Goal: Task Accomplishment & Management: Use online tool/utility

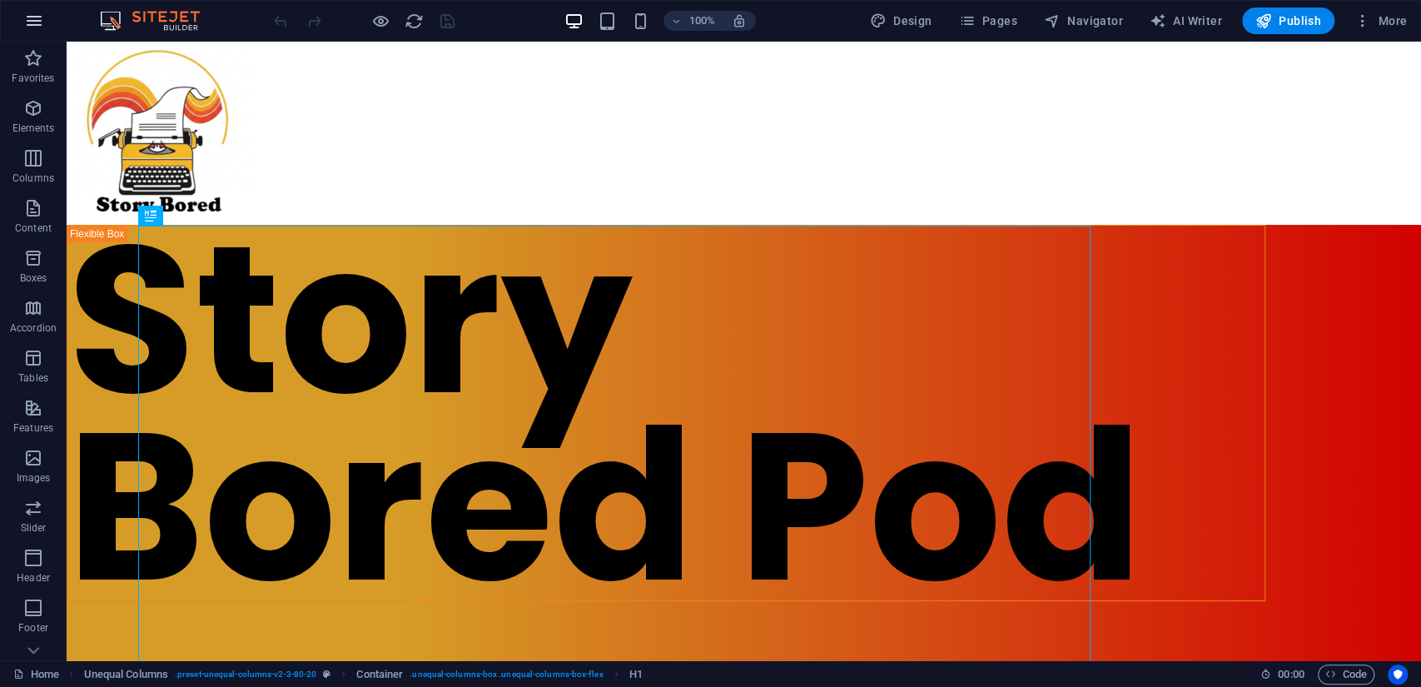
click at [27, 25] on icon "button" at bounding box center [34, 21] width 20 height 20
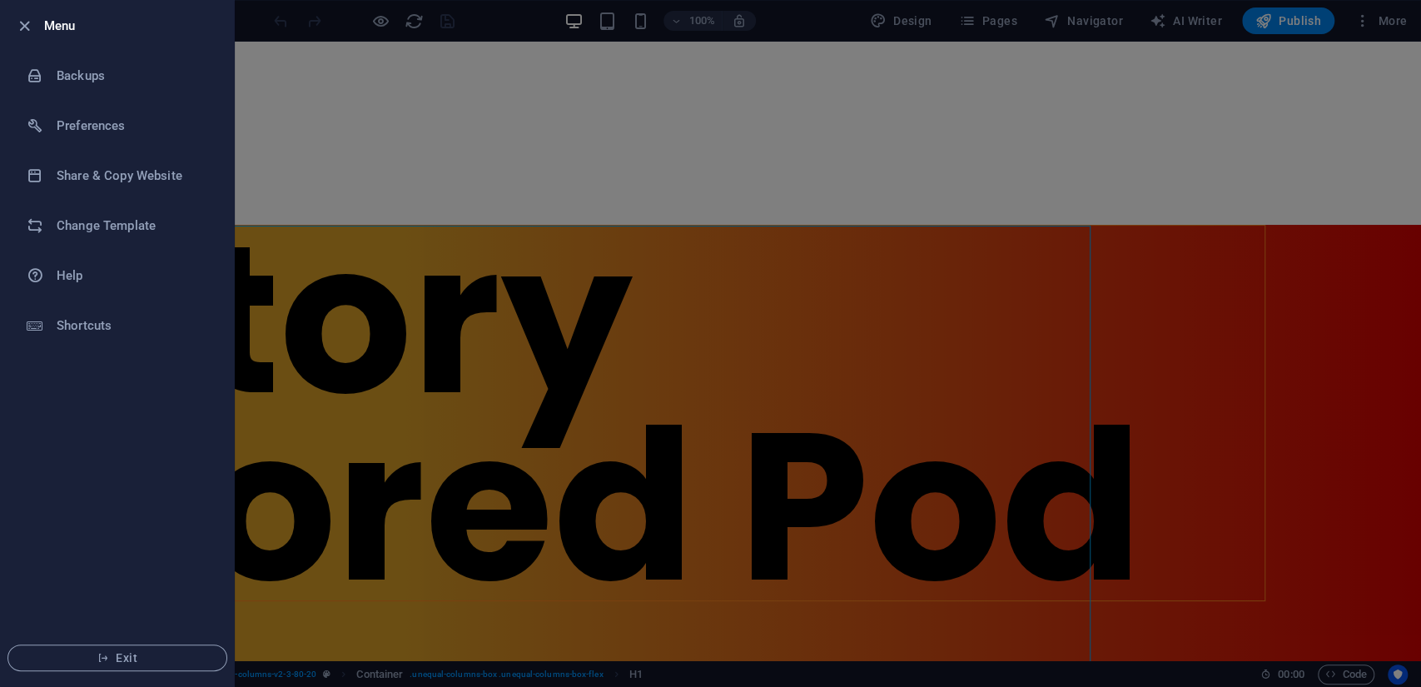
click at [286, 22] on div at bounding box center [710, 343] width 1421 height 687
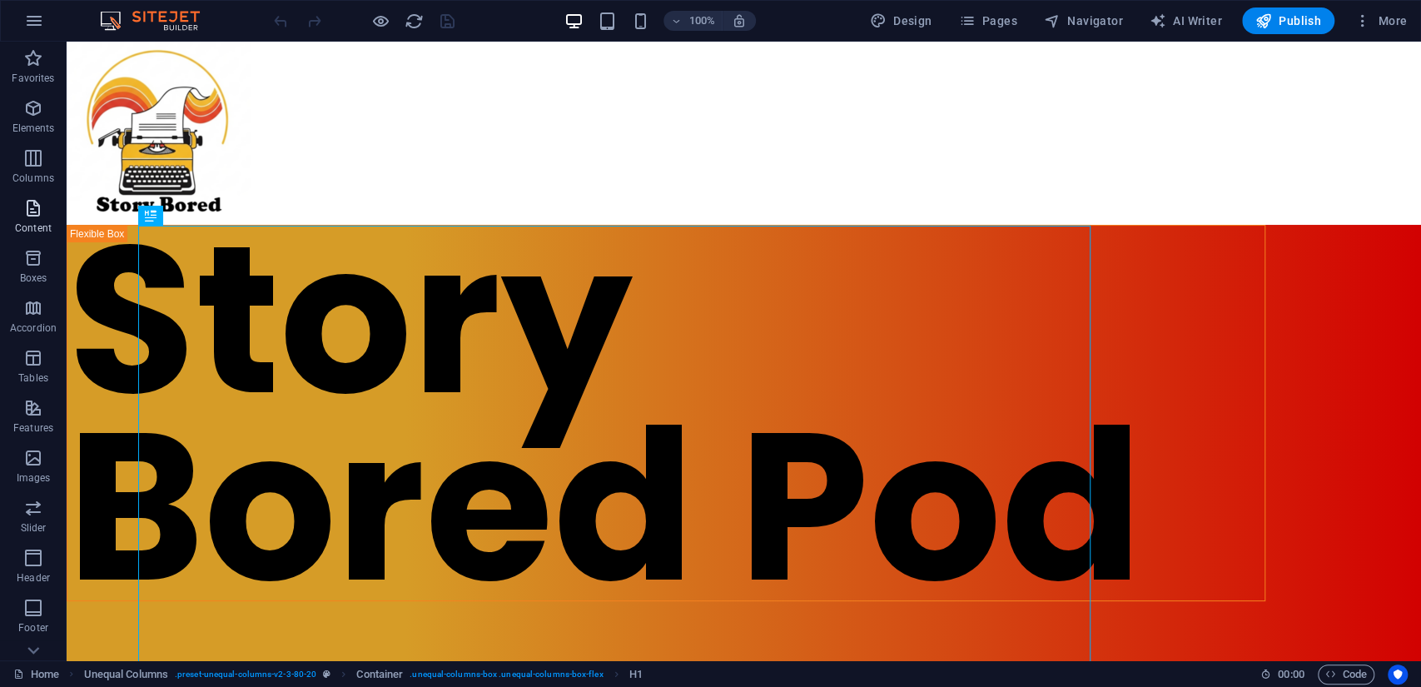
click at [42, 206] on icon "button" at bounding box center [33, 208] width 20 height 20
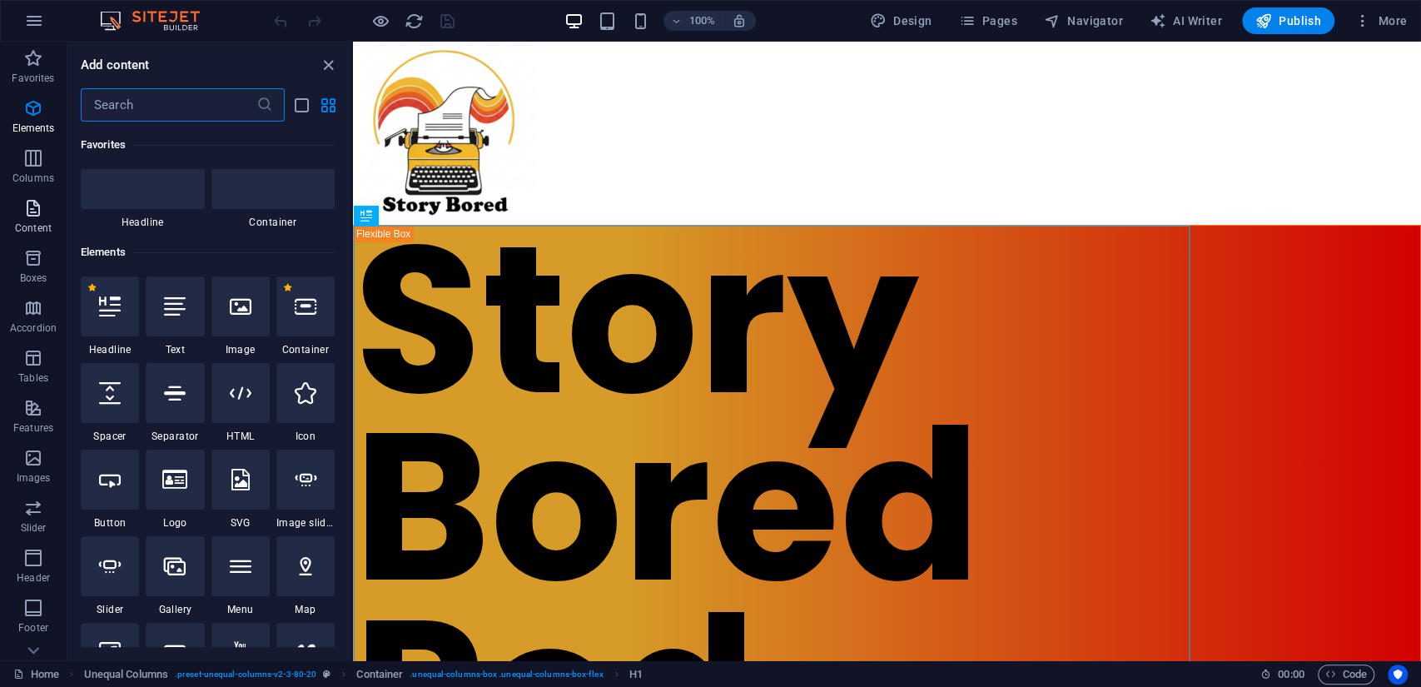
scroll to position [2912, 0]
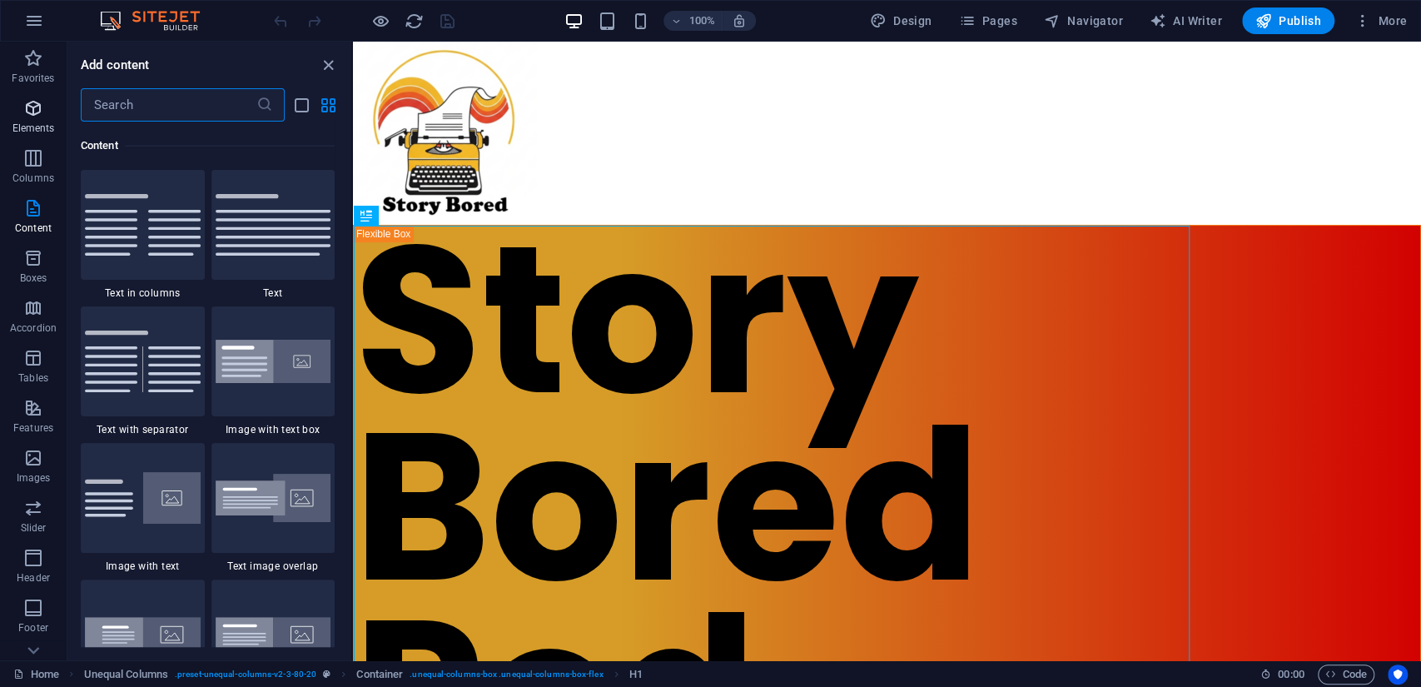
click at [46, 118] on span "Elements" at bounding box center [33, 118] width 67 height 40
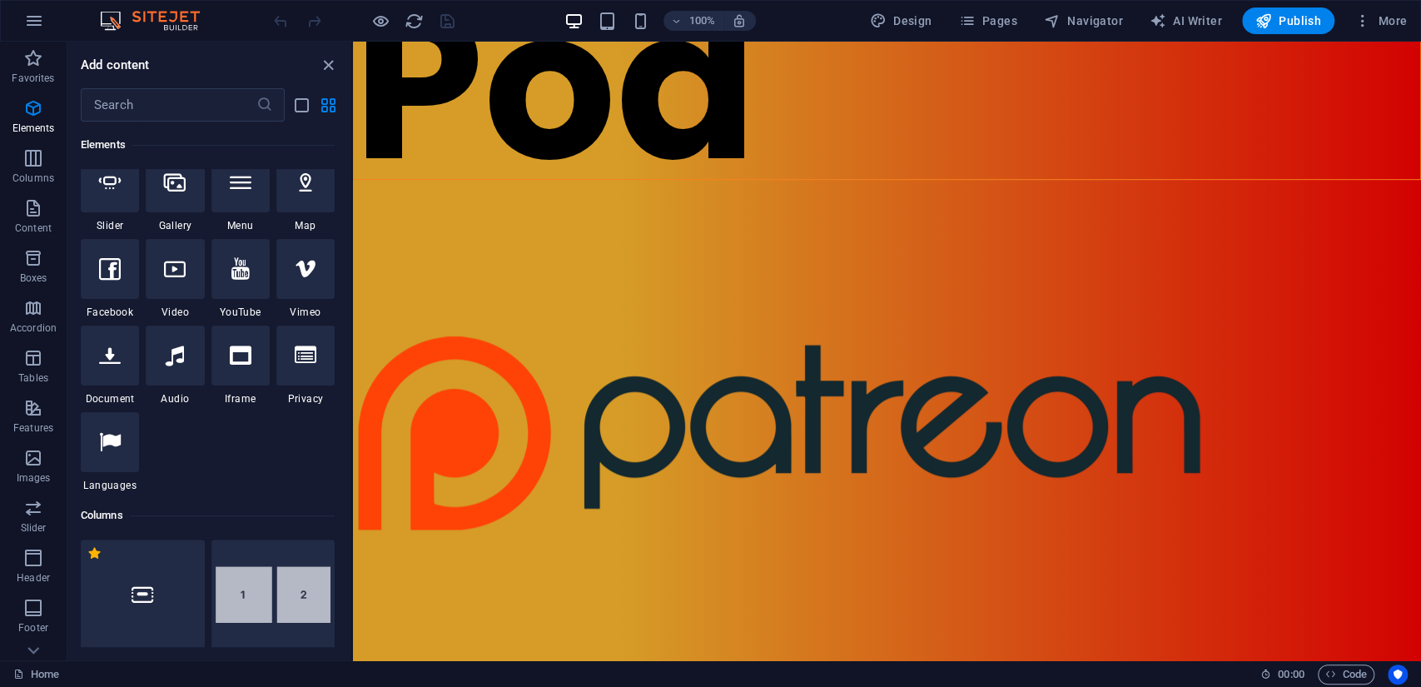
scroll to position [647, 0]
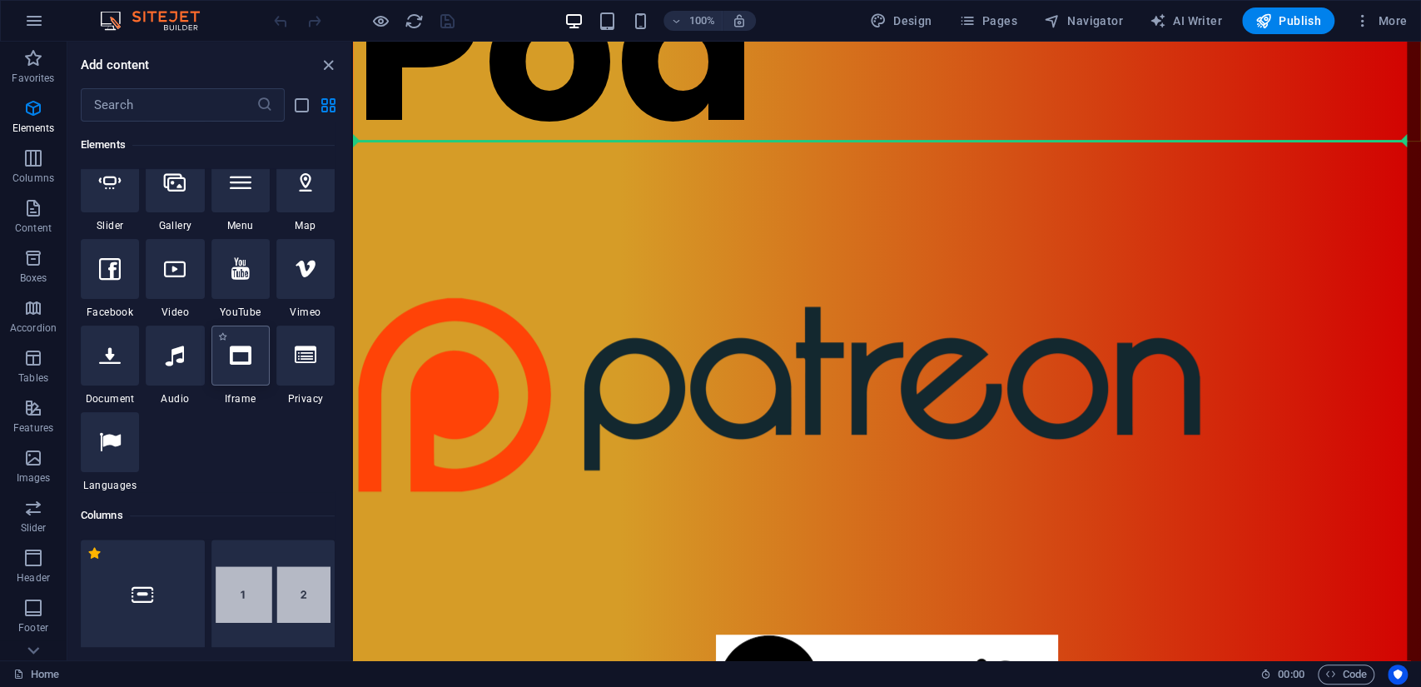
select select "%"
select select "px"
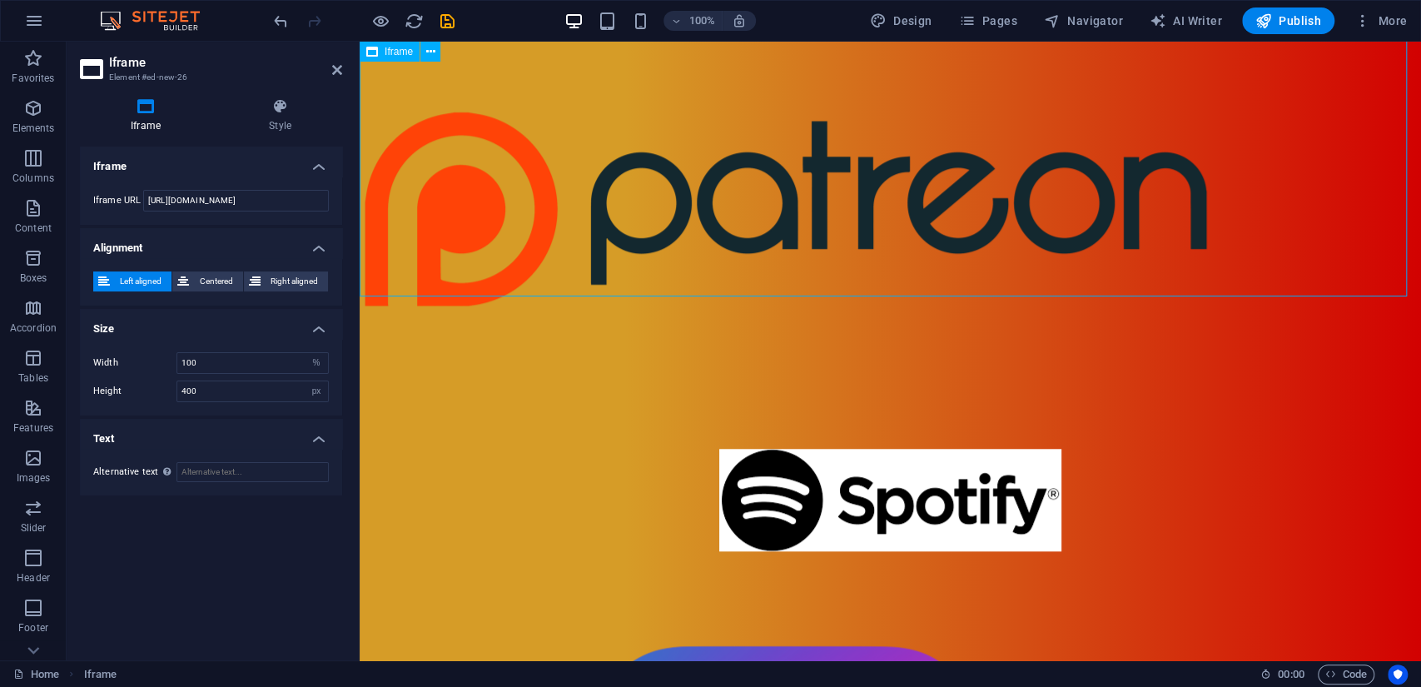
scroll to position [739, 0]
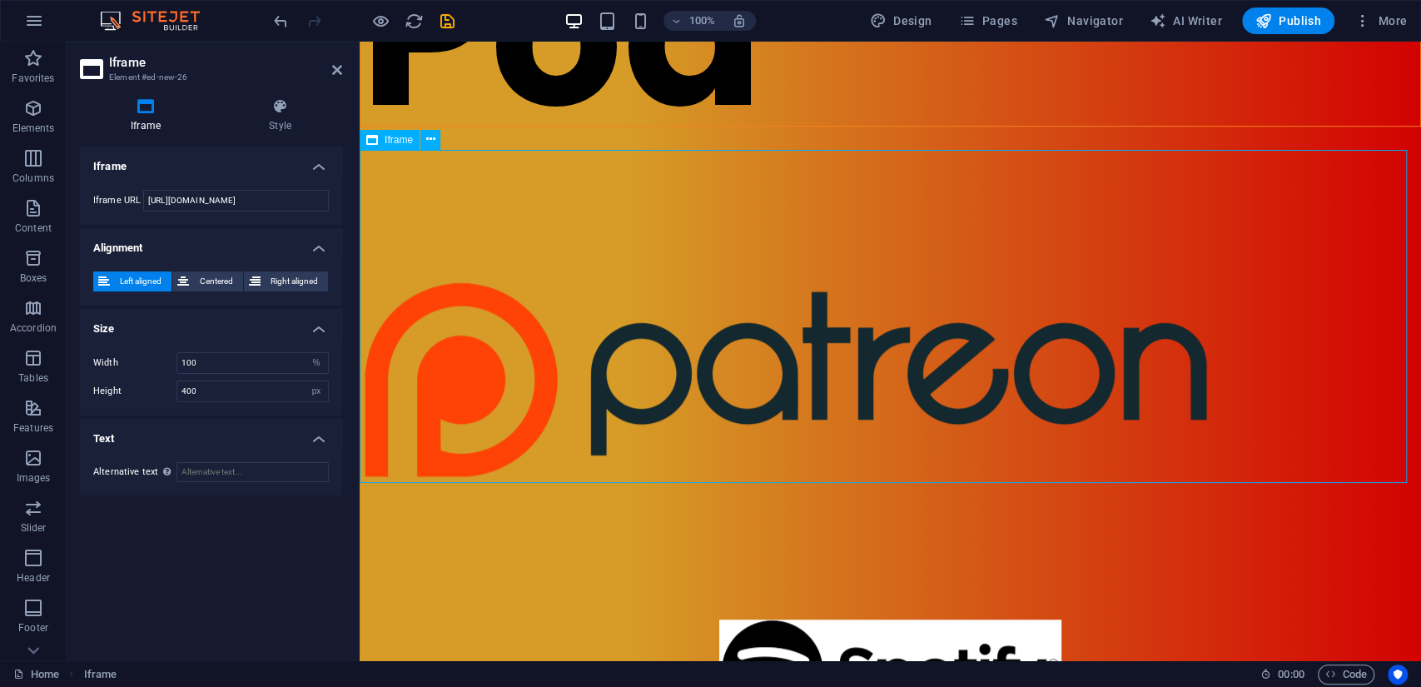
scroll to position [555, 0]
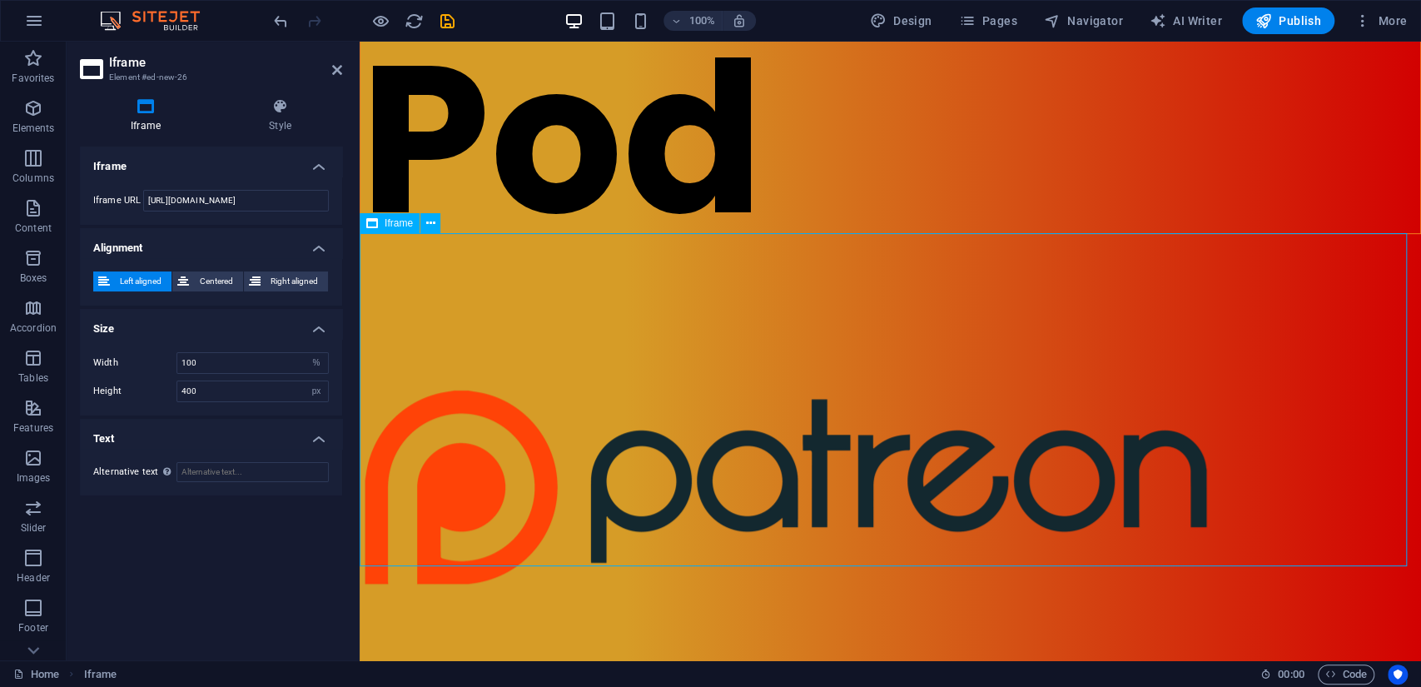
click at [231, 290] on span "Centered" at bounding box center [215, 281] width 43 height 20
click at [126, 285] on span "Left aligned" at bounding box center [141, 281] width 52 height 20
click at [226, 328] on h4 "Size" at bounding box center [211, 324] width 262 height 30
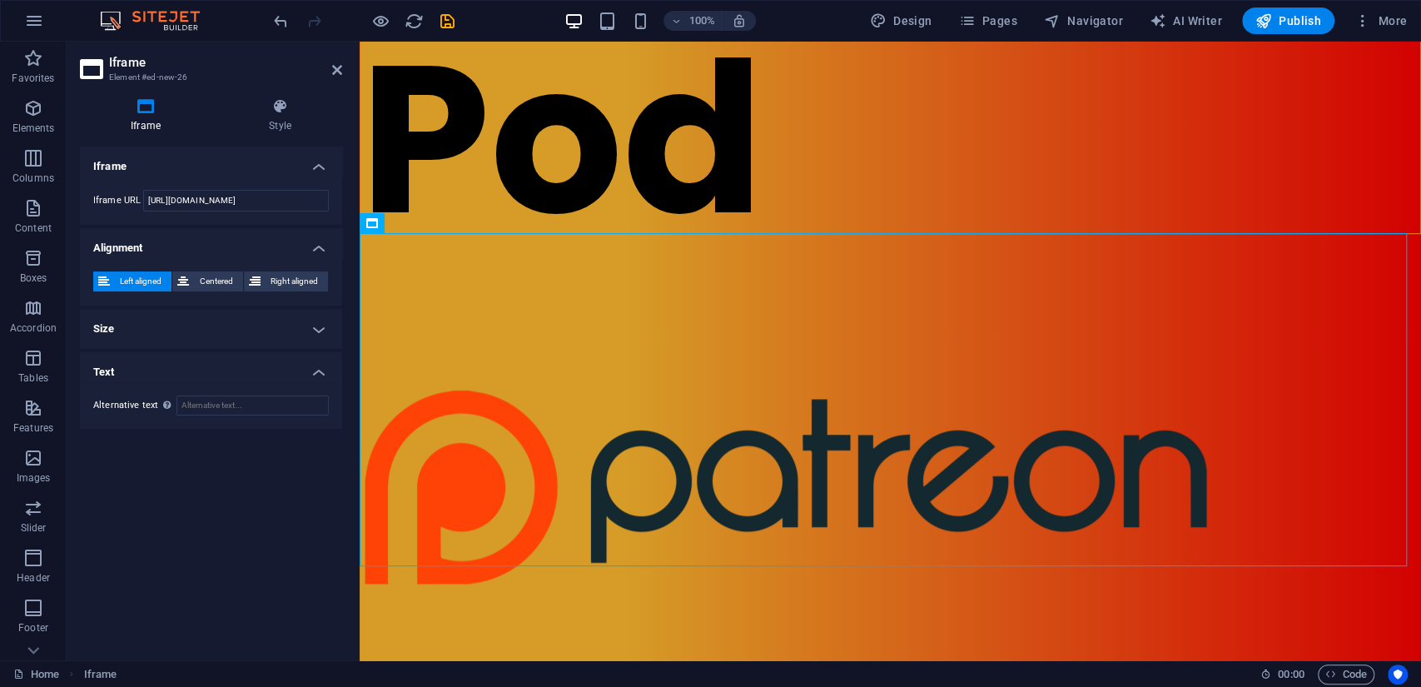
click at [226, 328] on h4 "Size" at bounding box center [211, 329] width 262 height 40
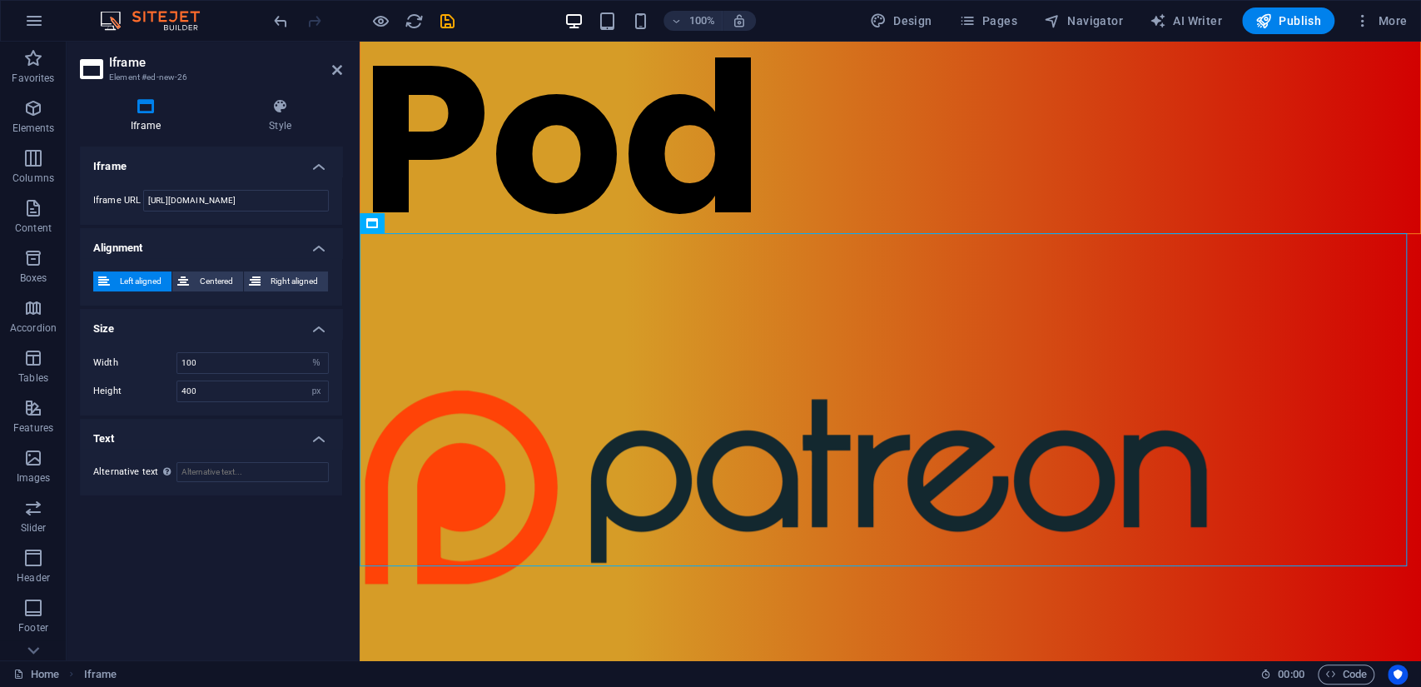
click at [243, 426] on h4 "Text" at bounding box center [211, 434] width 262 height 30
click at [243, 436] on h4 "Text" at bounding box center [211, 439] width 262 height 40
click at [203, 473] on input "Alternative text The alternative text should be added to improve website access…" at bounding box center [253, 472] width 152 height 20
type input "New Episodes"
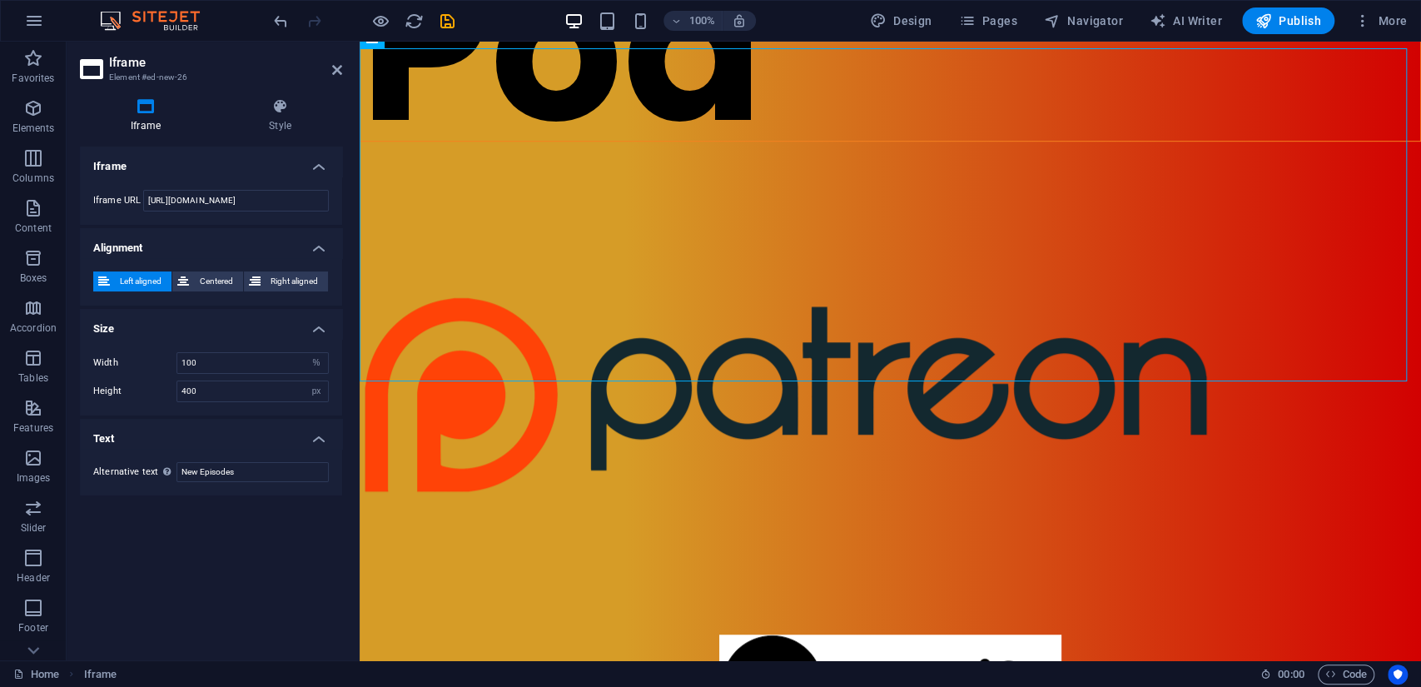
scroll to position [739, 0]
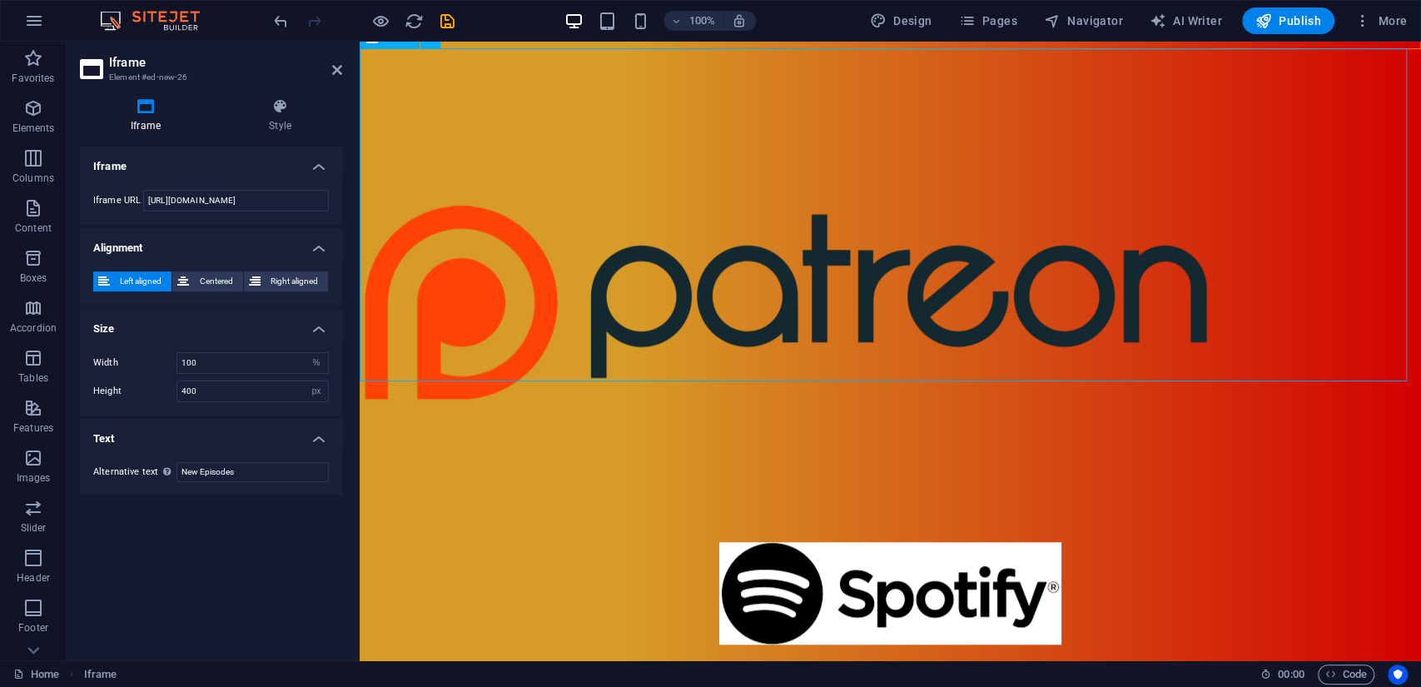
click at [271, 199] on input "[URL][DOMAIN_NAME]" at bounding box center [236, 201] width 186 height 22
drag, startPoint x: 305, startPoint y: 197, endPoint x: 116, endPoint y: 208, distance: 189.3
click at [116, 208] on div "Iframe URL [URL][DOMAIN_NAME]" at bounding box center [211, 201] width 236 height 22
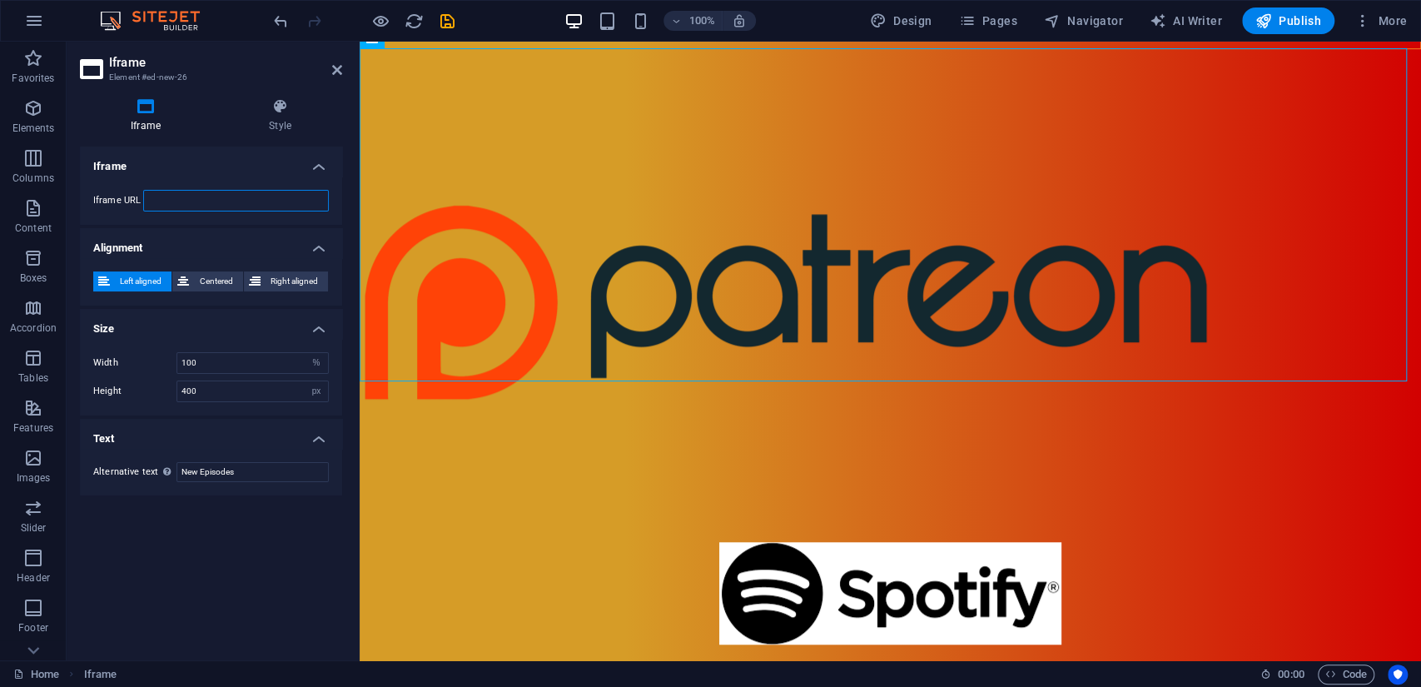
paste input "[URL][DOMAIN_NAME]"
type input "[URL][DOMAIN_NAME]"
click at [336, 192] on div "Iframe URL [URL][DOMAIN_NAME]" at bounding box center [211, 201] width 262 height 48
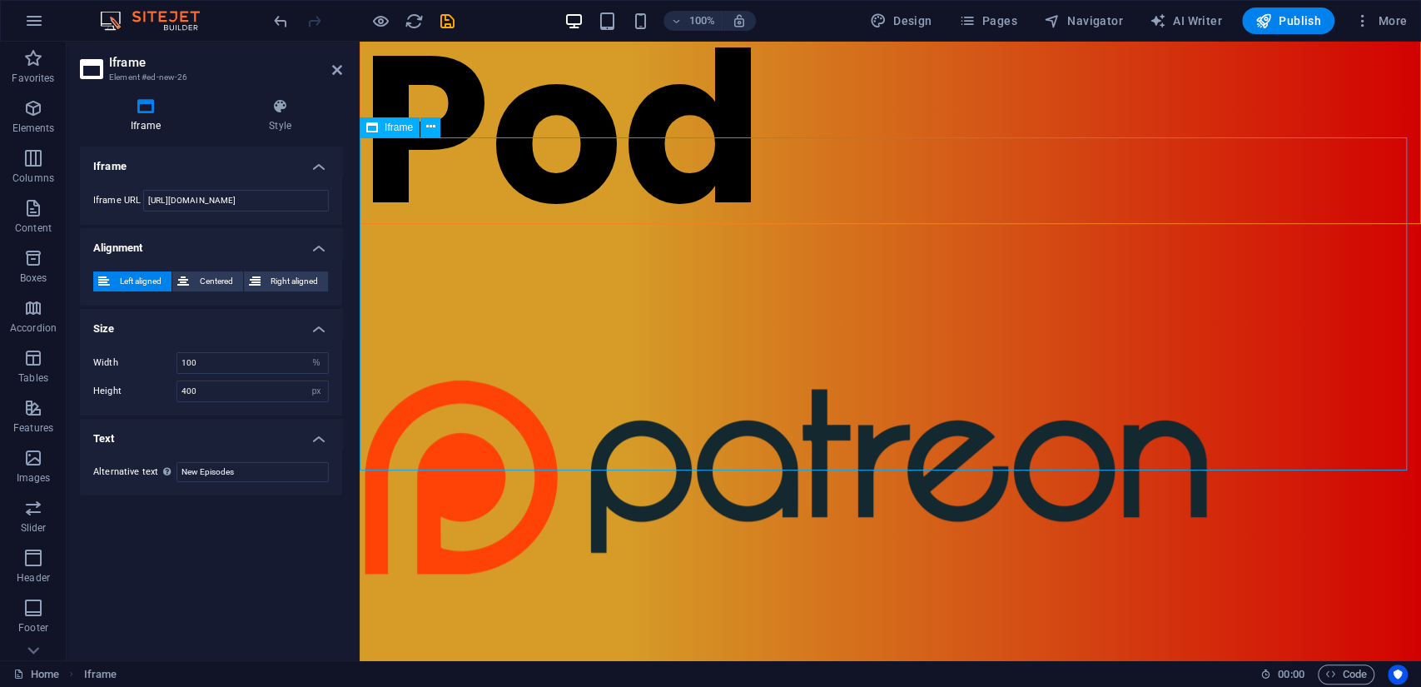
scroll to position [555, 0]
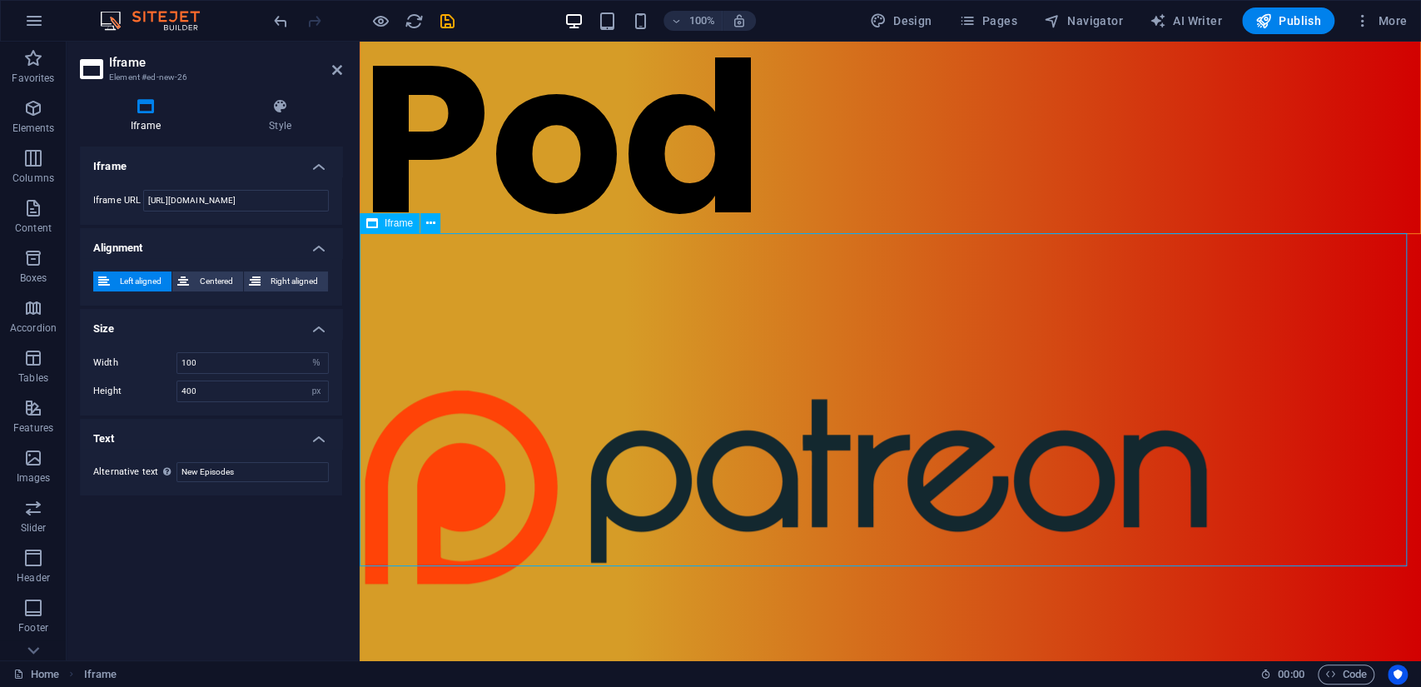
click at [380, 221] on div "Iframe" at bounding box center [390, 223] width 60 height 20
click at [430, 223] on icon at bounding box center [430, 223] width 9 height 17
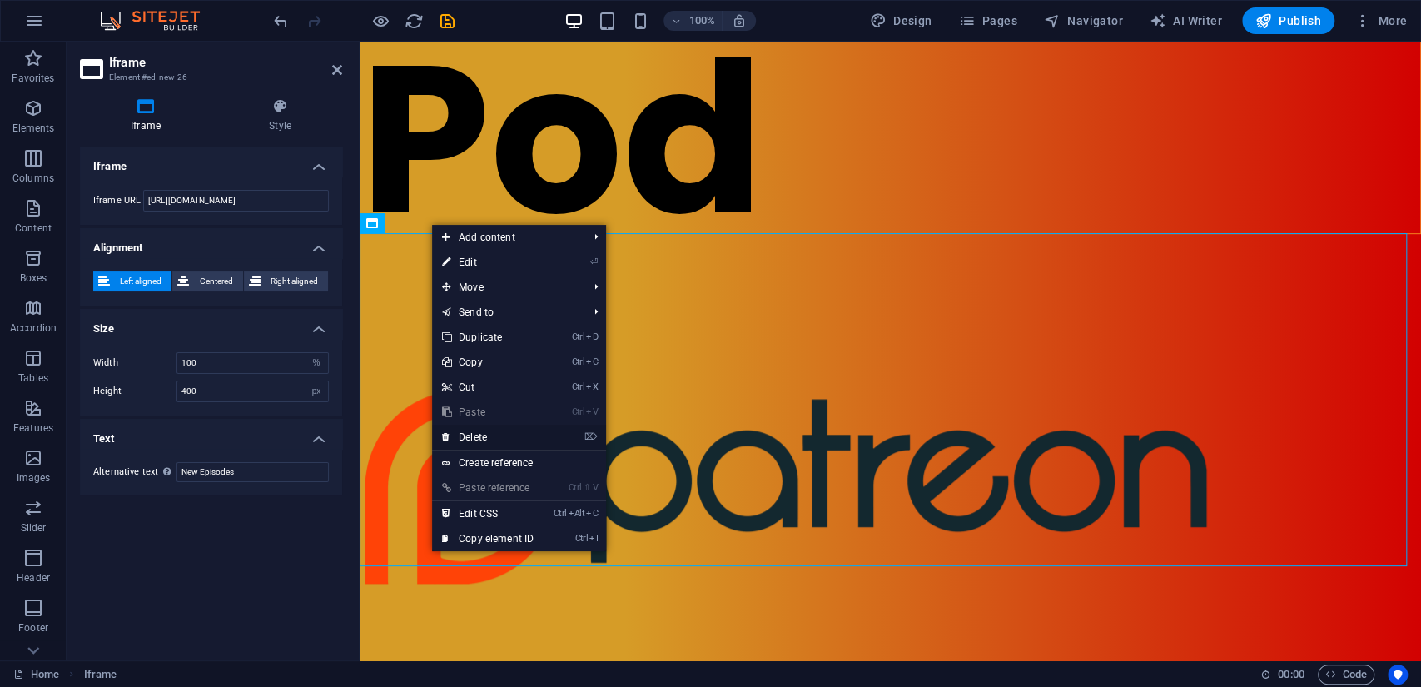
click at [460, 431] on link "⌦ Delete" at bounding box center [488, 437] width 112 height 25
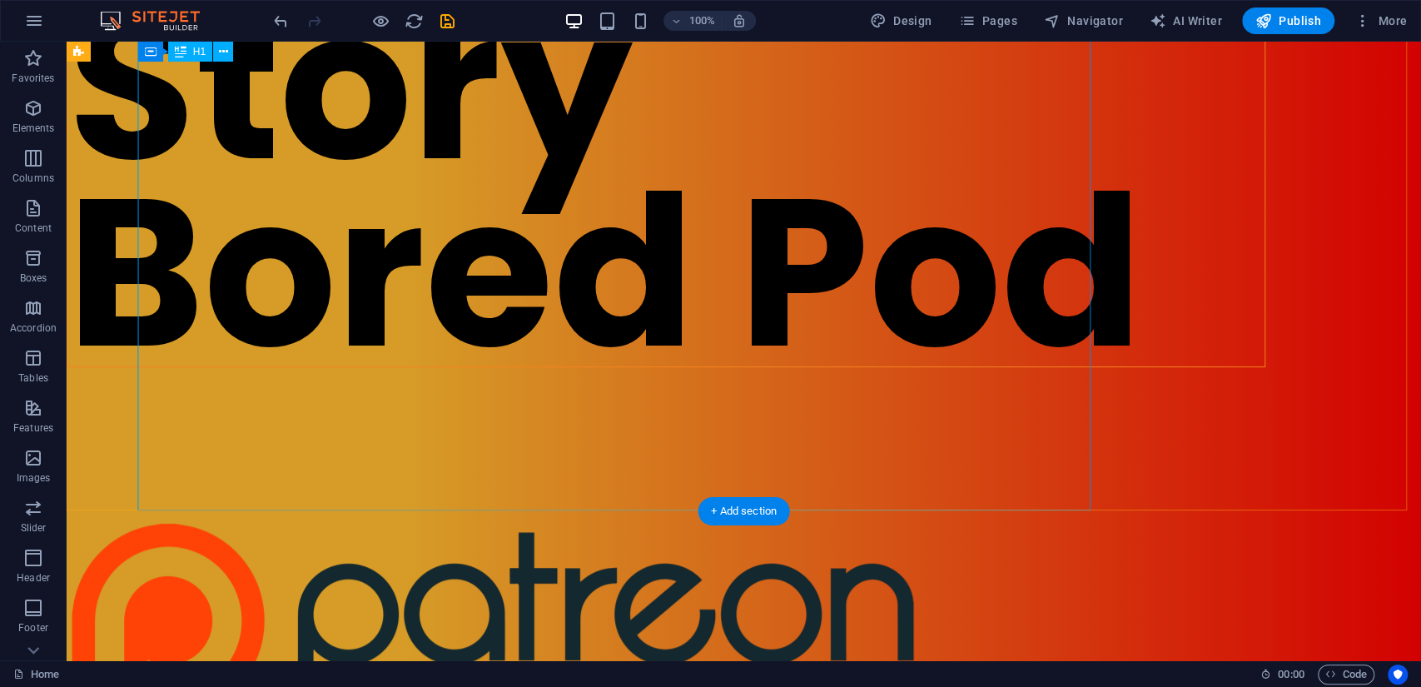
scroll to position [277, 0]
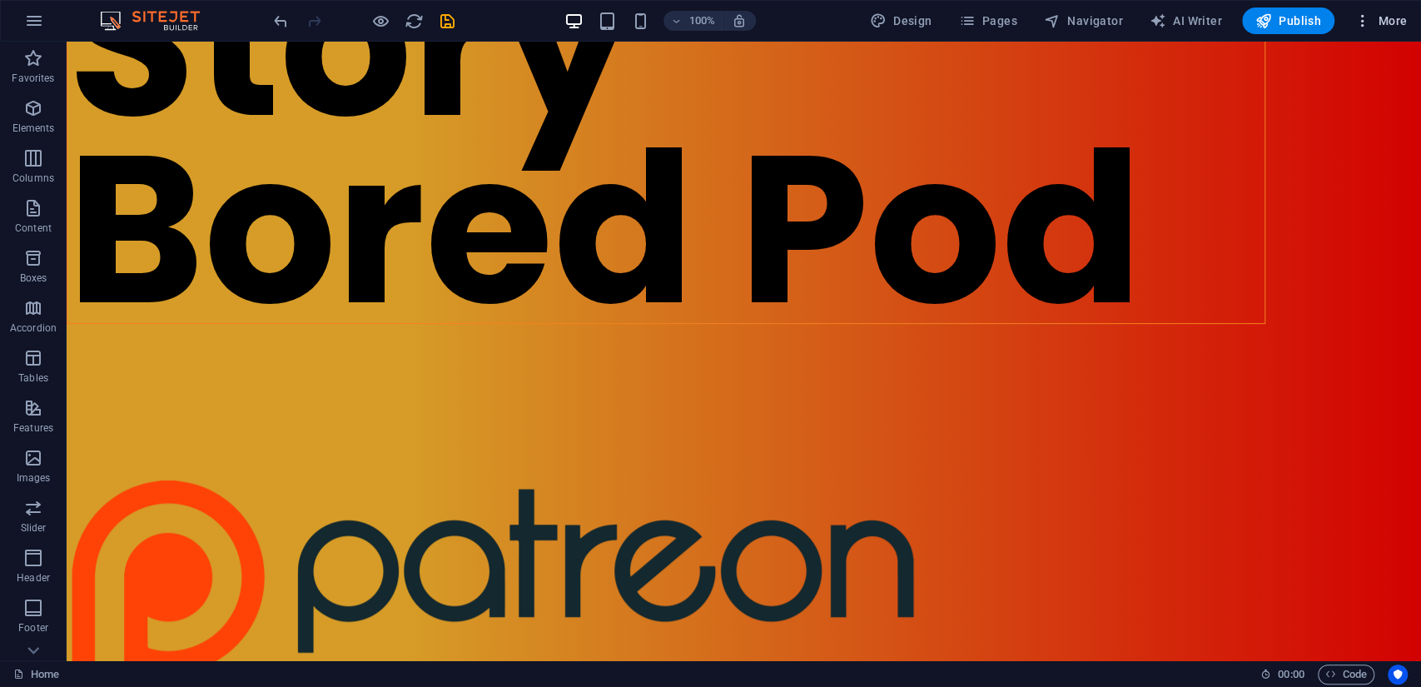
click at [1370, 12] on icon "button" at bounding box center [1363, 20] width 17 height 17
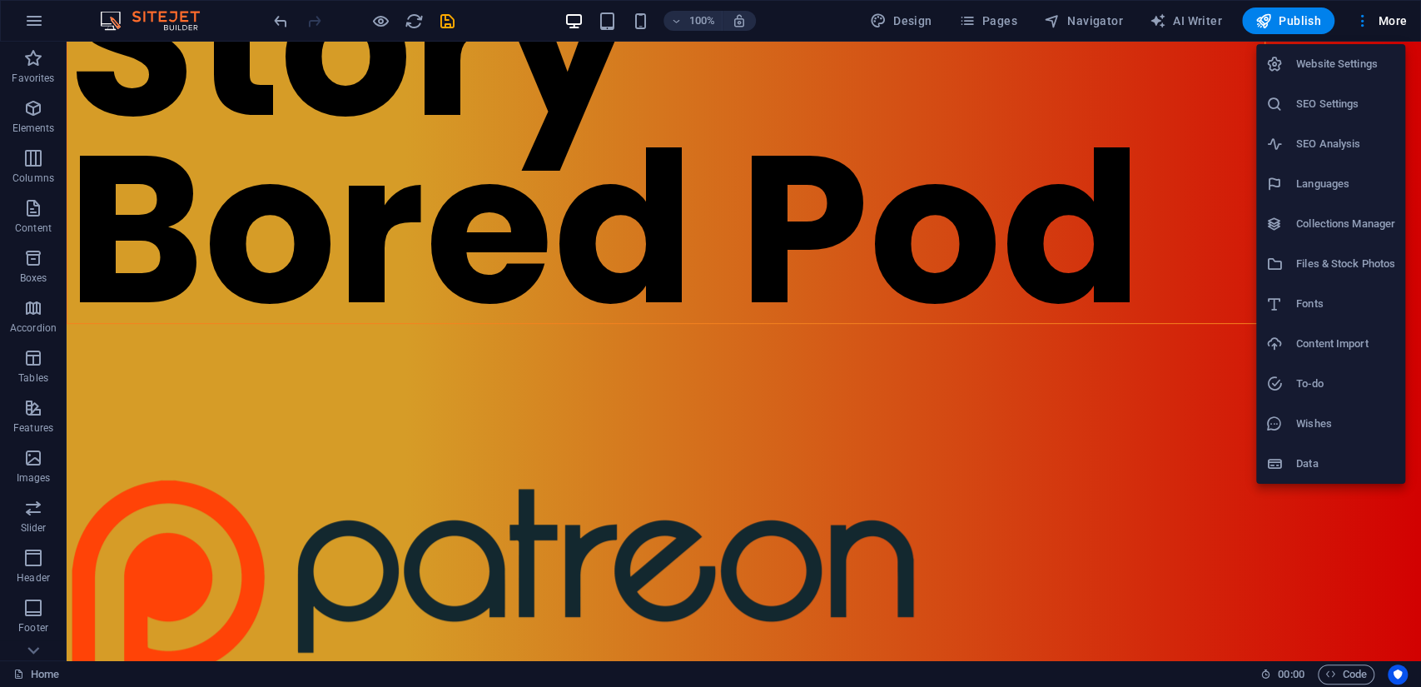
click at [1314, 347] on h6 "Content Import" at bounding box center [1345, 344] width 99 height 20
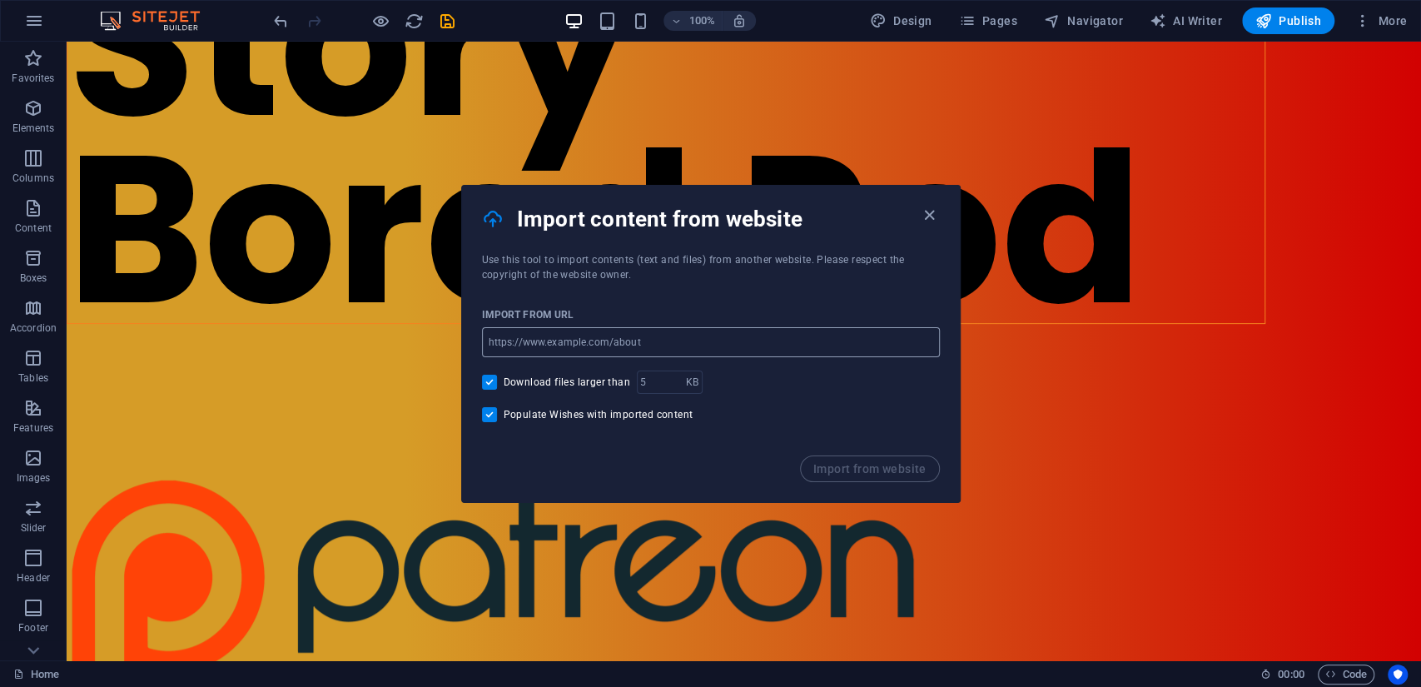
click at [553, 351] on input "url" at bounding box center [711, 342] width 458 height 30
paste input "[URL][DOMAIN_NAME]"
type input "[URL][DOMAIN_NAME]"
click at [858, 471] on span "Import from website" at bounding box center [869, 468] width 113 height 13
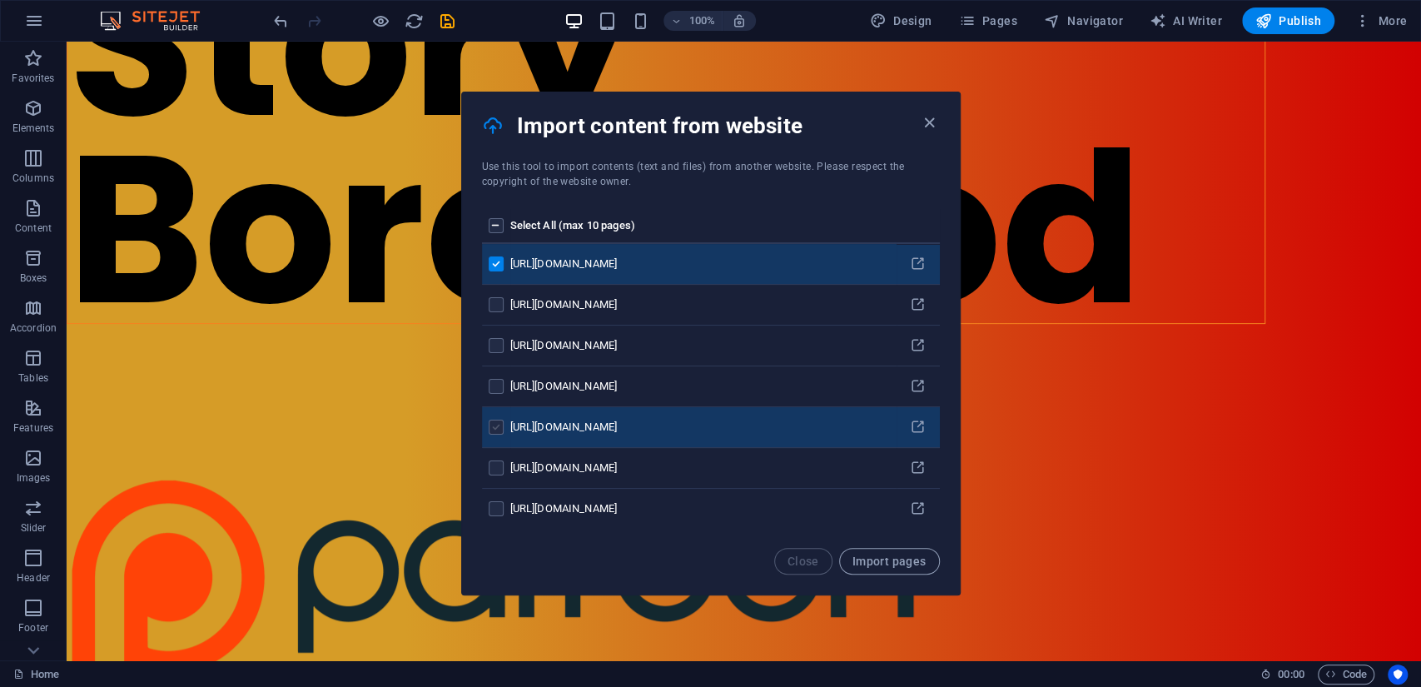
click at [495, 427] on label "pages list" at bounding box center [496, 427] width 15 height 15
click at [0, 0] on input "pages list" at bounding box center [0, 0] width 0 height 0
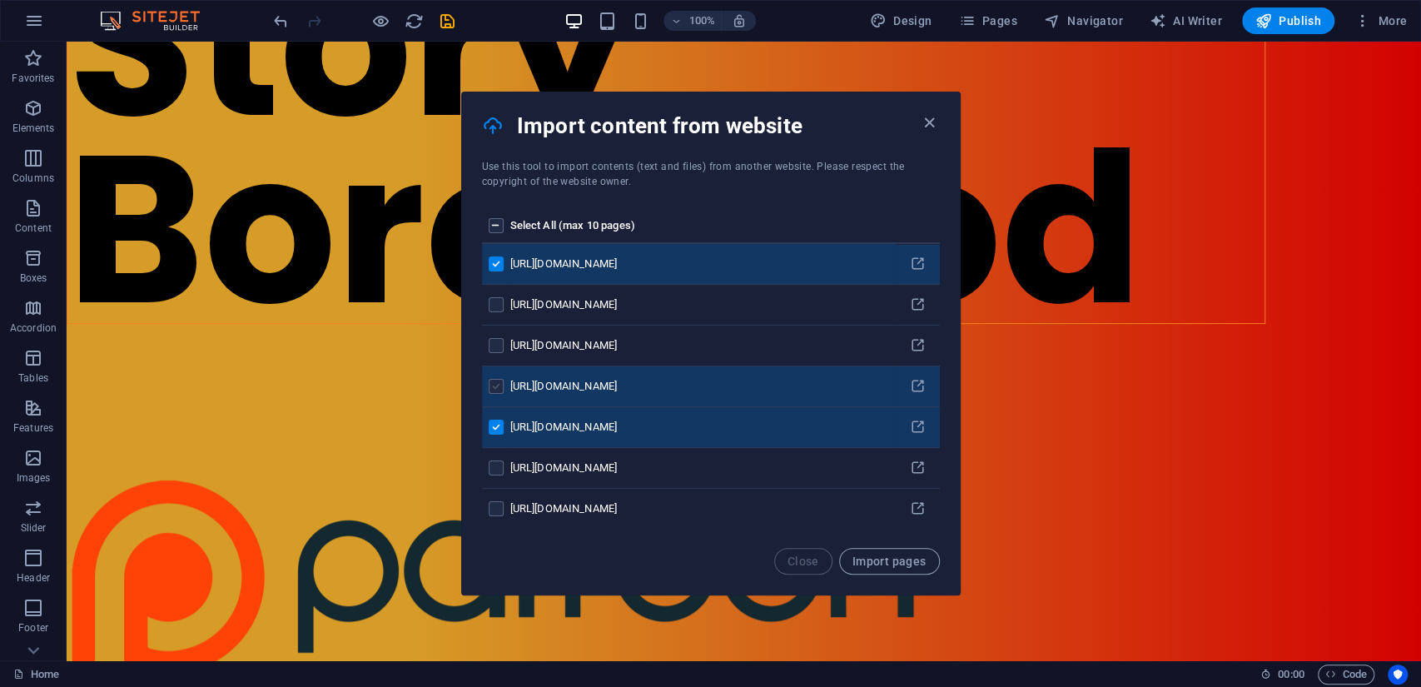
click at [493, 384] on label "pages list" at bounding box center [496, 386] width 15 height 15
click at [0, 0] on input "pages list" at bounding box center [0, 0] width 0 height 0
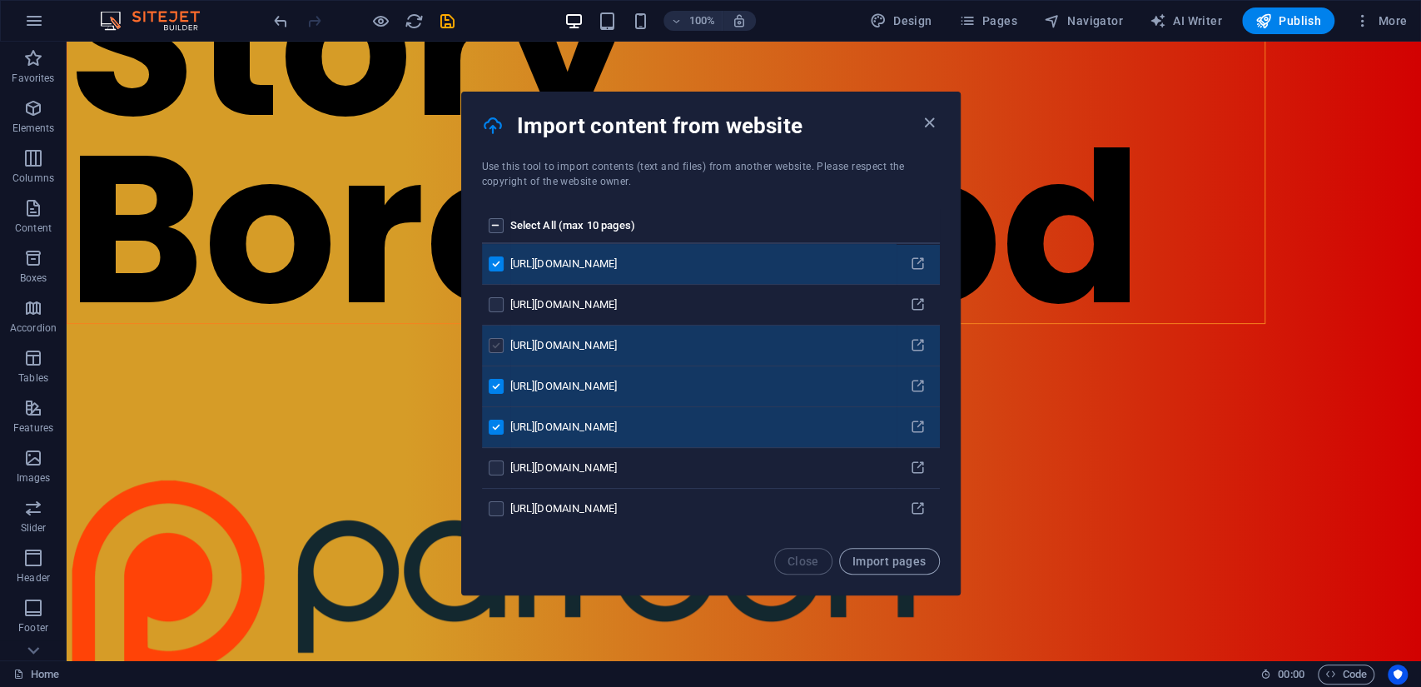
click at [499, 345] on label "pages list" at bounding box center [496, 345] width 15 height 15
click at [0, 0] on input "pages list" at bounding box center [0, 0] width 0 height 0
click at [498, 261] on label "pages list" at bounding box center [496, 263] width 15 height 15
click at [0, 0] on input "pages list" at bounding box center [0, 0] width 0 height 0
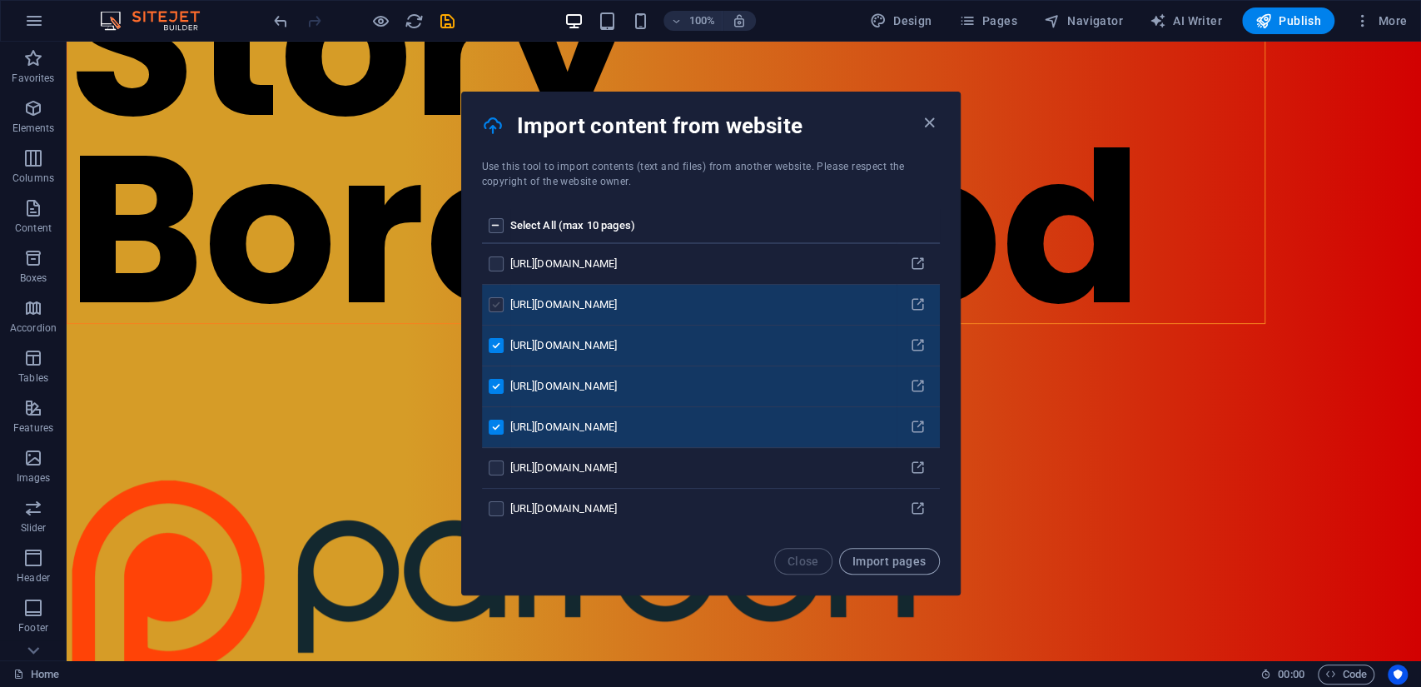
click at [493, 304] on label "pages list" at bounding box center [496, 304] width 15 height 15
click at [0, 0] on input "pages list" at bounding box center [0, 0] width 0 height 0
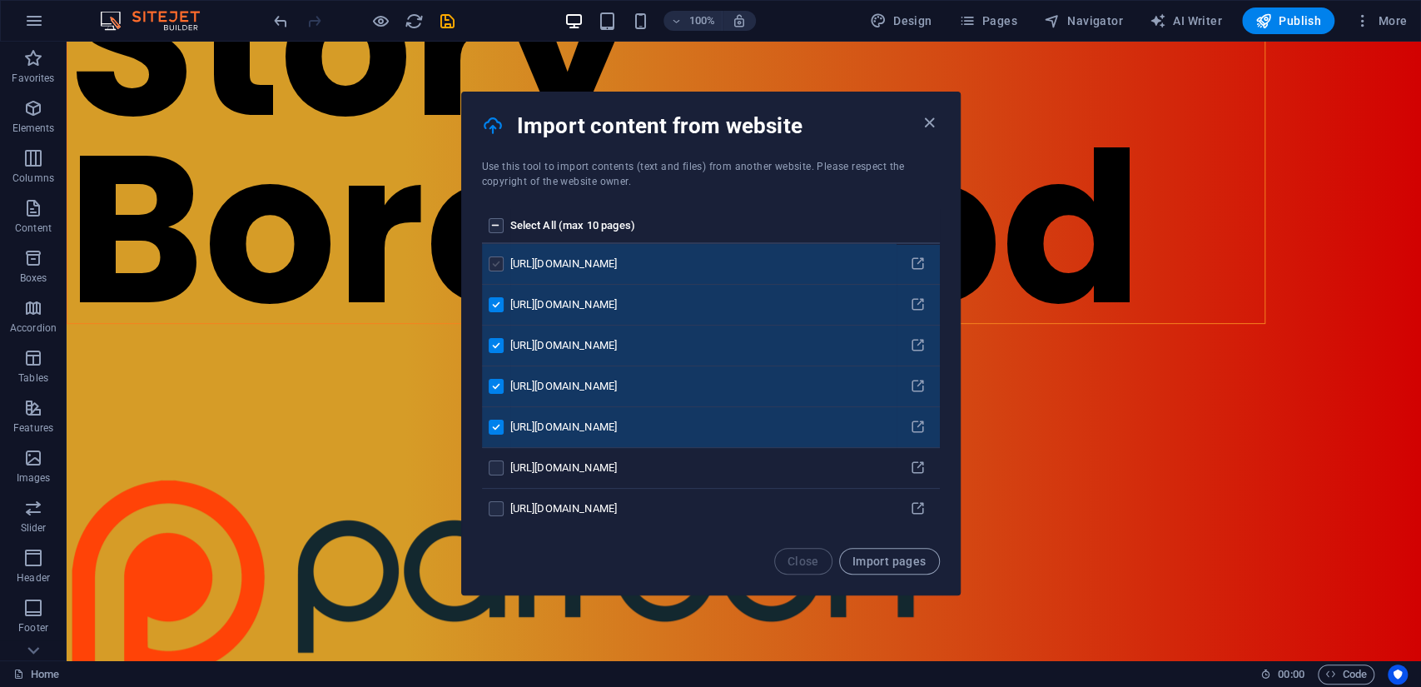
click at [502, 264] on label "pages list" at bounding box center [496, 263] width 15 height 15
click at [0, 0] on input "pages list" at bounding box center [0, 0] width 0 height 0
click at [913, 559] on span "Import pages" at bounding box center [890, 561] width 74 height 13
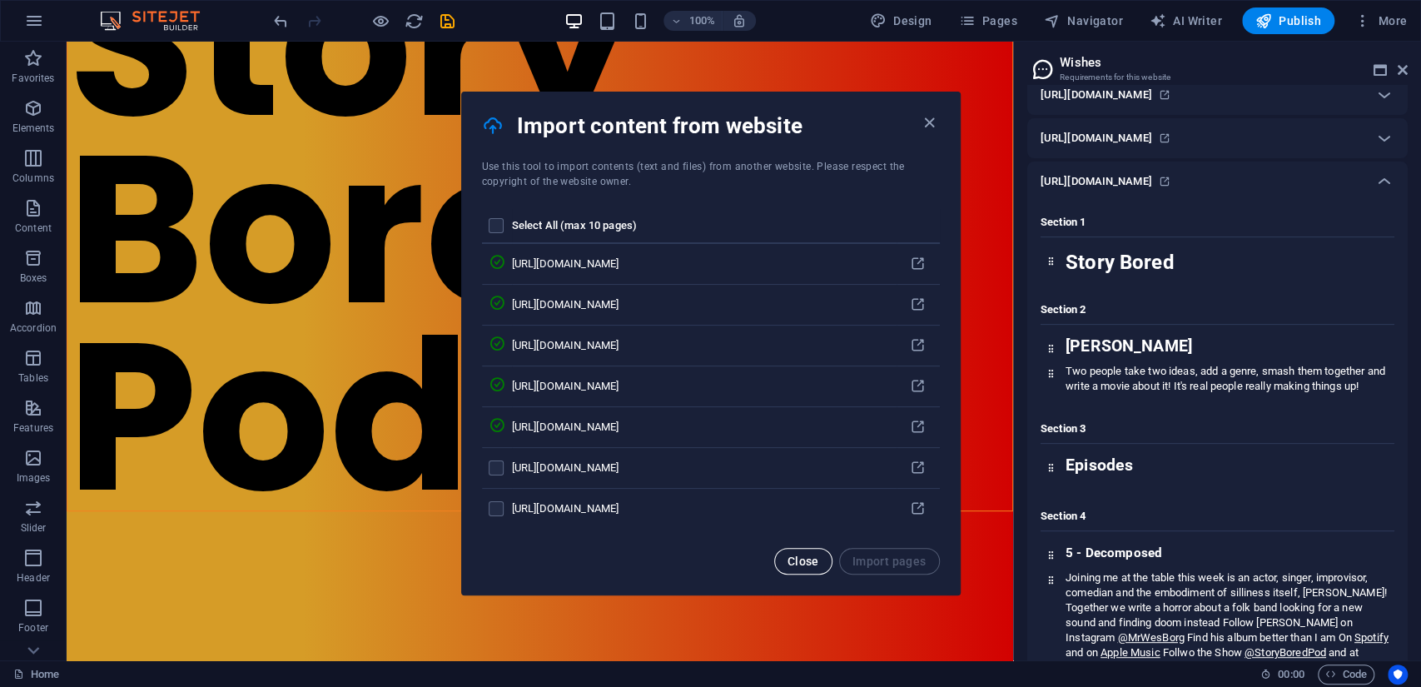
click at [795, 558] on span "Close" at bounding box center [804, 561] width 32 height 13
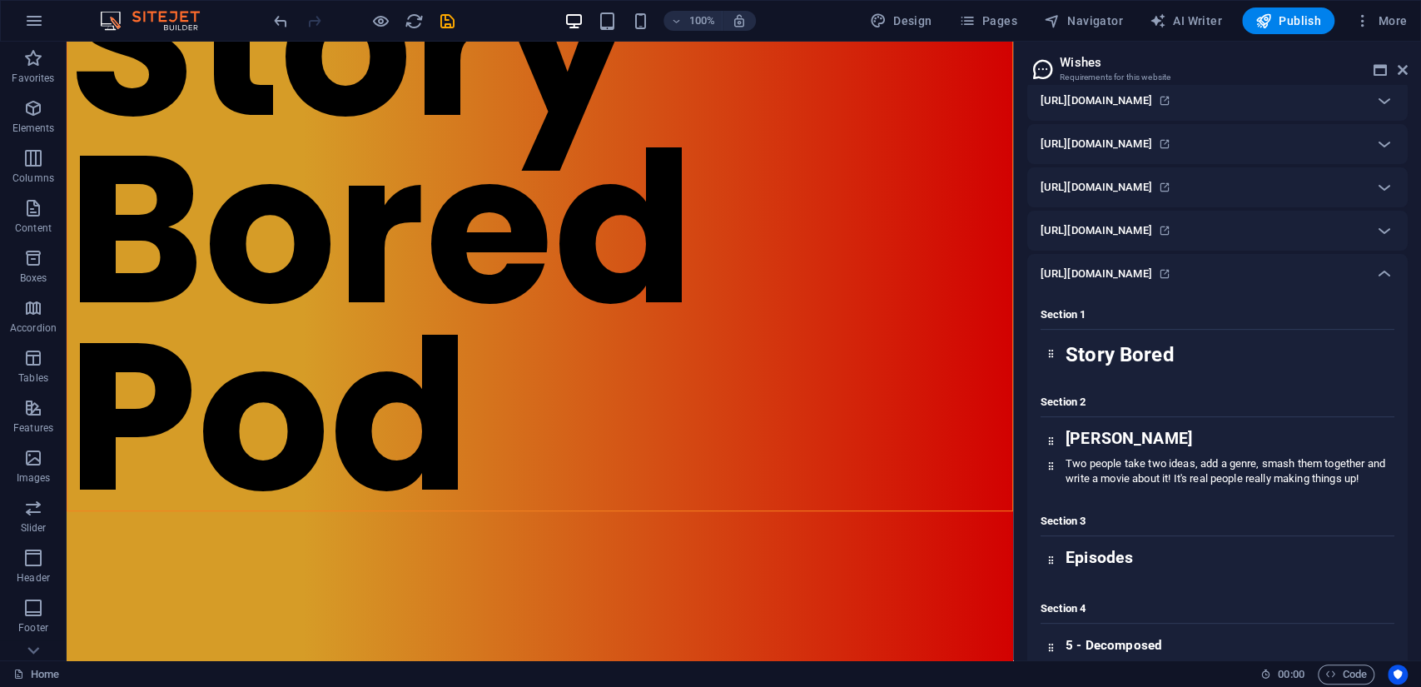
scroll to position [0, 0]
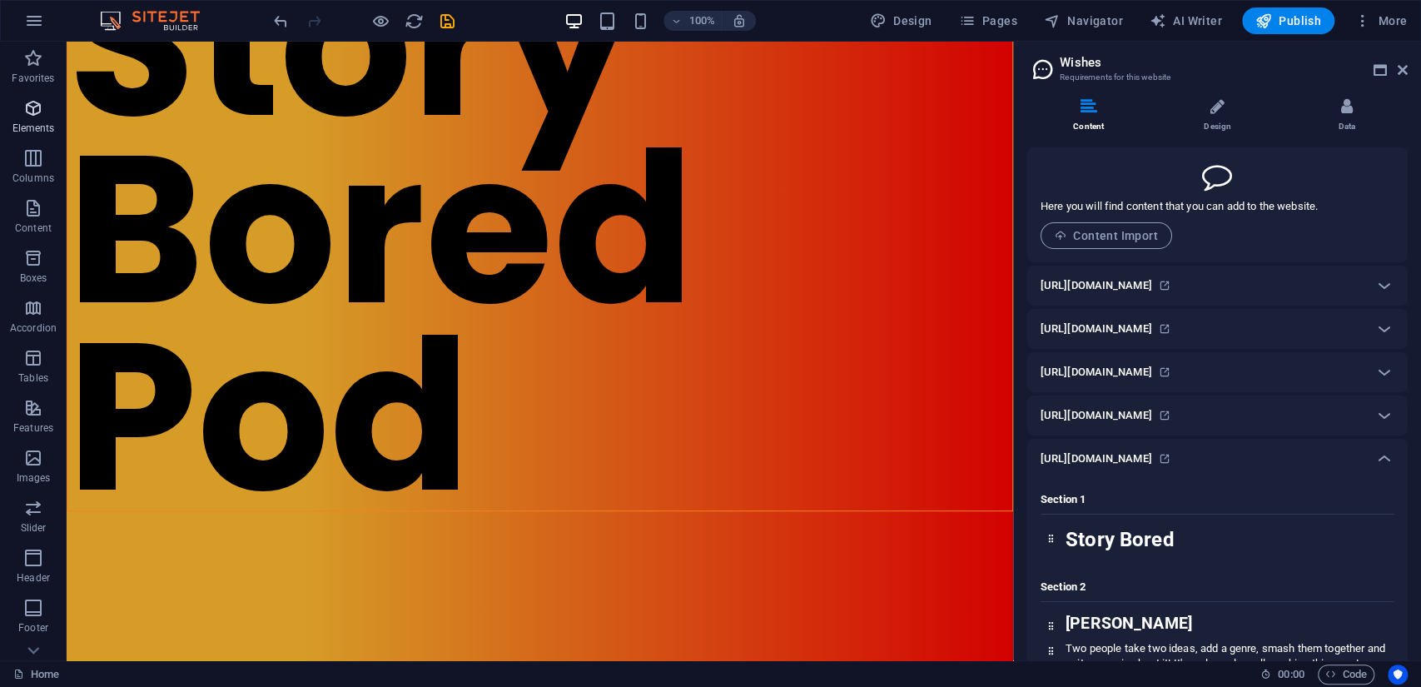
click at [27, 125] on p "Elements" at bounding box center [33, 128] width 42 height 13
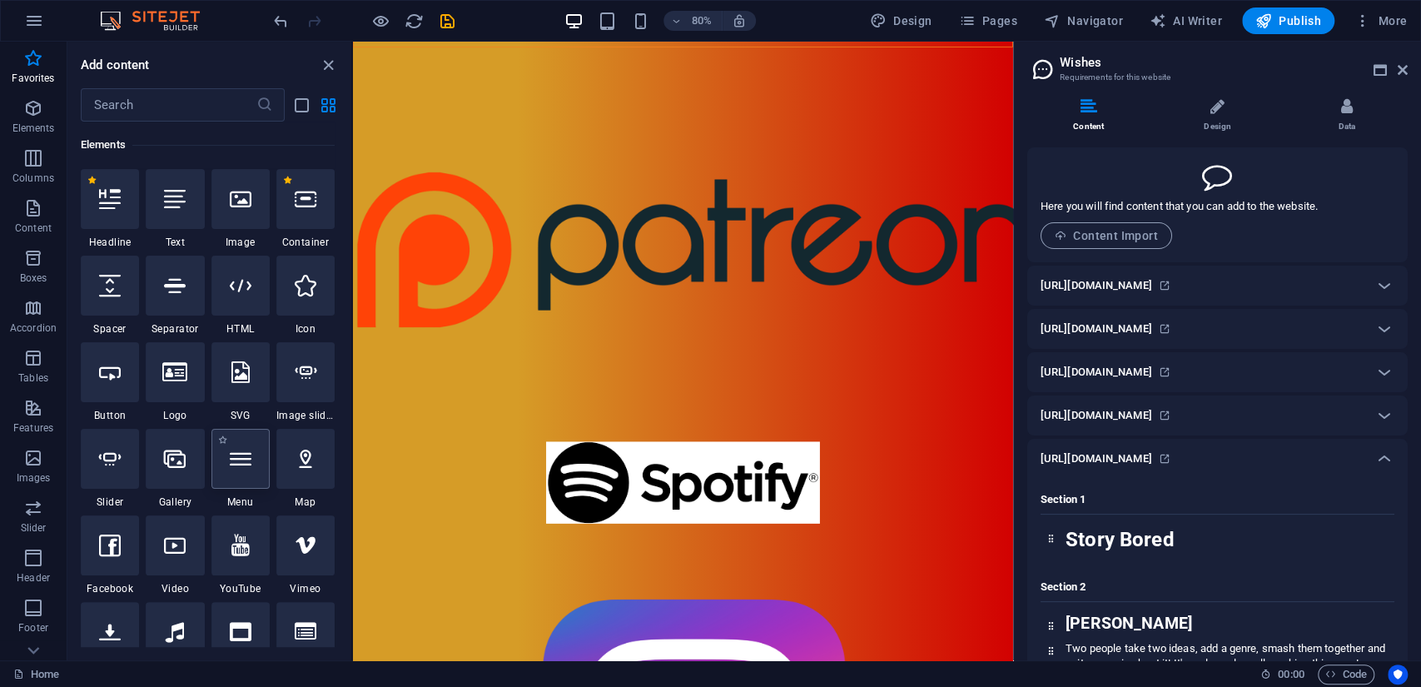
scroll to position [85, 0]
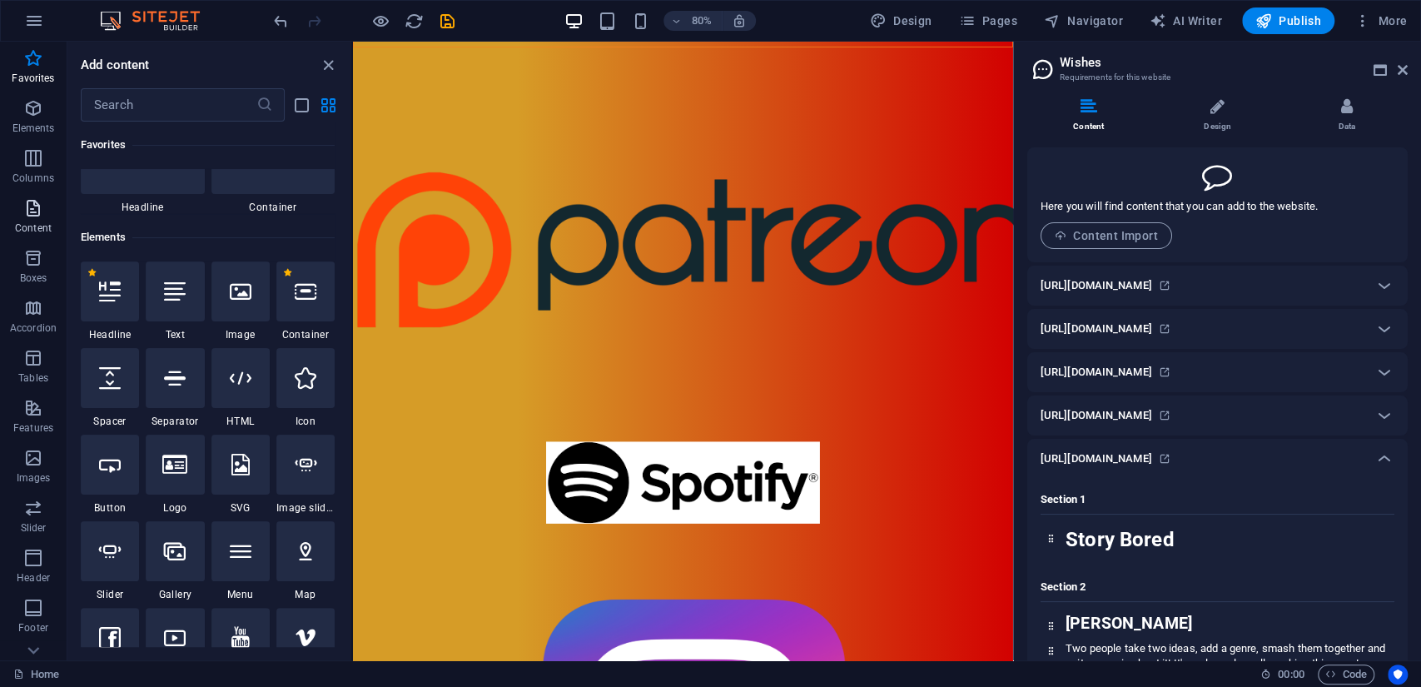
click at [25, 215] on icon "button" at bounding box center [33, 208] width 20 height 20
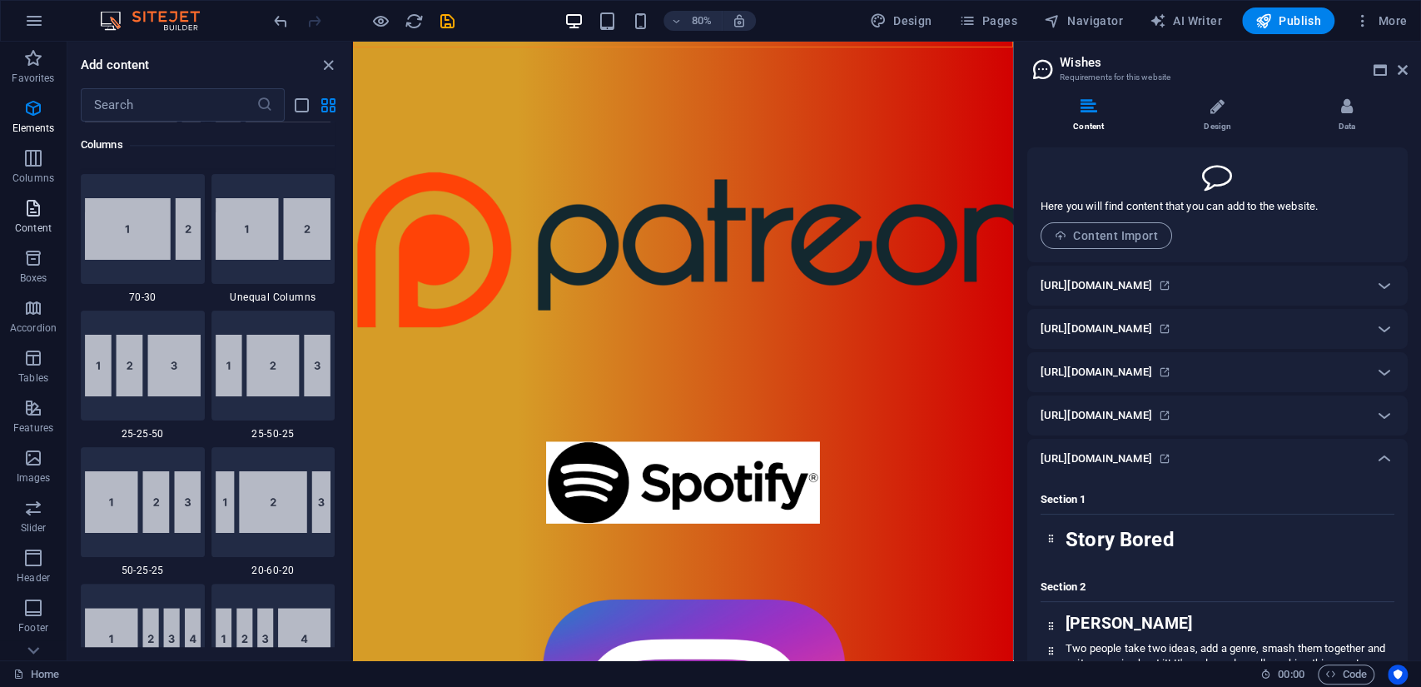
scroll to position [2913, 0]
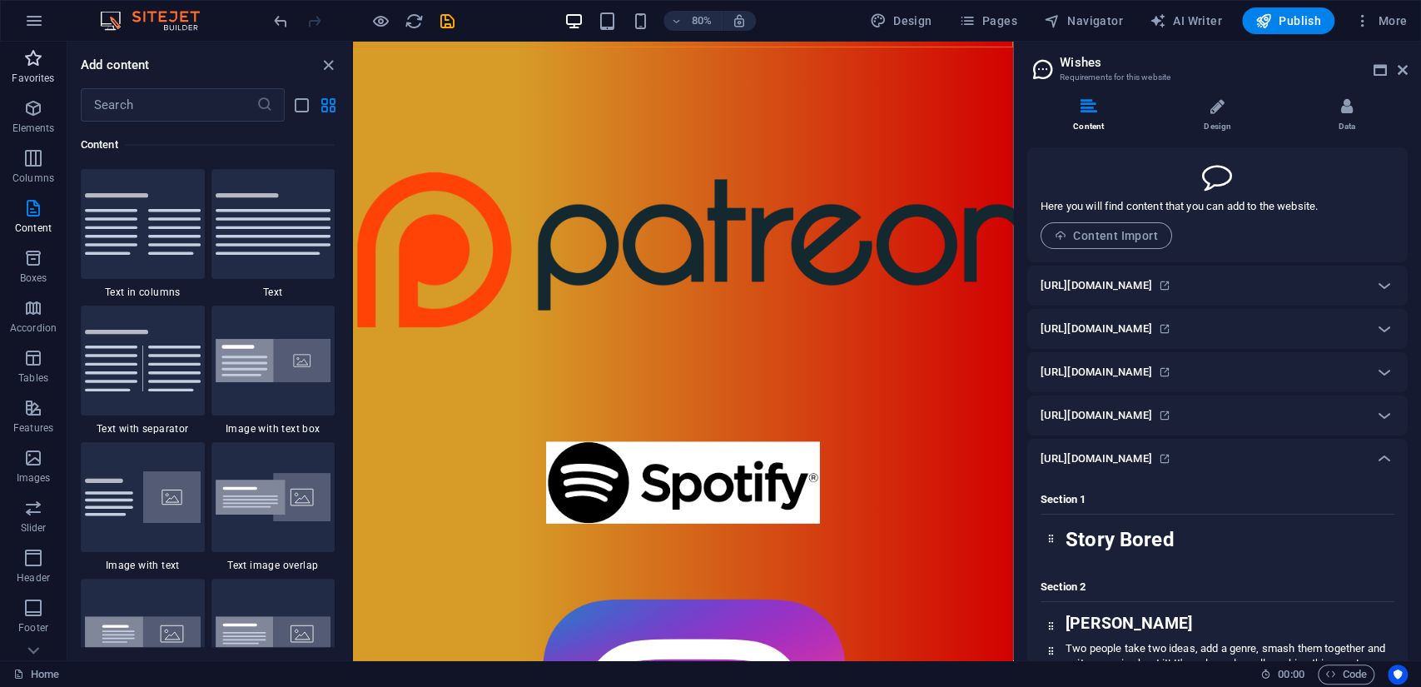
click at [33, 63] on icon "button" at bounding box center [33, 58] width 20 height 20
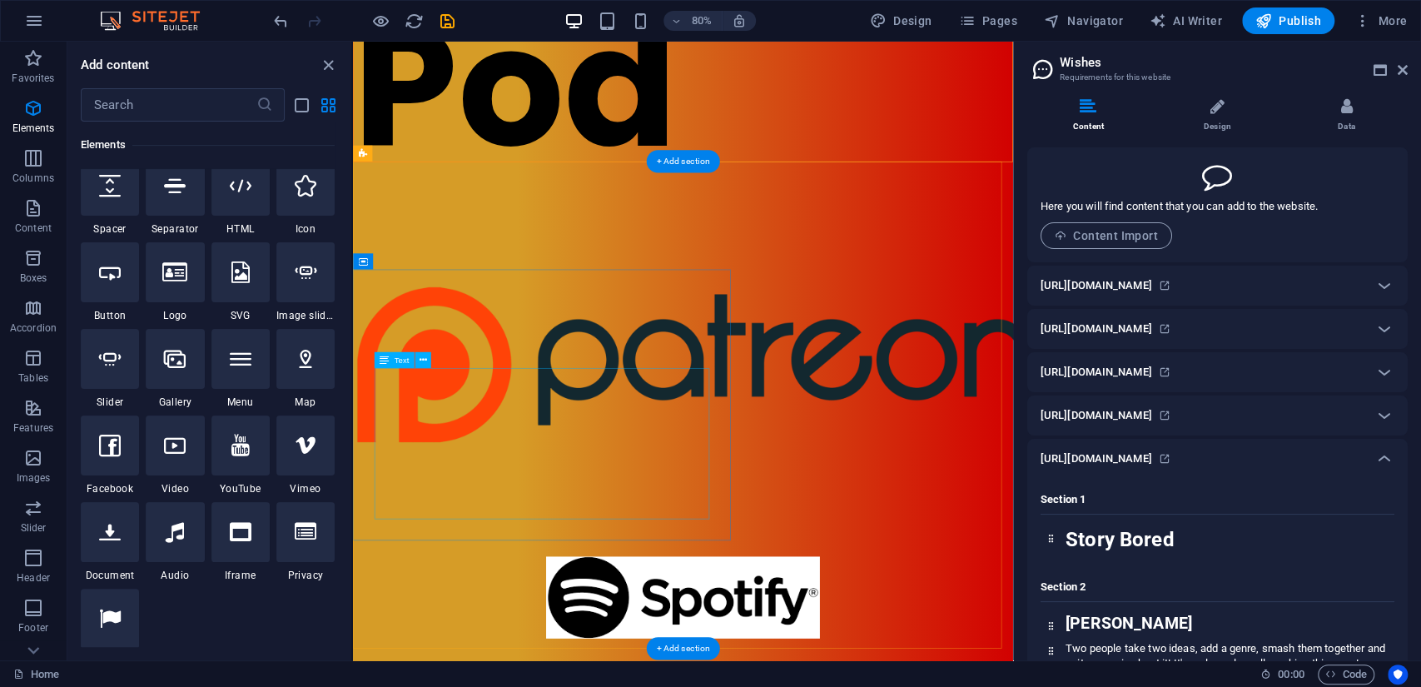
scroll to position [555, 0]
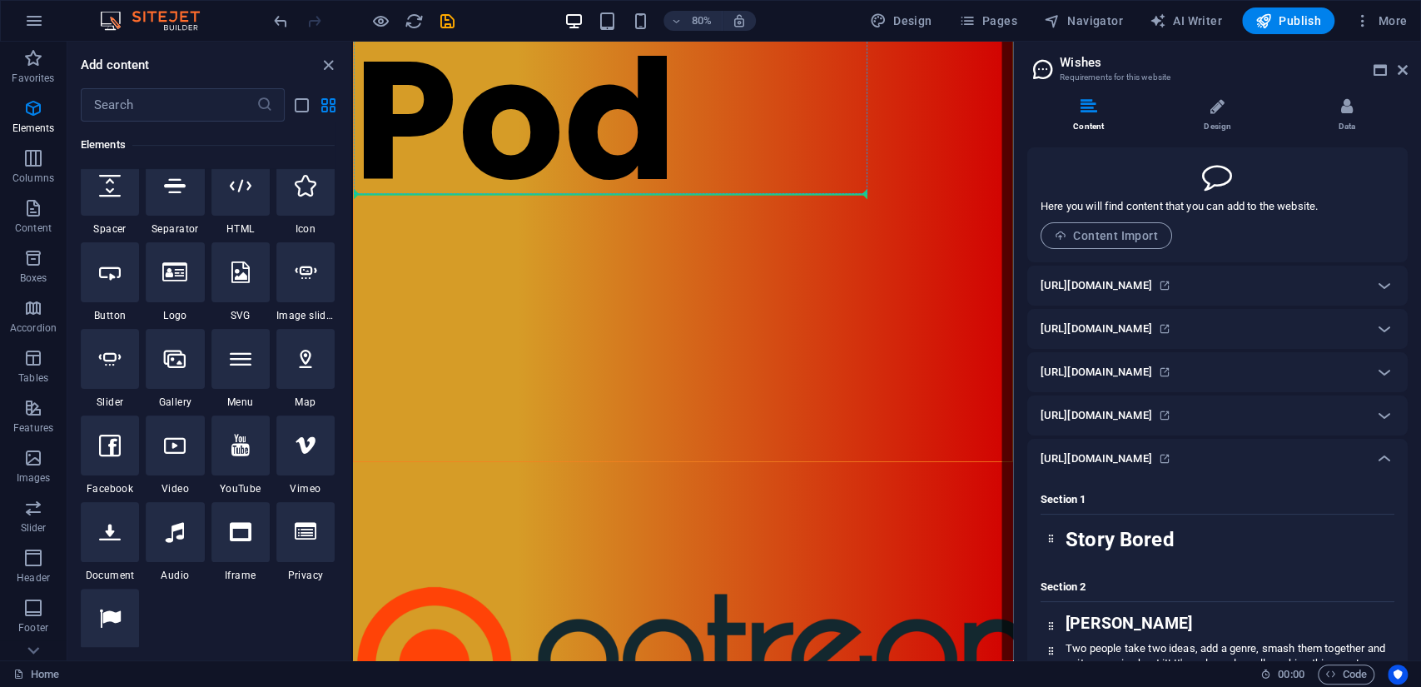
select select "%"
select select "px"
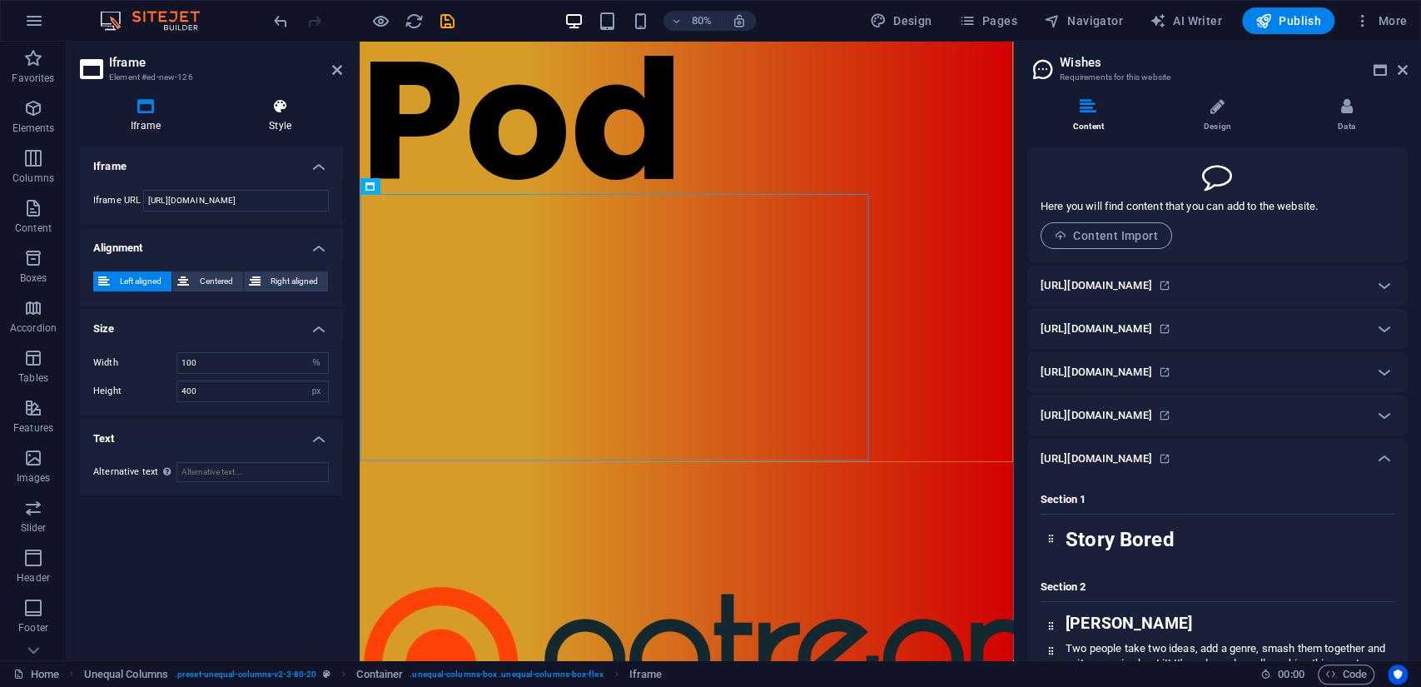
click at [280, 109] on icon at bounding box center [280, 106] width 124 height 17
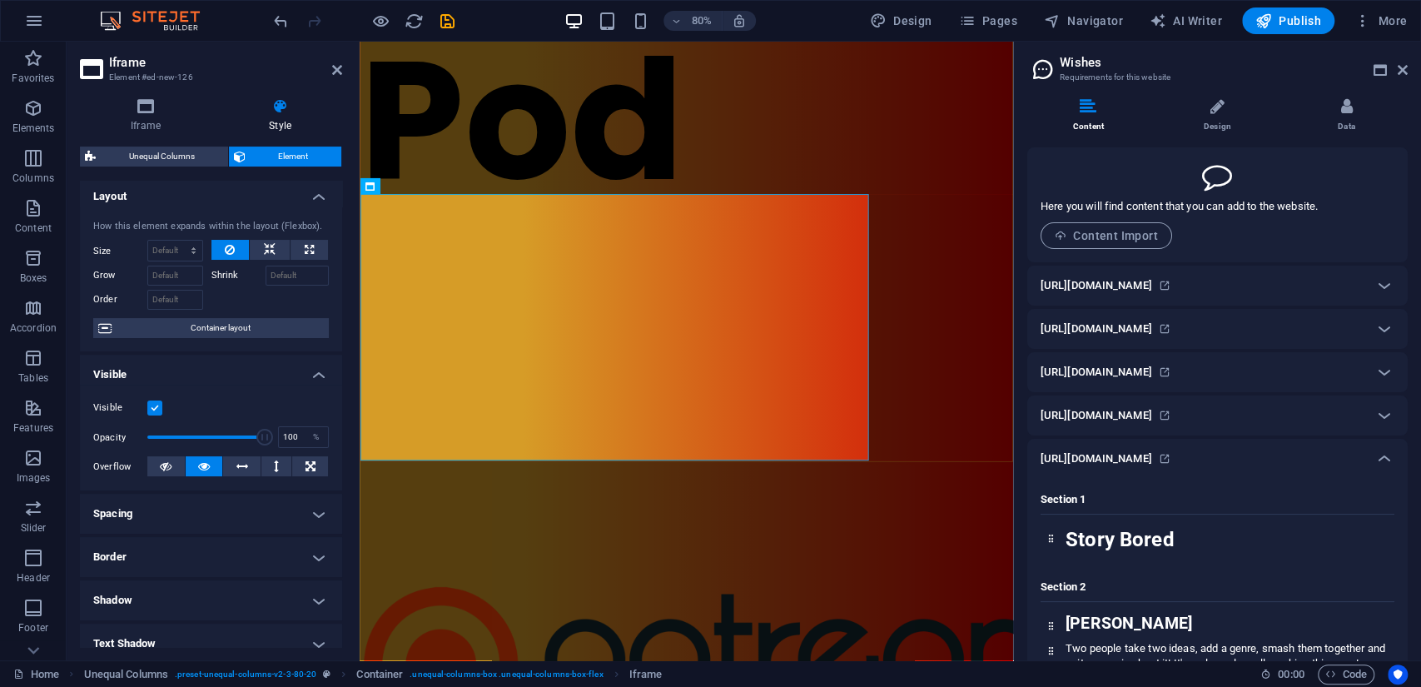
scroll to position [0, 0]
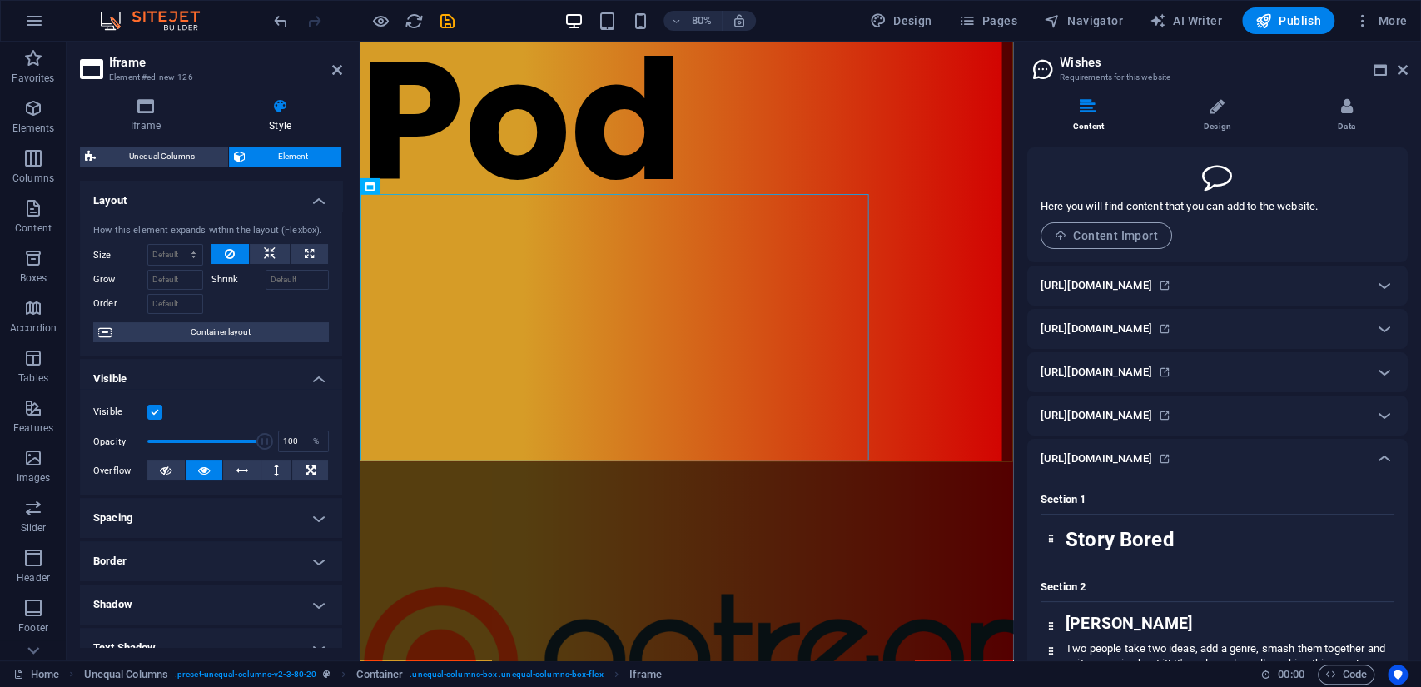
click at [172, 152] on span "Unequal Columns" at bounding box center [162, 157] width 122 height 20
select select "%"
select select "rem"
select select "preset-unequal-columns-v2-3-80-20"
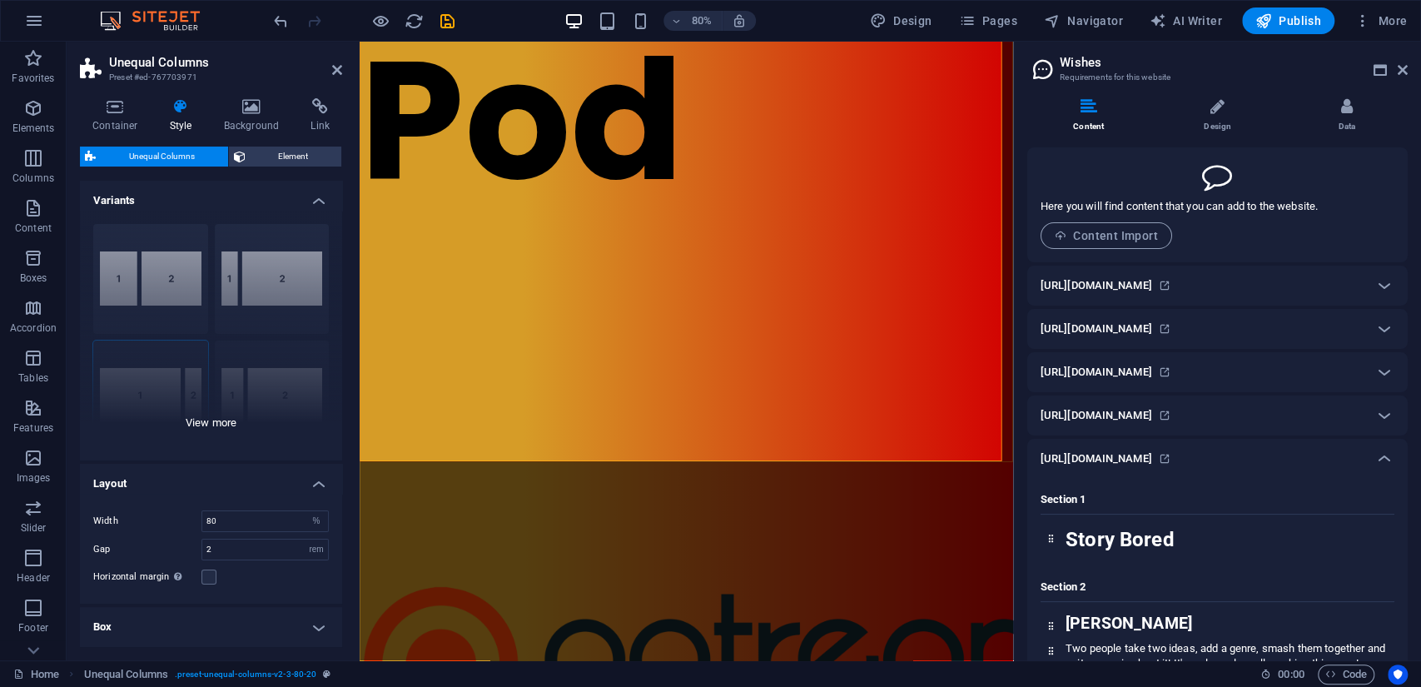
scroll to position [66, 0]
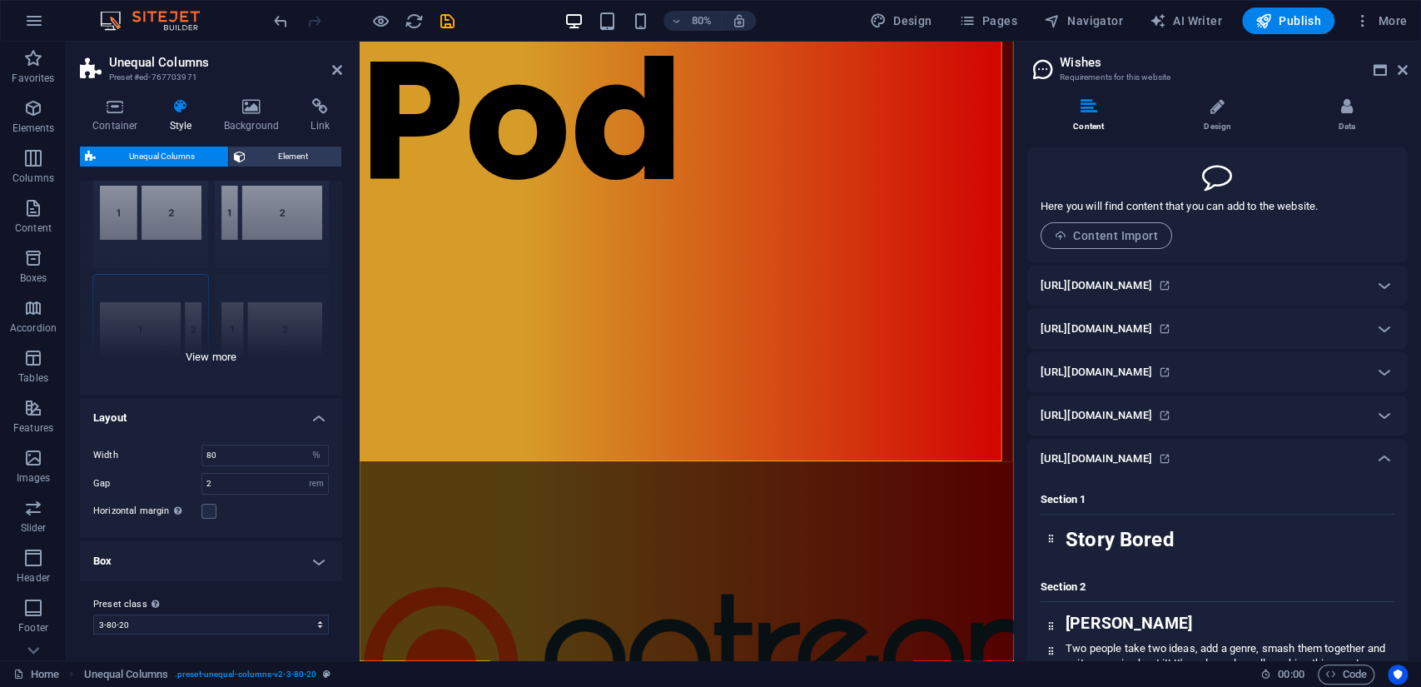
click at [201, 356] on div "[PHONE_NUMBER] [PHONE_NUMBER] 70-30 Default" at bounding box center [211, 270] width 262 height 250
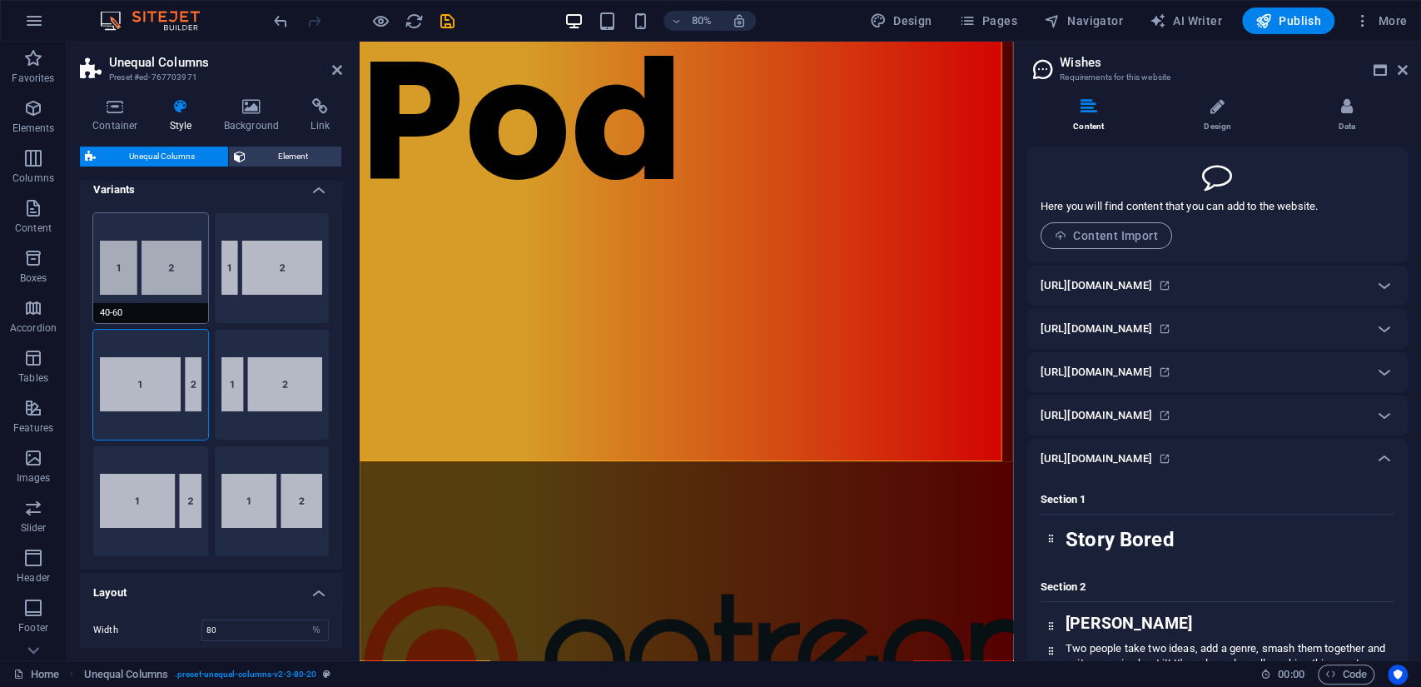
scroll to position [0, 0]
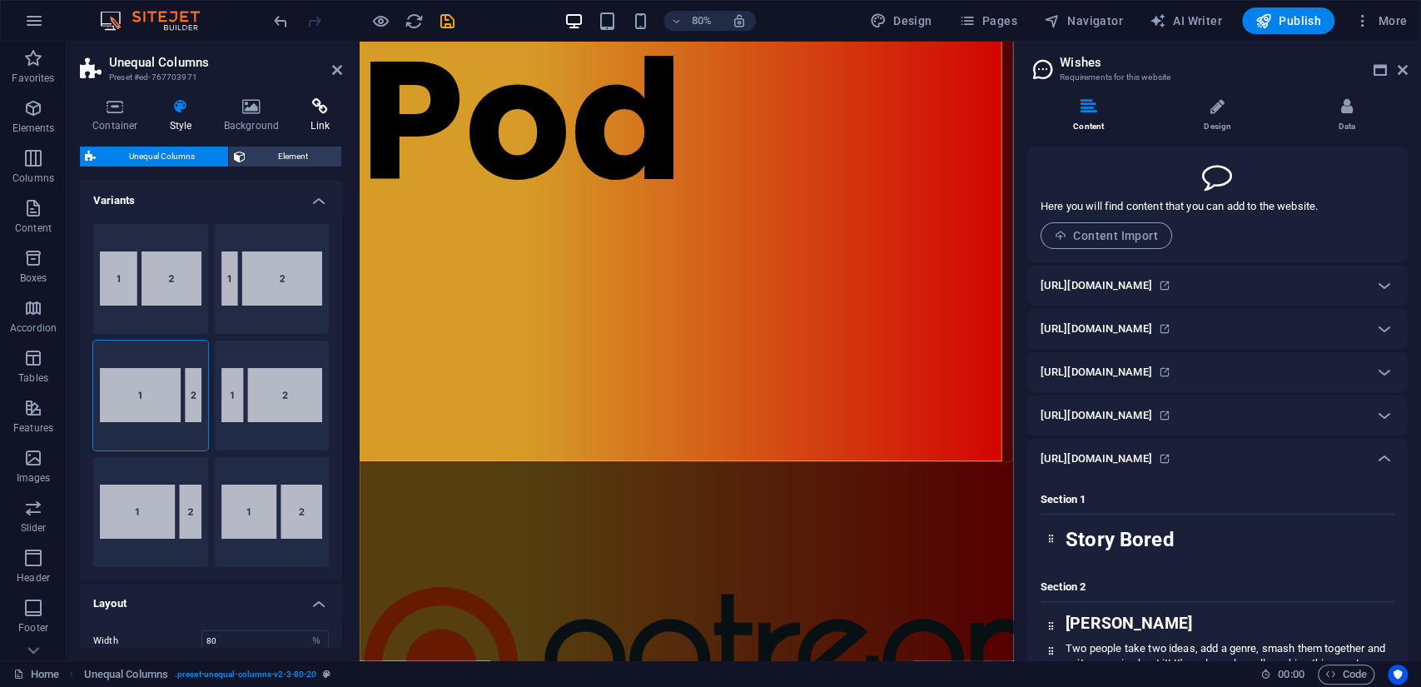
click at [319, 112] on icon at bounding box center [320, 106] width 44 height 17
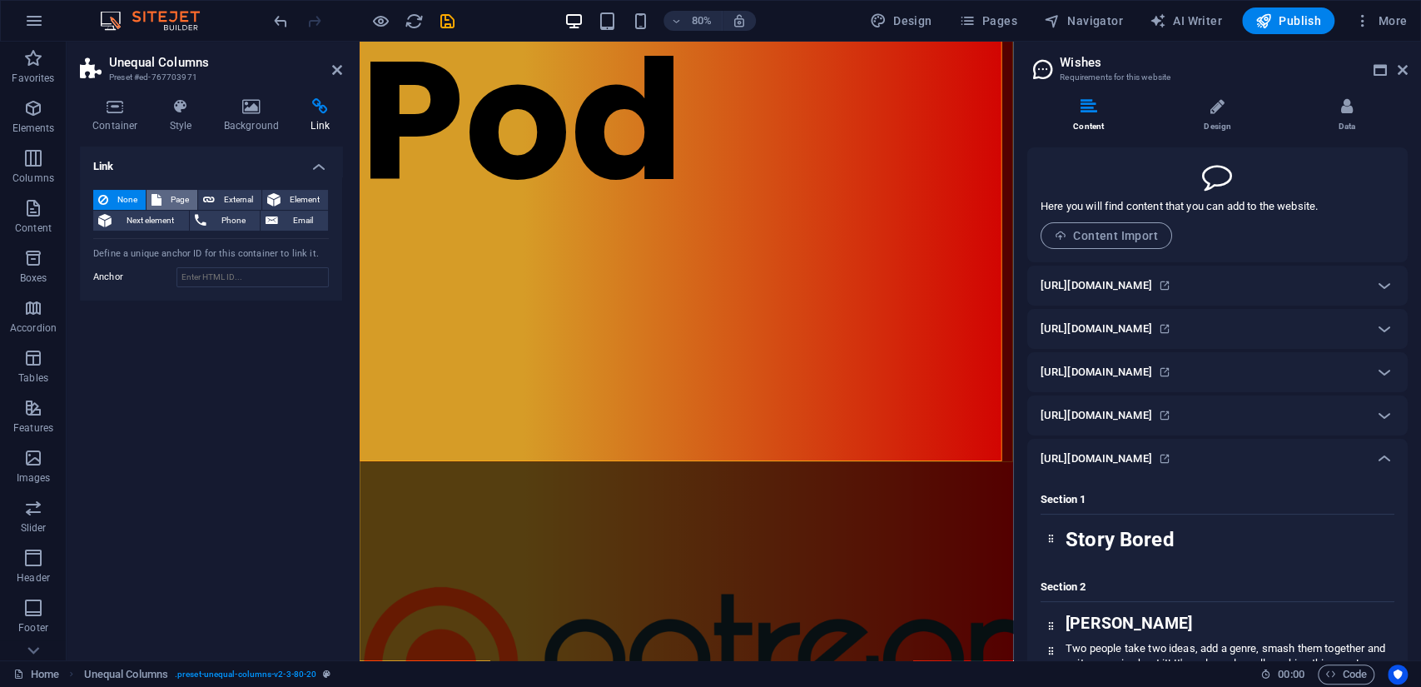
click at [181, 193] on span "Page" at bounding box center [180, 200] width 26 height 20
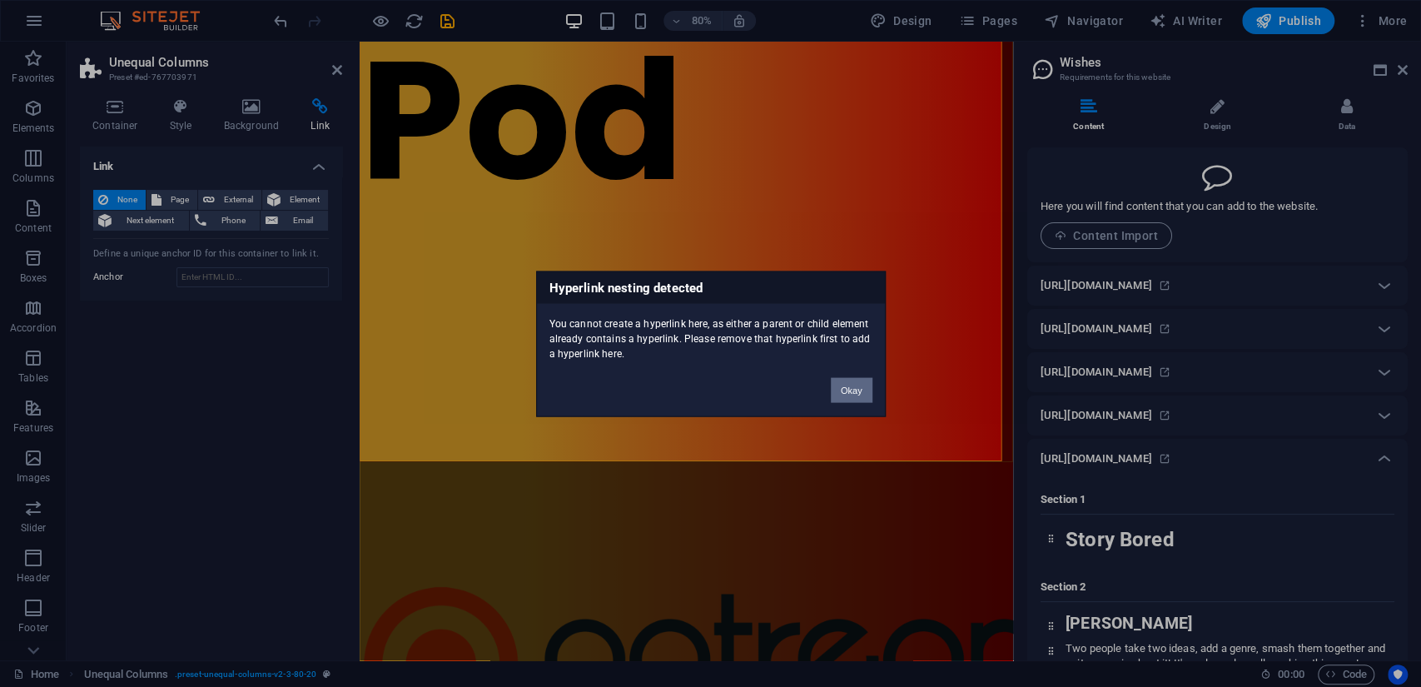
click at [851, 389] on button "Okay" at bounding box center [852, 389] width 42 height 25
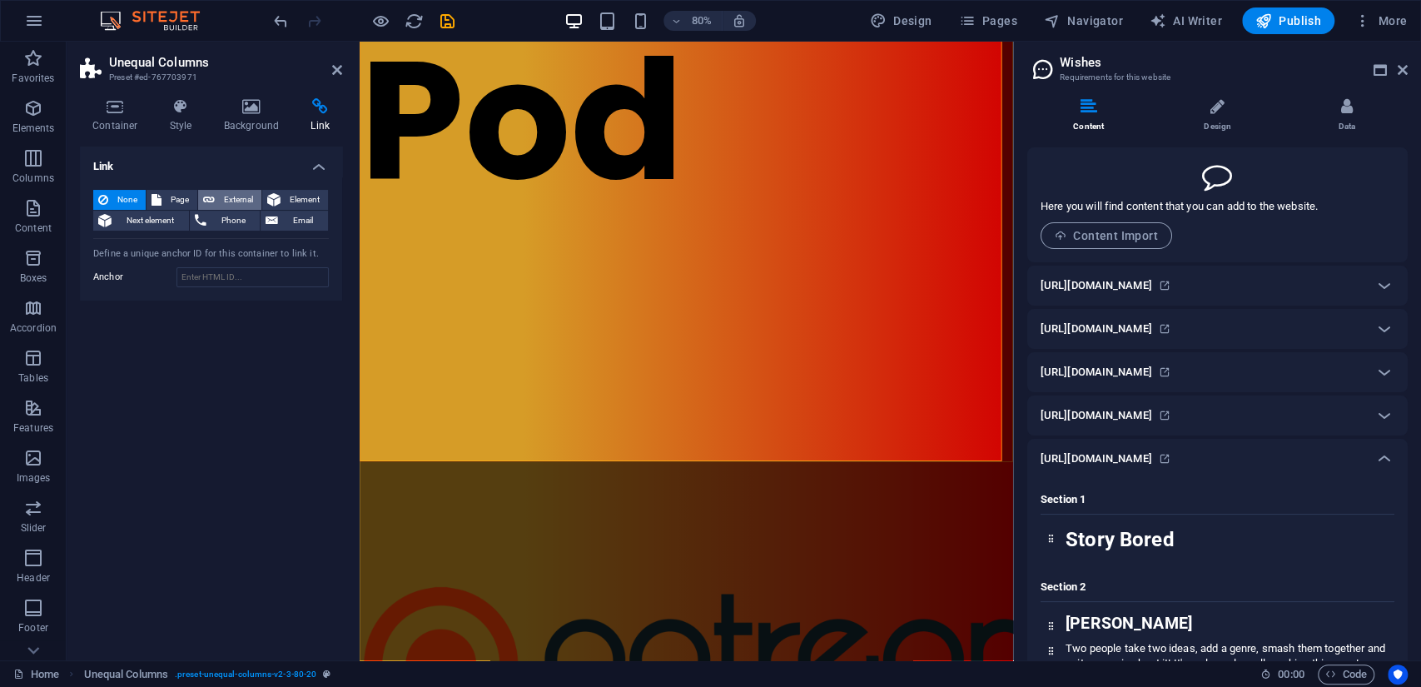
click at [222, 198] on span "External" at bounding box center [238, 200] width 37 height 20
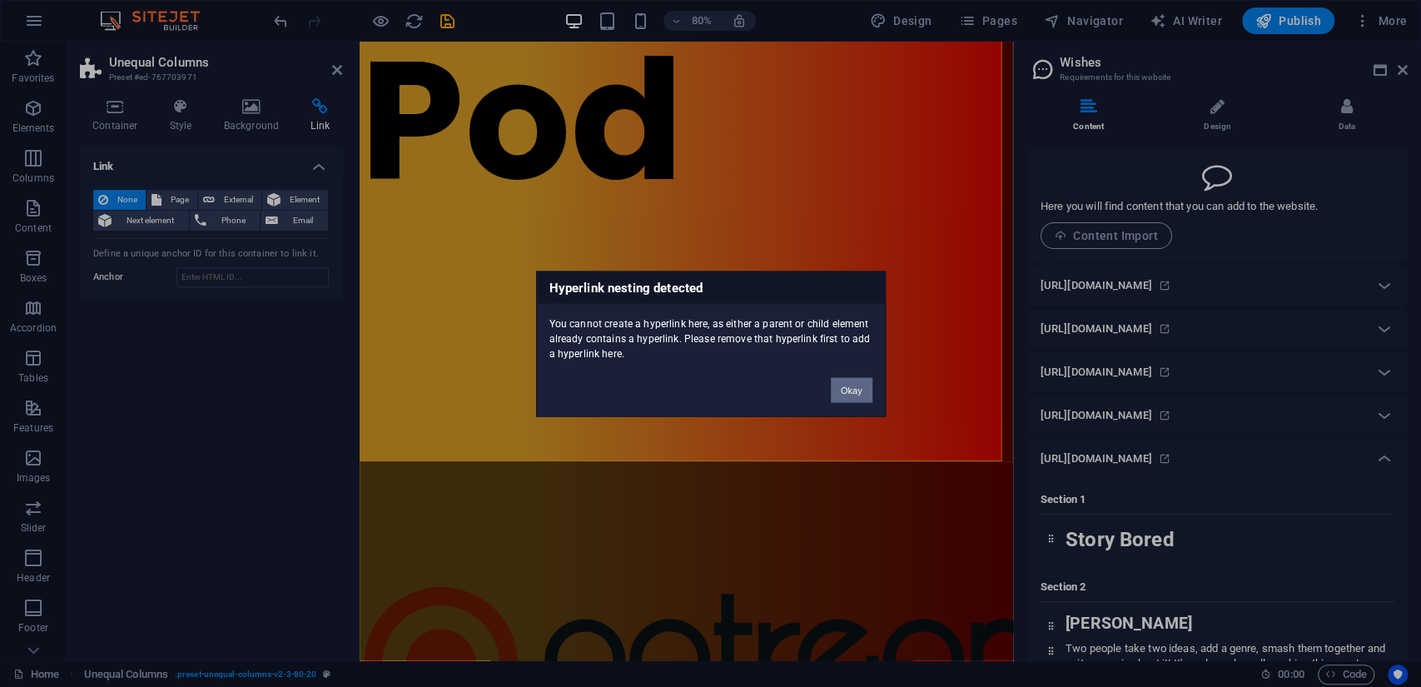
click at [840, 395] on button "Okay" at bounding box center [852, 389] width 42 height 25
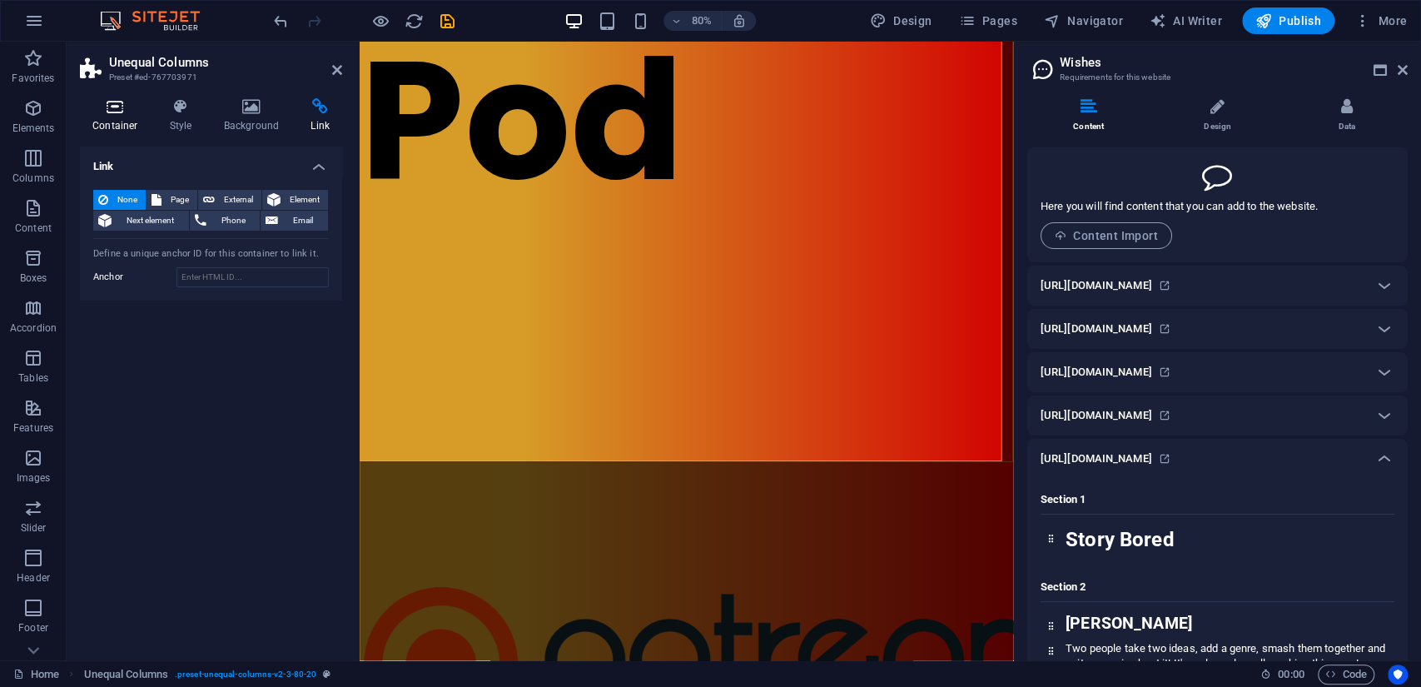
click at [114, 111] on icon at bounding box center [115, 106] width 71 height 17
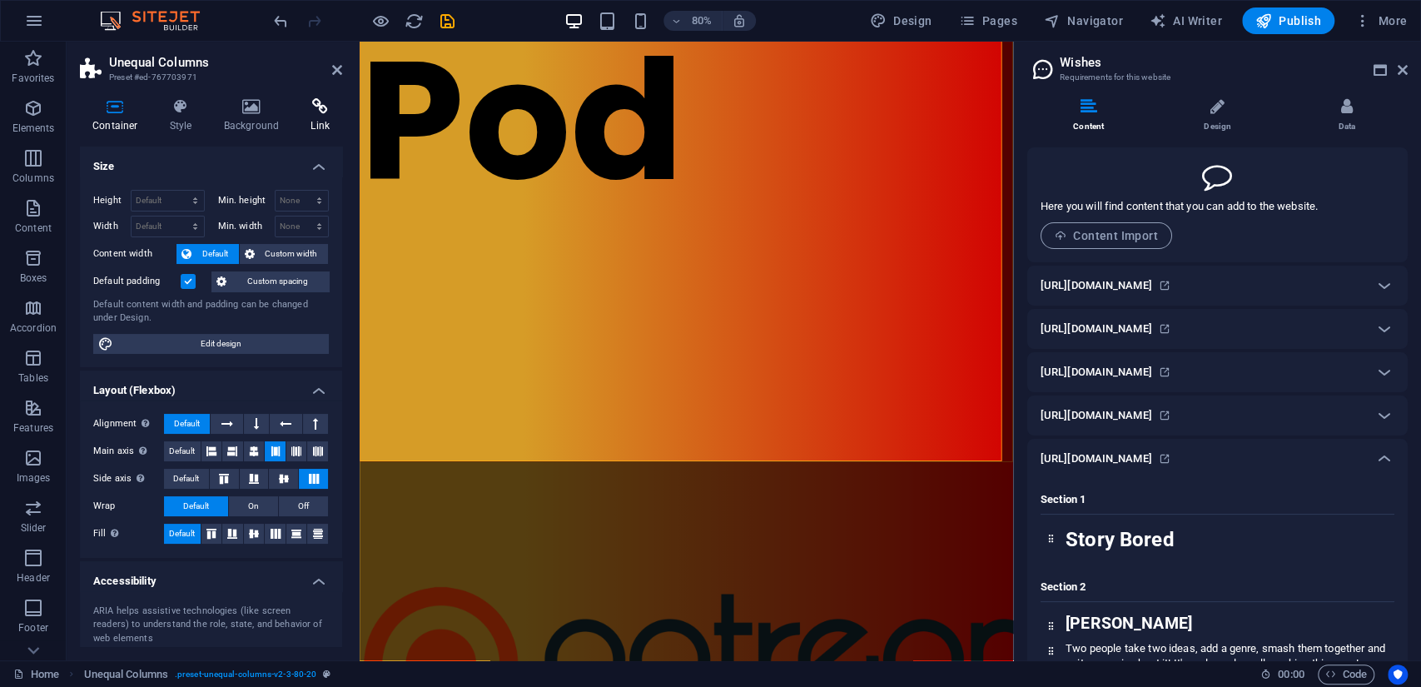
click at [321, 117] on h4 "Link" at bounding box center [320, 115] width 44 height 35
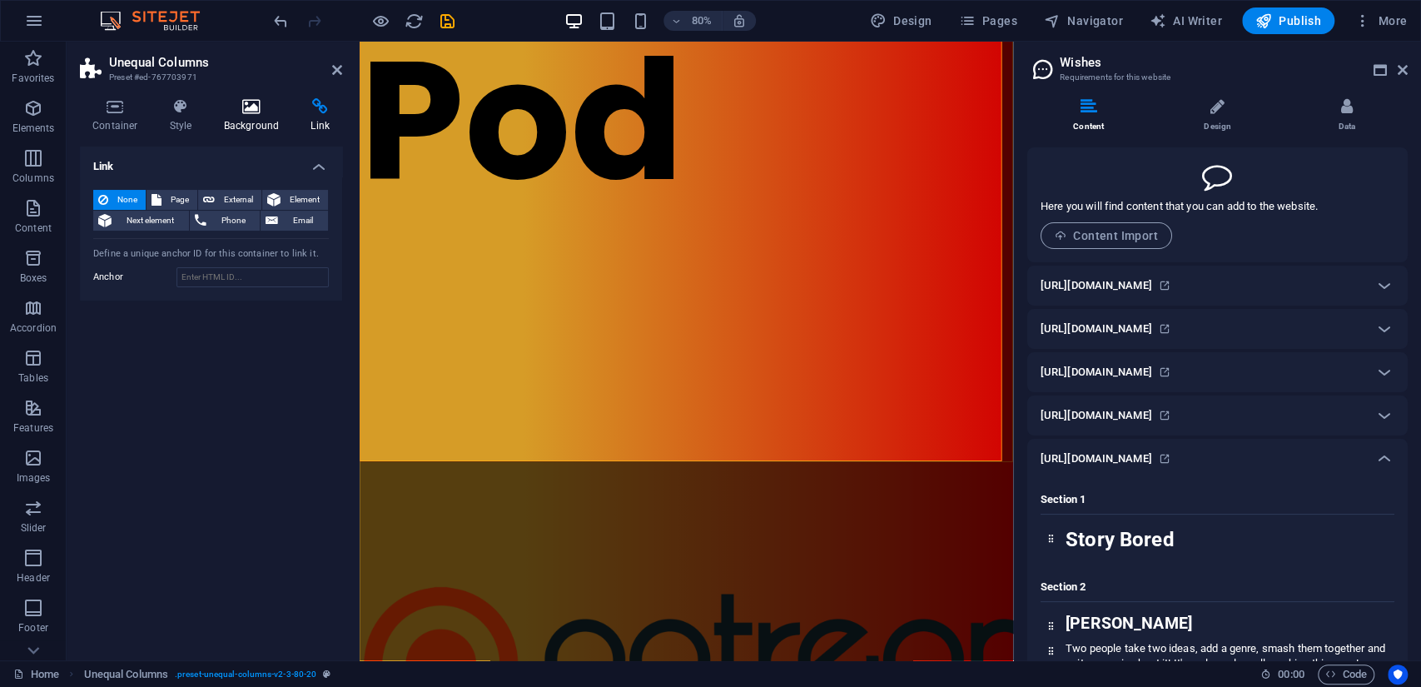
click at [256, 107] on icon at bounding box center [251, 106] width 81 height 17
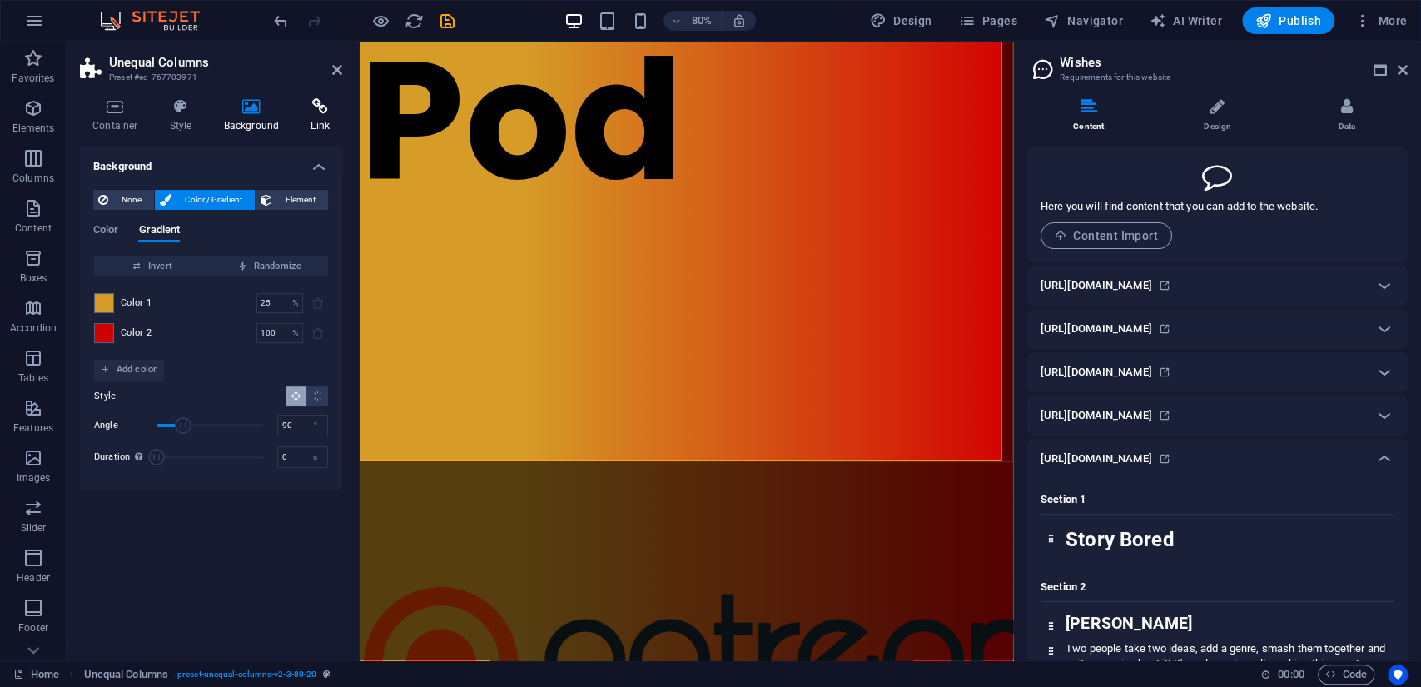
click at [320, 109] on icon at bounding box center [320, 106] width 44 height 17
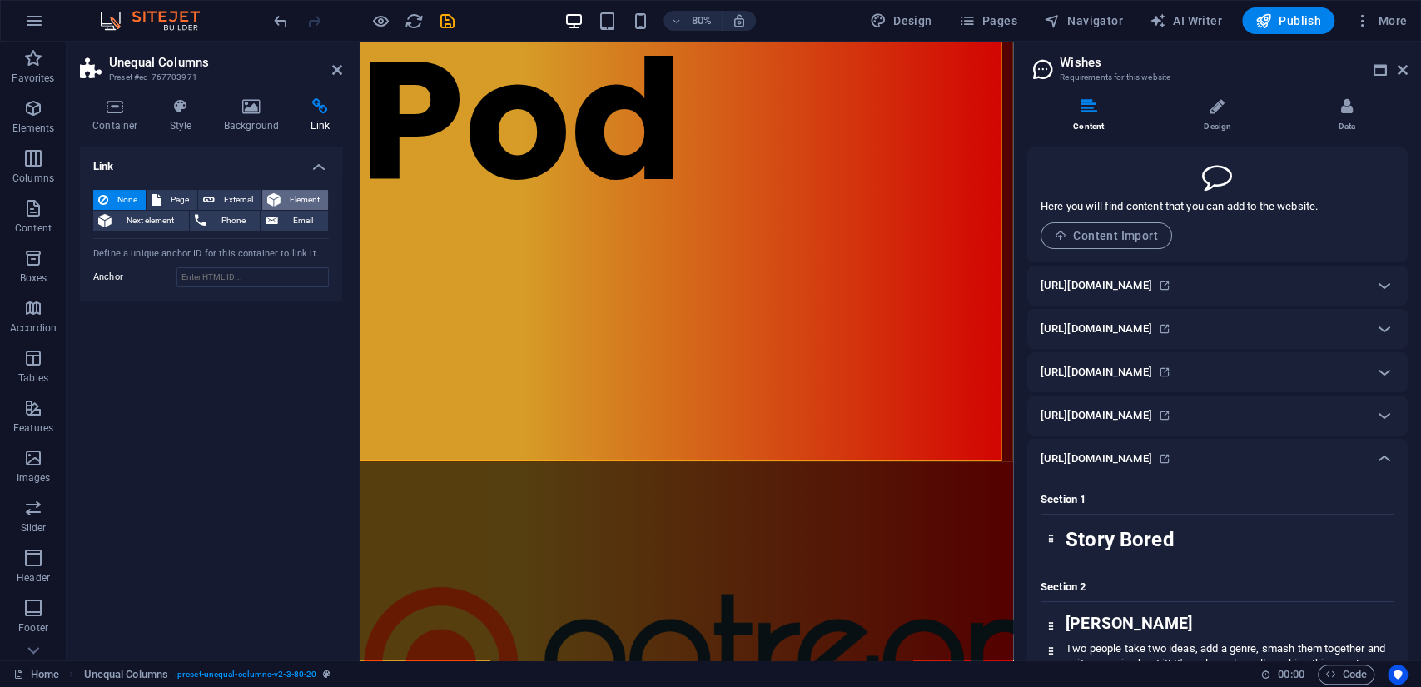
click at [286, 195] on span "Element" at bounding box center [304, 200] width 37 height 20
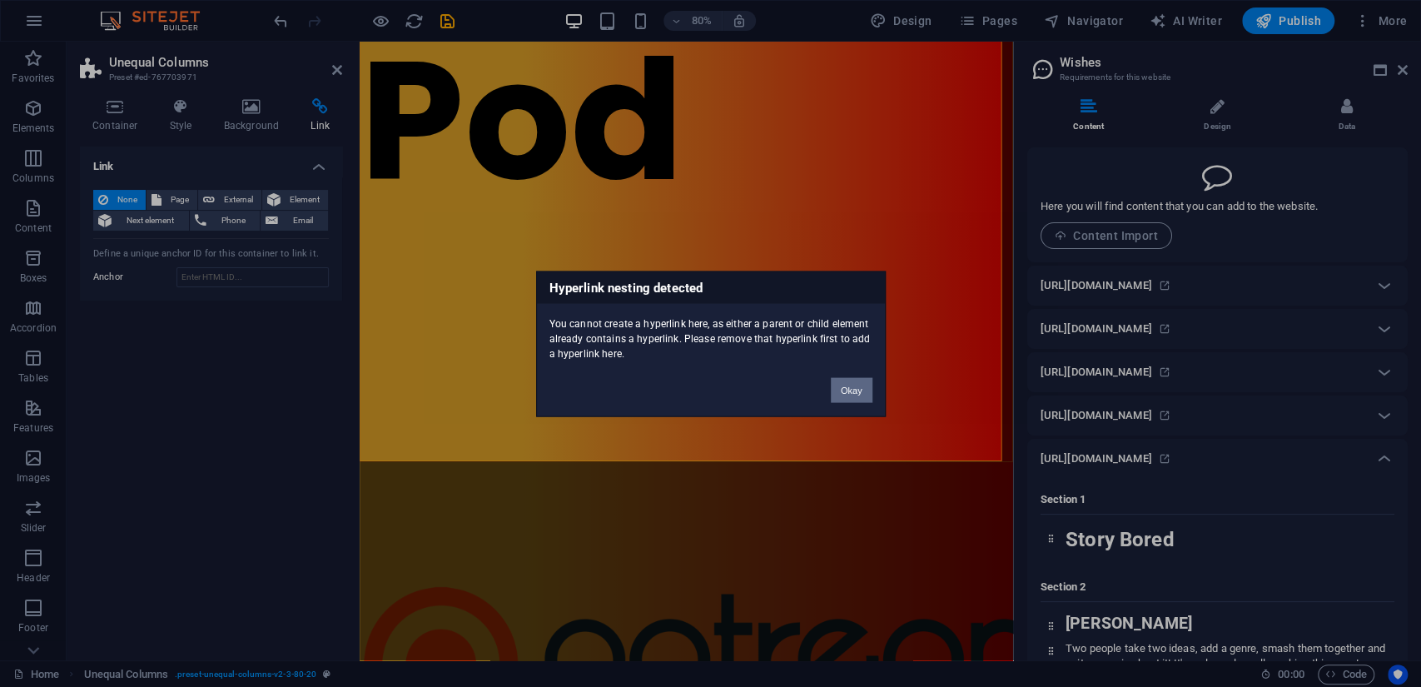
click at [859, 386] on button "Okay" at bounding box center [852, 389] width 42 height 25
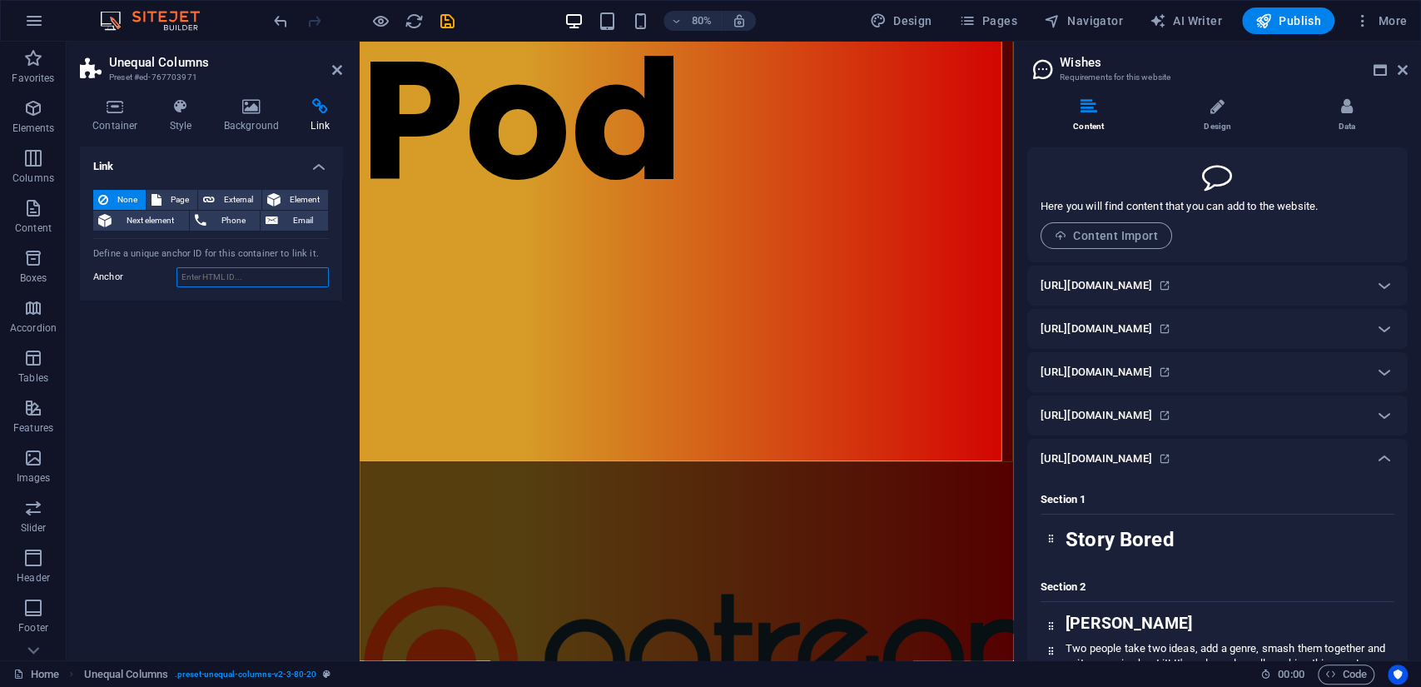
click at [202, 276] on input "Anchor" at bounding box center [253, 277] width 152 height 20
drag, startPoint x: 1155, startPoint y: 454, endPoint x: 233, endPoint y: 271, distance: 939.6
click at [233, 271] on div "Home Favorites Elements Columns Content Boxes Accordion Tables Features Images …" at bounding box center [710, 351] width 1421 height 619
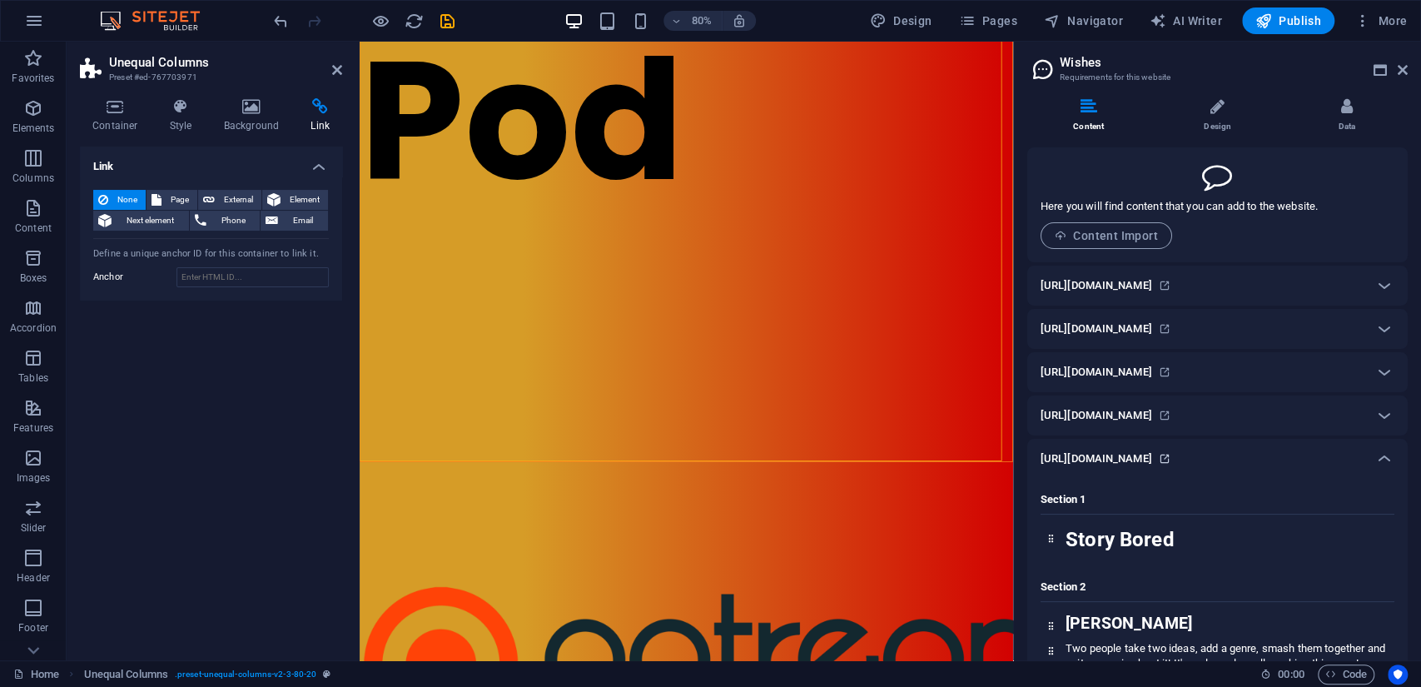
drag, startPoint x: 1036, startPoint y: 460, endPoint x: 1198, endPoint y: 456, distance: 162.4
click at [1198, 456] on div "[URL][DOMAIN_NAME]" at bounding box center [1217, 459] width 381 height 40
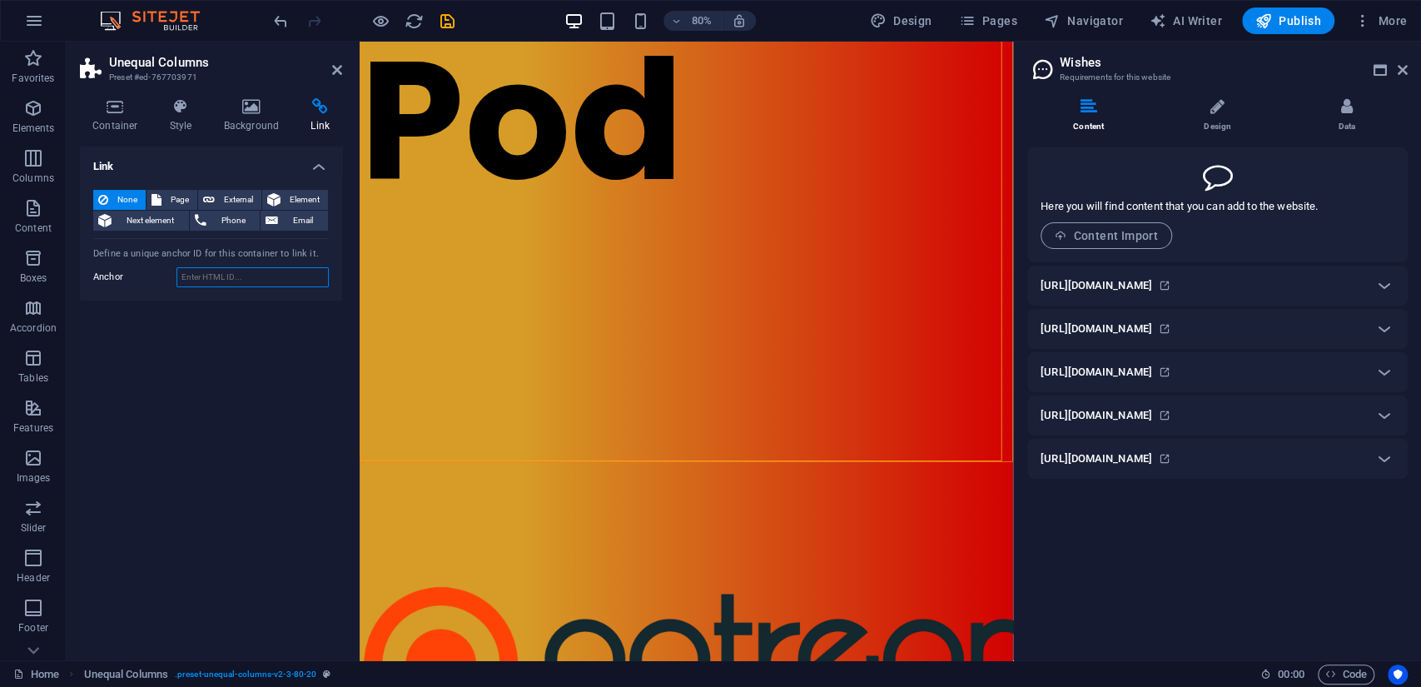
click at [224, 278] on input "Anchor" at bounding box center [253, 277] width 152 height 20
paste input "[URL][DOMAIN_NAME]"
type input "[URL][DOMAIN_NAME]"
click at [333, 271] on div "None Page External Element Next element Phone Email Page Home Subpage Legal Not…" at bounding box center [211, 239] width 262 height 125
click at [222, 201] on span "External" at bounding box center [238, 200] width 37 height 20
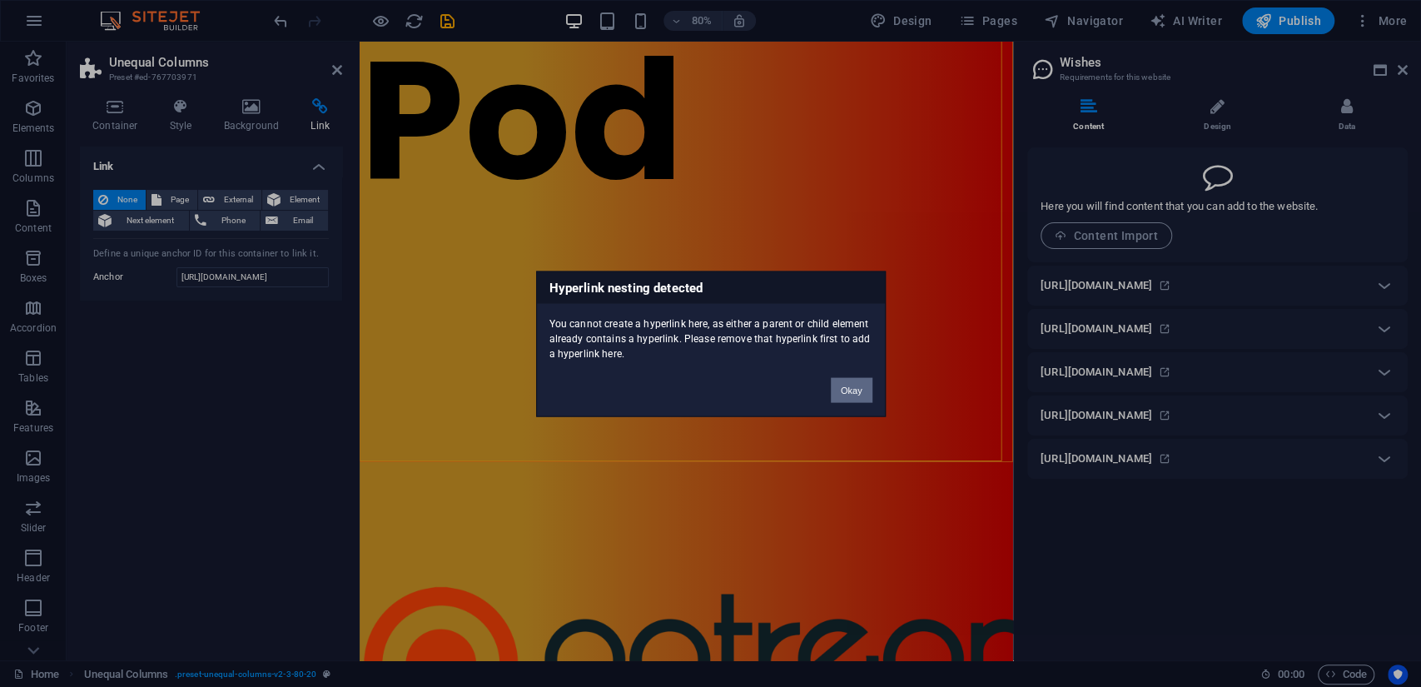
click at [848, 394] on button "Okay" at bounding box center [852, 389] width 42 height 25
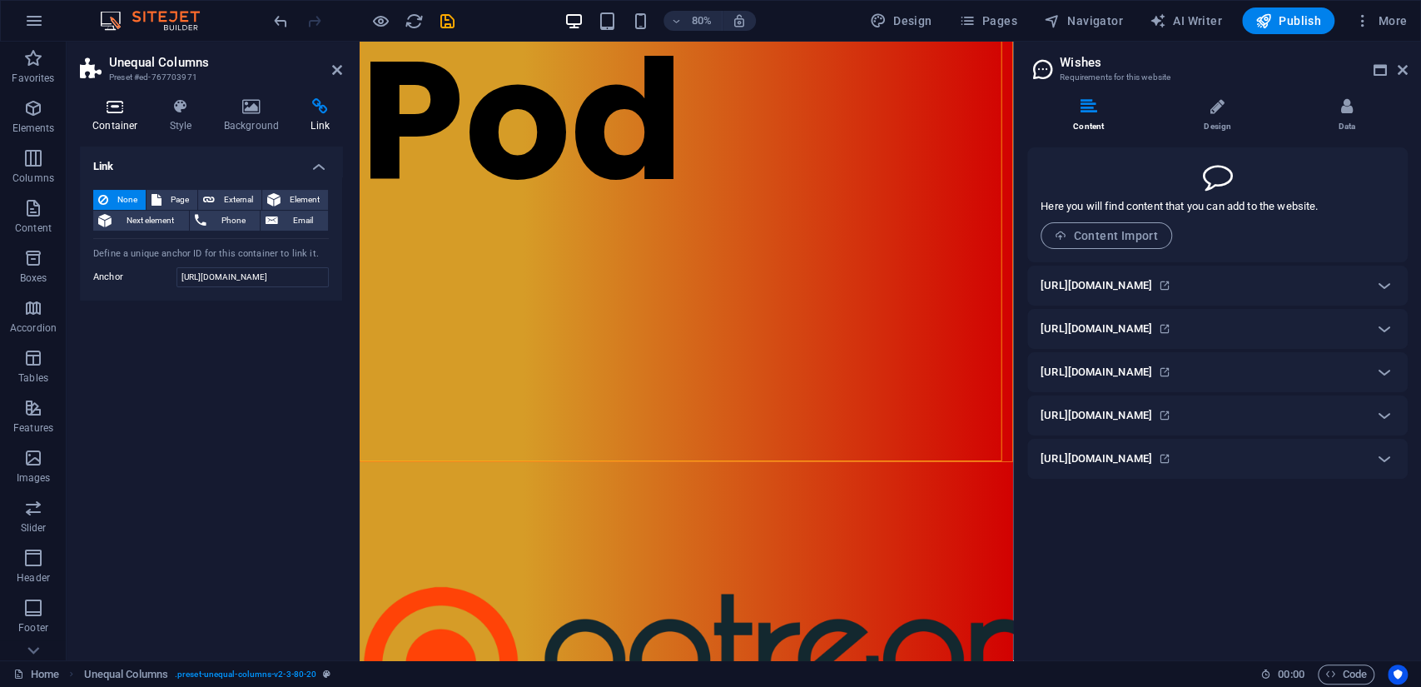
click at [124, 117] on h4 "Container" at bounding box center [118, 115] width 77 height 35
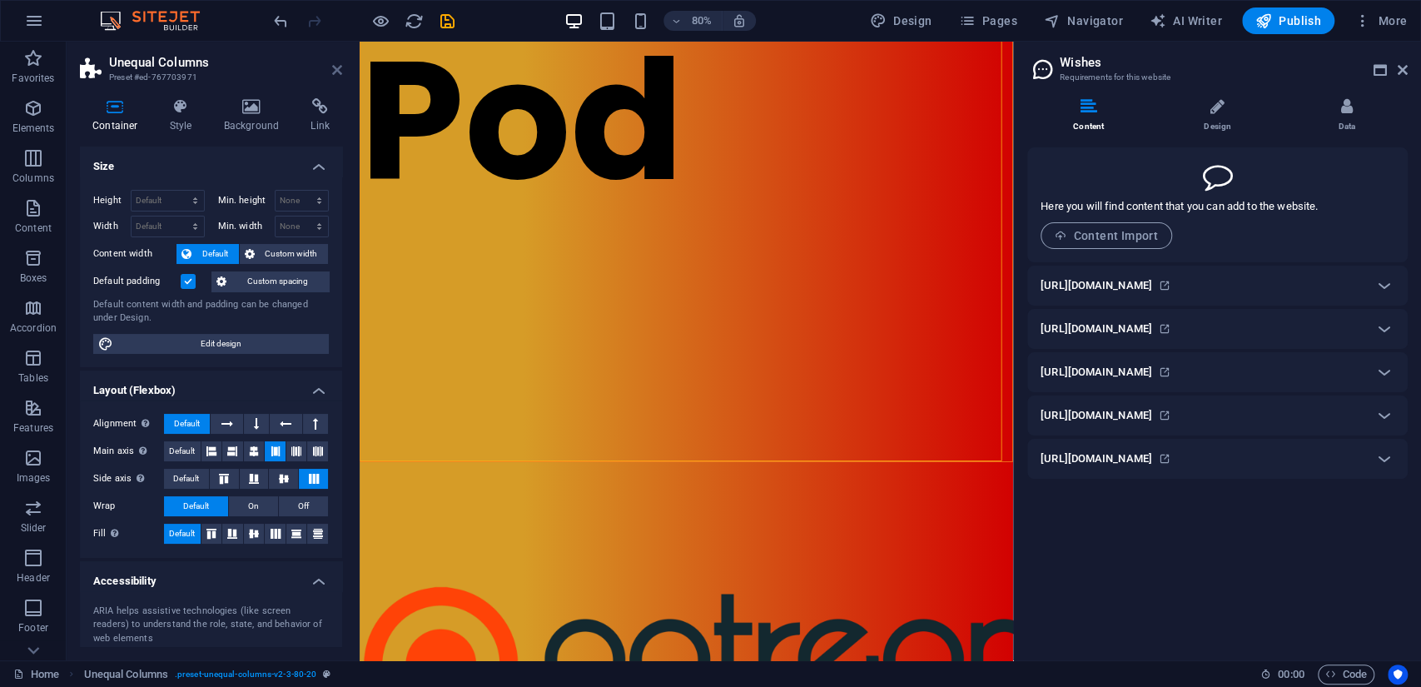
click at [336, 70] on icon at bounding box center [337, 69] width 10 height 13
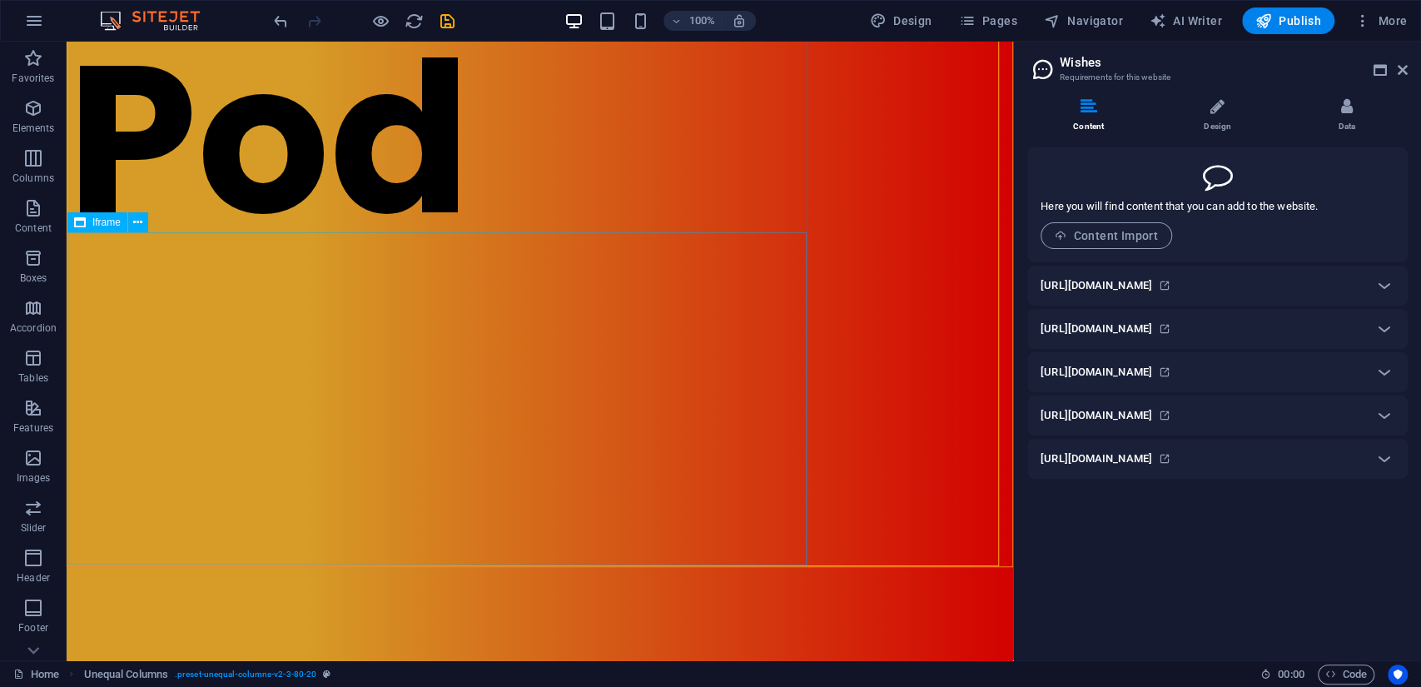
click at [100, 218] on span "Iframe" at bounding box center [106, 222] width 28 height 10
click at [100, 220] on span "Iframe" at bounding box center [106, 222] width 28 height 10
select select "%"
select select "px"
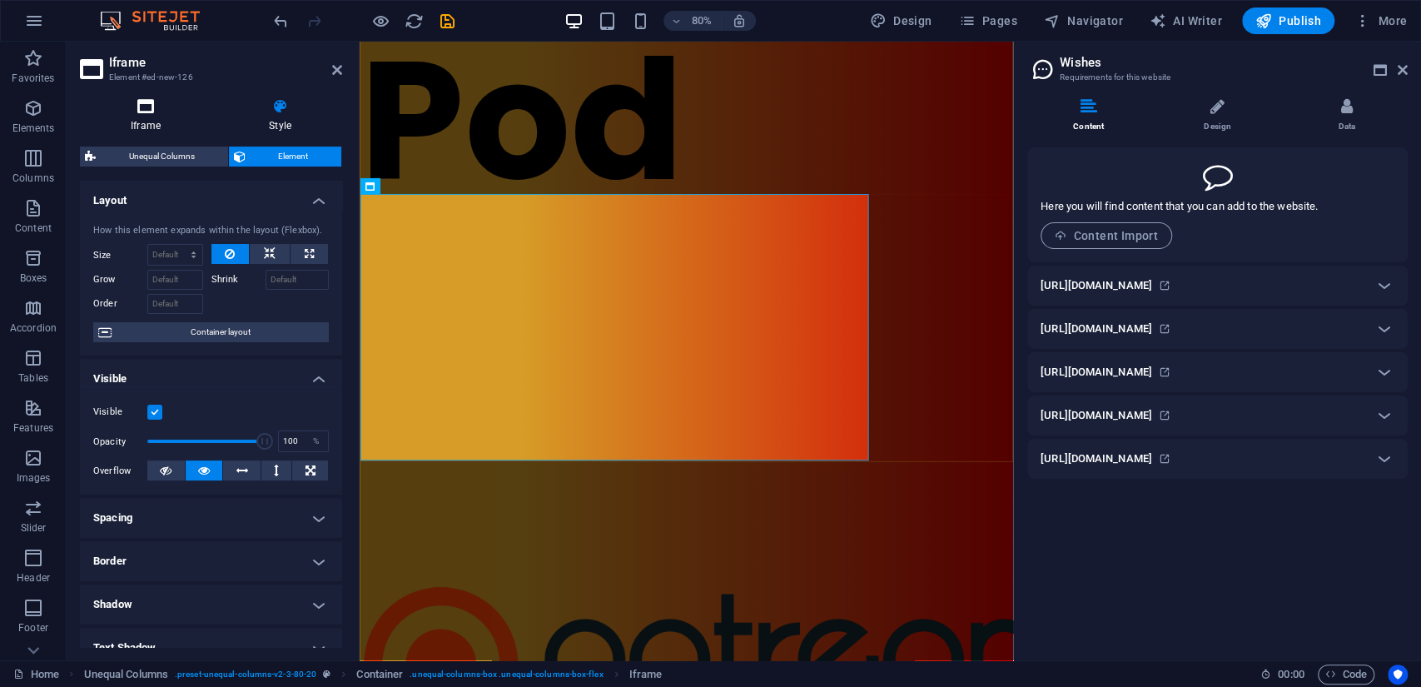
click at [146, 115] on h4 "Iframe" at bounding box center [149, 115] width 138 height 35
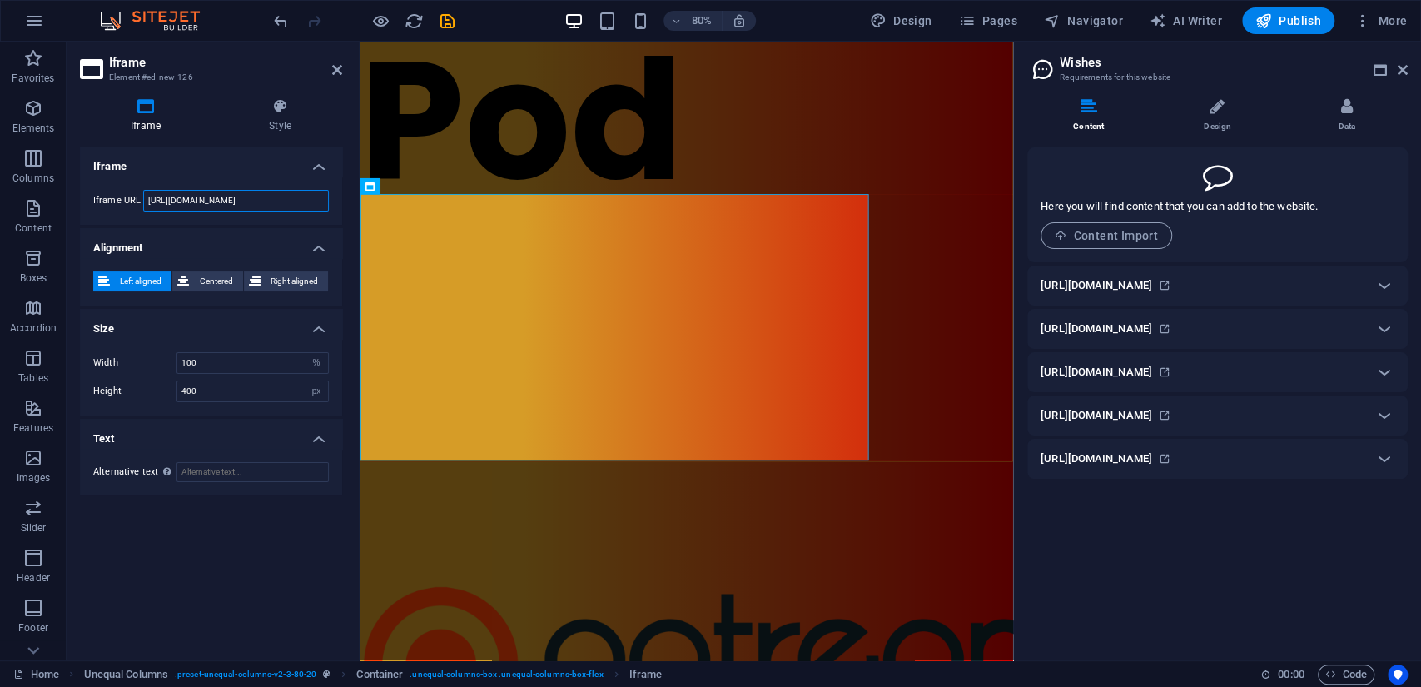
drag, startPoint x: 294, startPoint y: 198, endPoint x: 78, endPoint y: 182, distance: 216.2
click at [78, 182] on div "Iframe Style Iframe Iframe URL [URL][DOMAIN_NAME] Alignment Left aligned Center…" at bounding box center [211, 372] width 289 height 575
paste input "[DOMAIN_NAME][URL]"
click at [325, 177] on div "Iframe URL [URL][DOMAIN_NAME]" at bounding box center [211, 201] width 262 height 48
drag, startPoint x: 293, startPoint y: 195, endPoint x: 100, endPoint y: 171, distance: 194.7
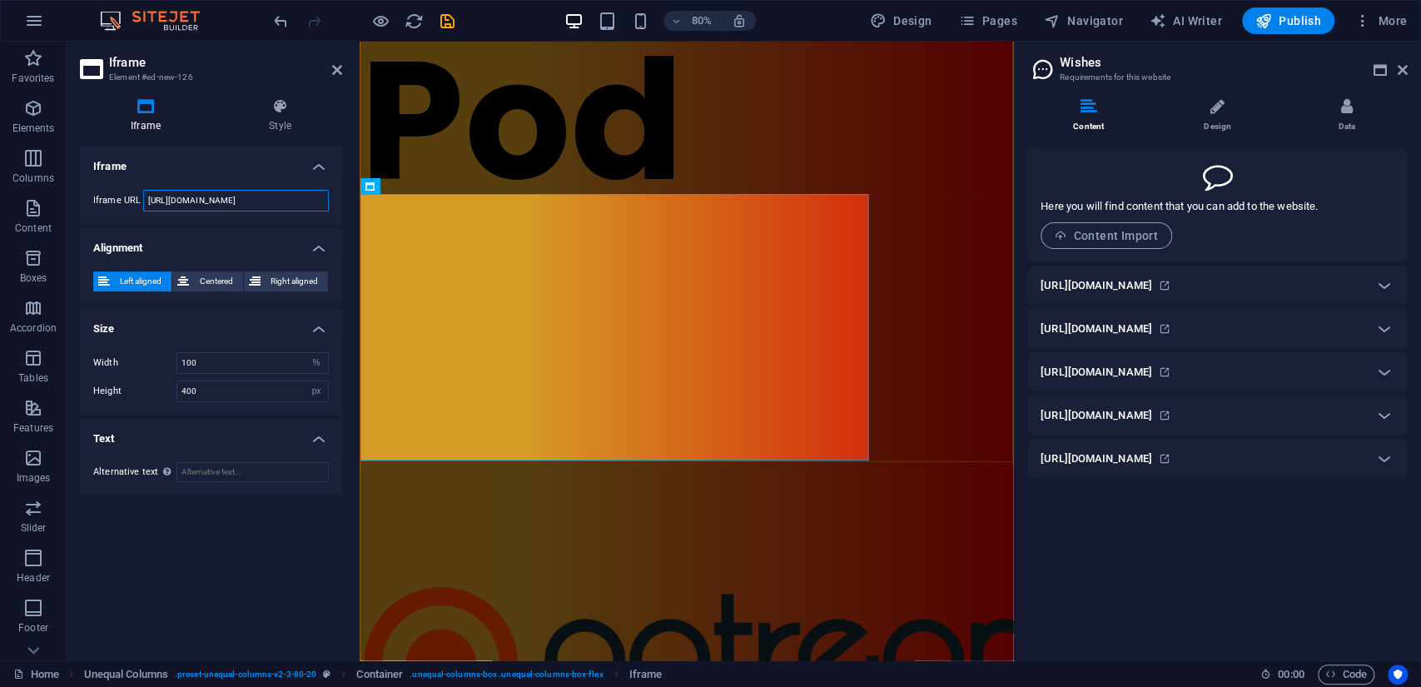
click at [101, 172] on li "Iframe Iframe URL [URL][DOMAIN_NAME]" at bounding box center [211, 186] width 262 height 78
paste input "[DOMAIN_NAME][URL]"
type input "[URL][DOMAIN_NAME]"
click at [321, 218] on div "Iframe URL [URL][DOMAIN_NAME]" at bounding box center [211, 201] width 262 height 48
click at [272, 126] on h4 "Style" at bounding box center [280, 115] width 124 height 35
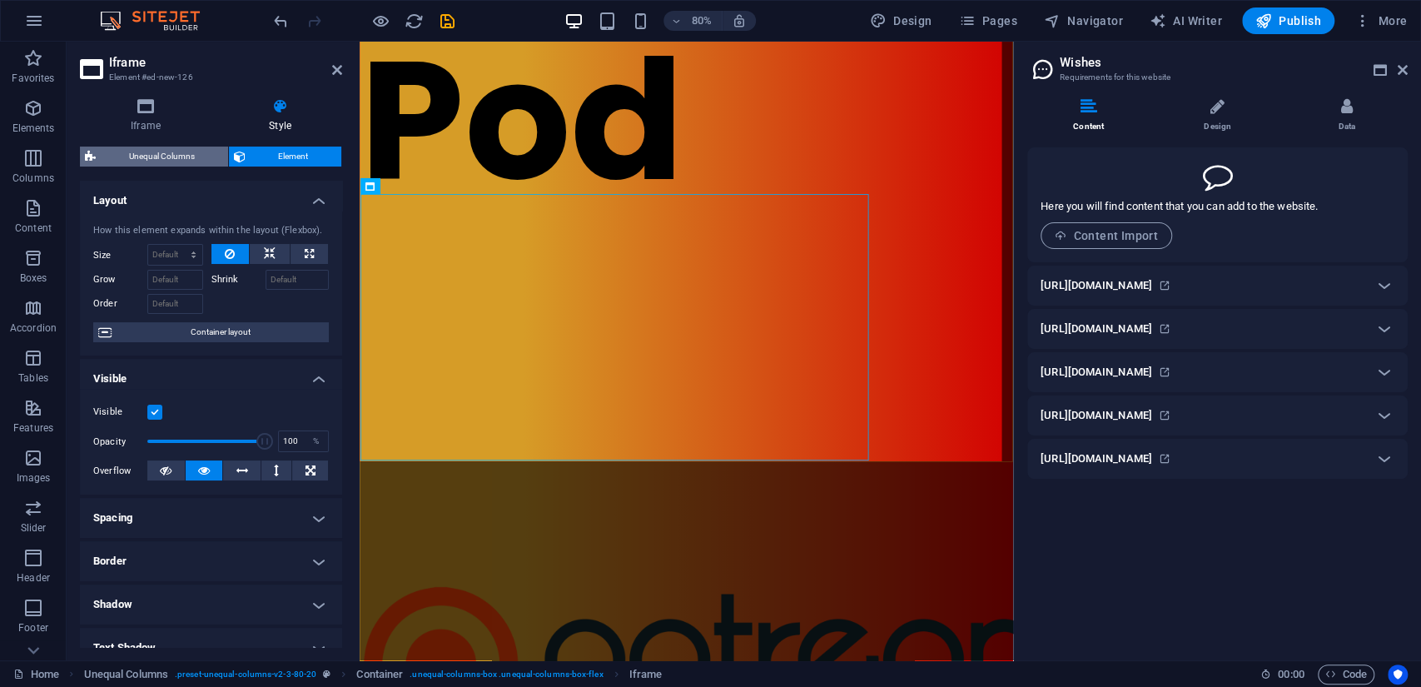
click at [155, 155] on span "Unequal Columns" at bounding box center [162, 157] width 122 height 20
select select "%"
select select "rem"
select select "preset-unequal-columns-v2-3-80-20"
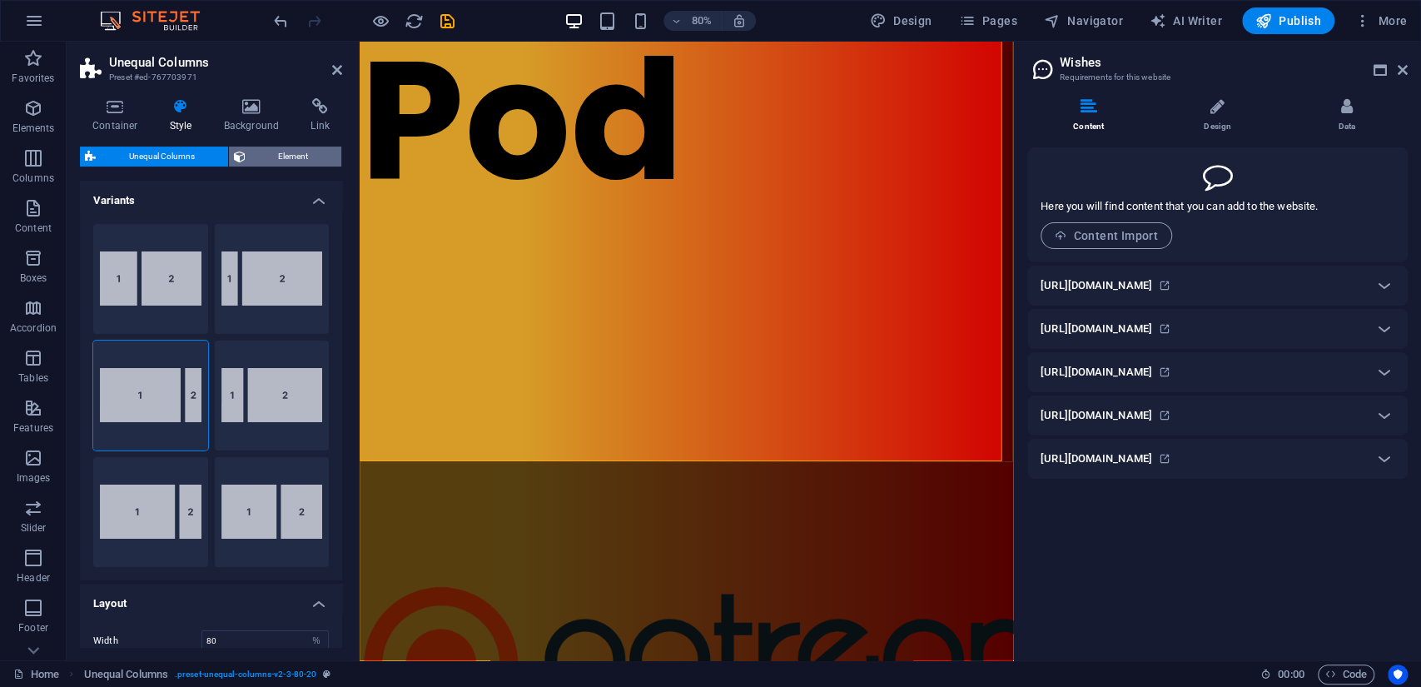
click at [263, 154] on span "Element" at bounding box center [294, 157] width 87 height 20
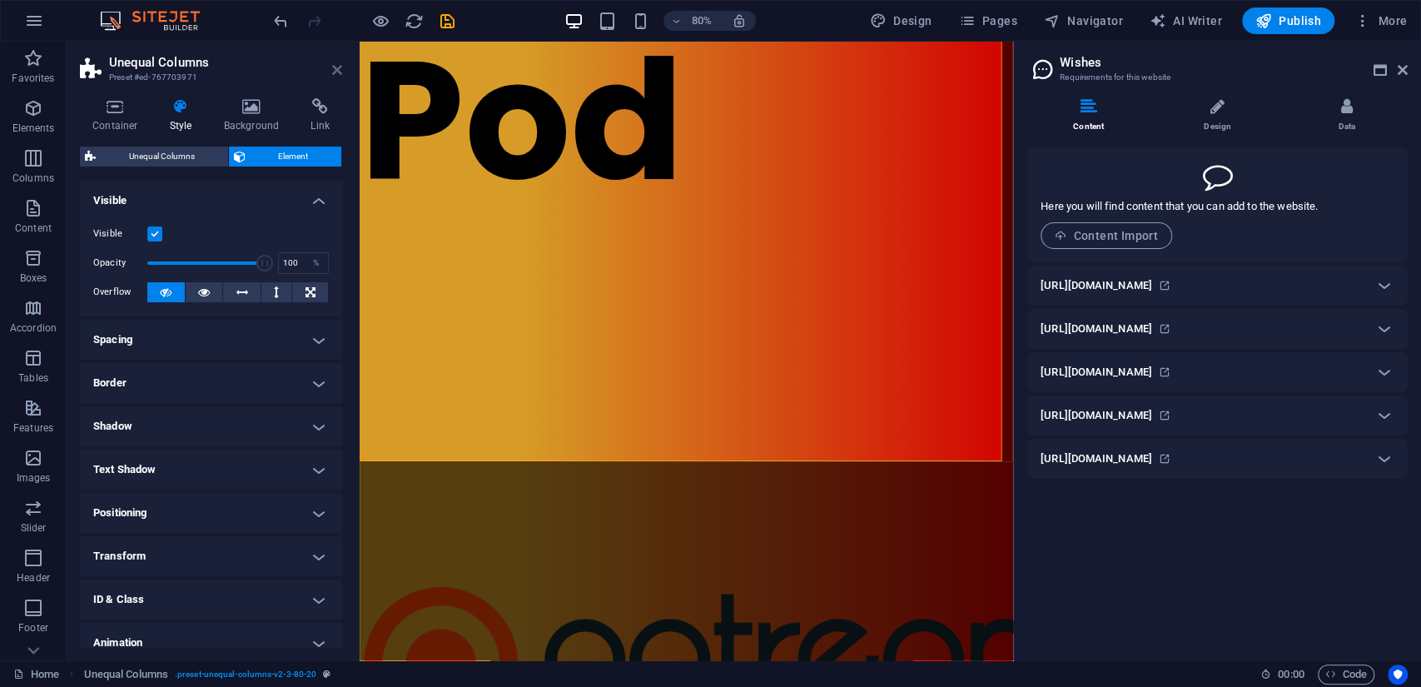
click at [339, 68] on icon at bounding box center [337, 69] width 10 height 13
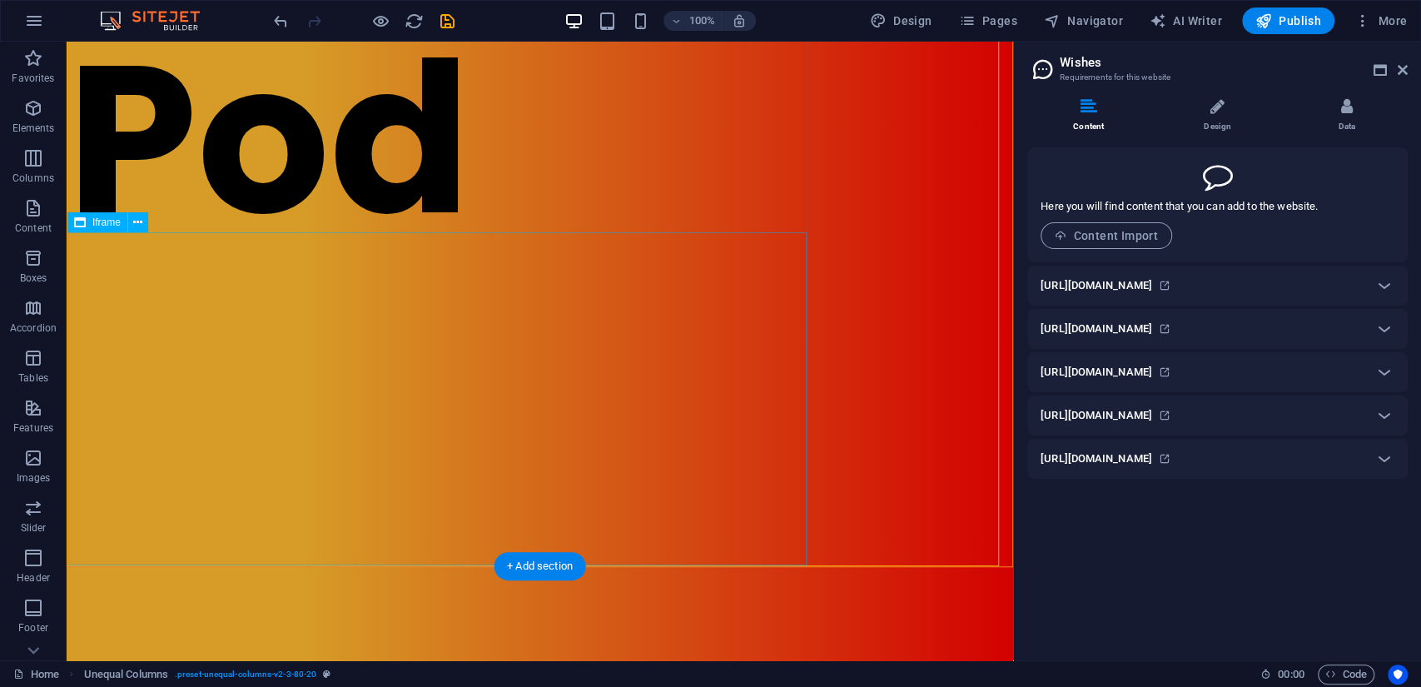
click at [196, 370] on div "</div>" at bounding box center [539, 399] width 945 height 333
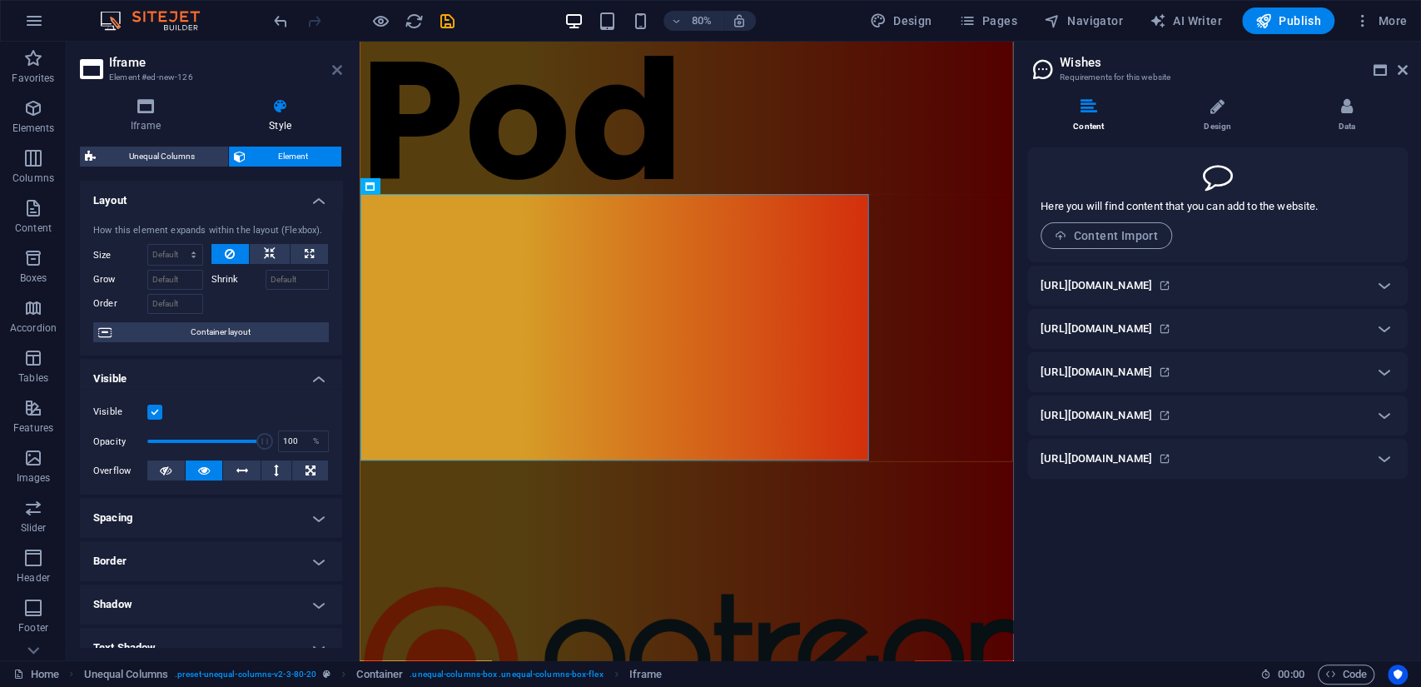
click at [333, 67] on icon at bounding box center [337, 69] width 10 height 13
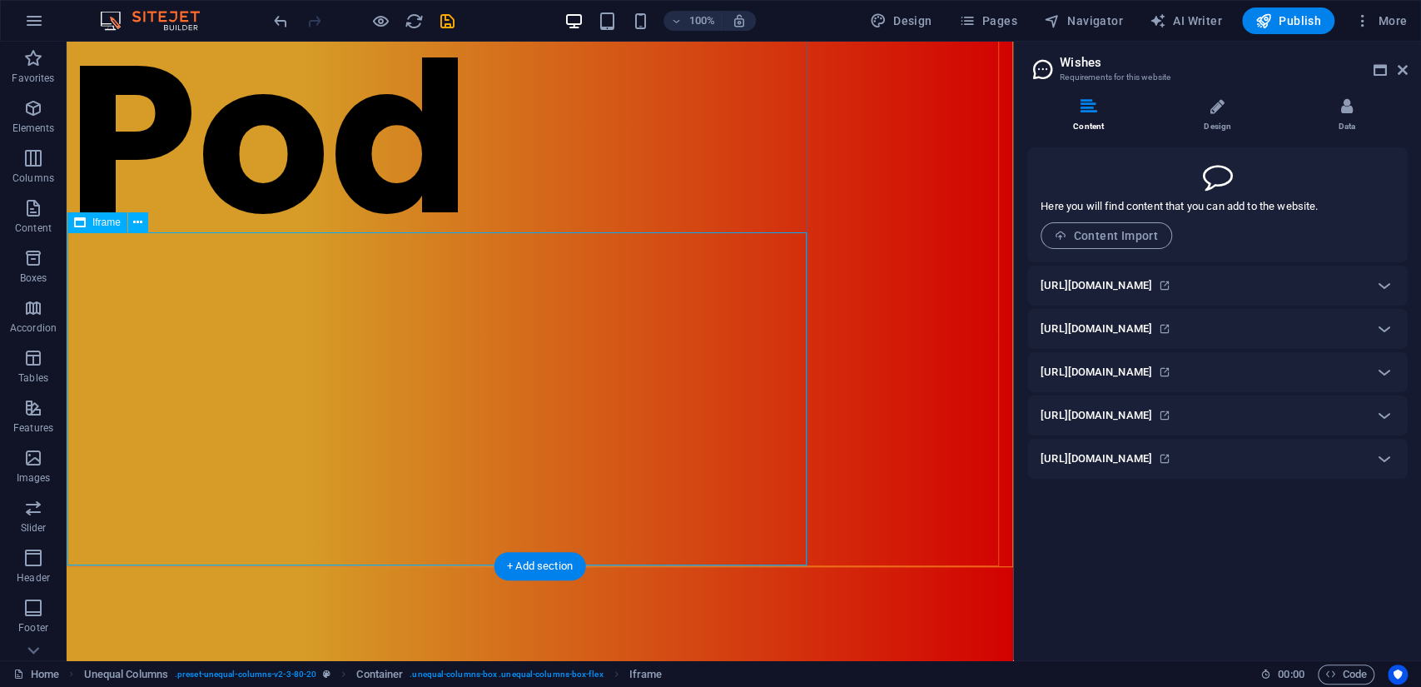
click at [172, 316] on div "</div>" at bounding box center [539, 399] width 945 height 333
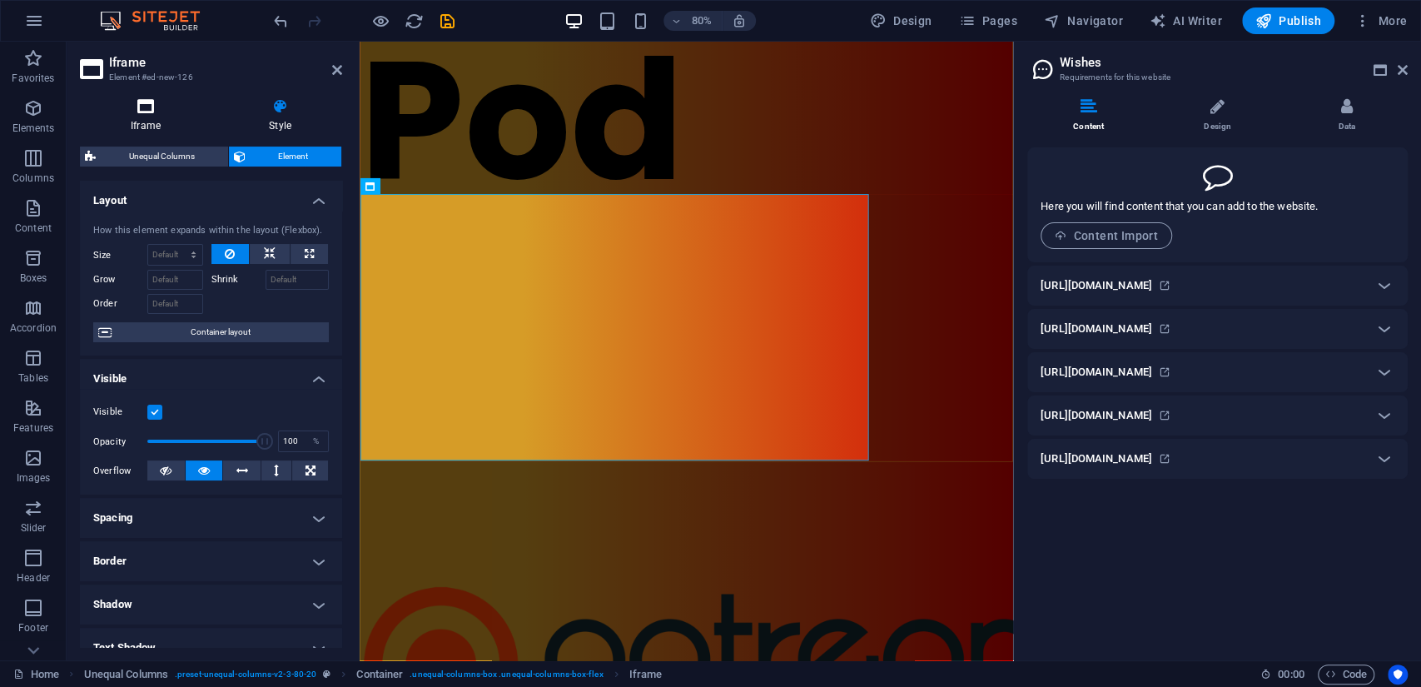
click at [153, 107] on icon at bounding box center [146, 106] width 132 height 17
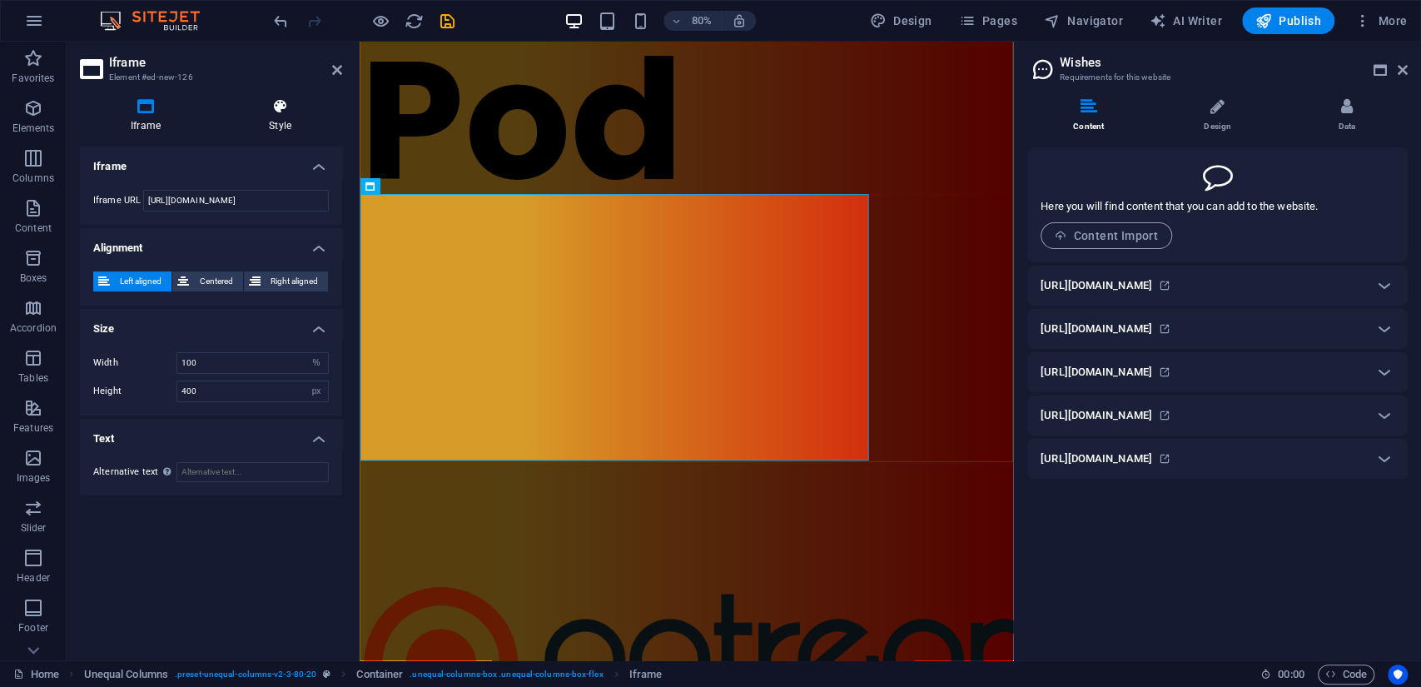
click at [282, 113] on icon at bounding box center [280, 106] width 124 height 17
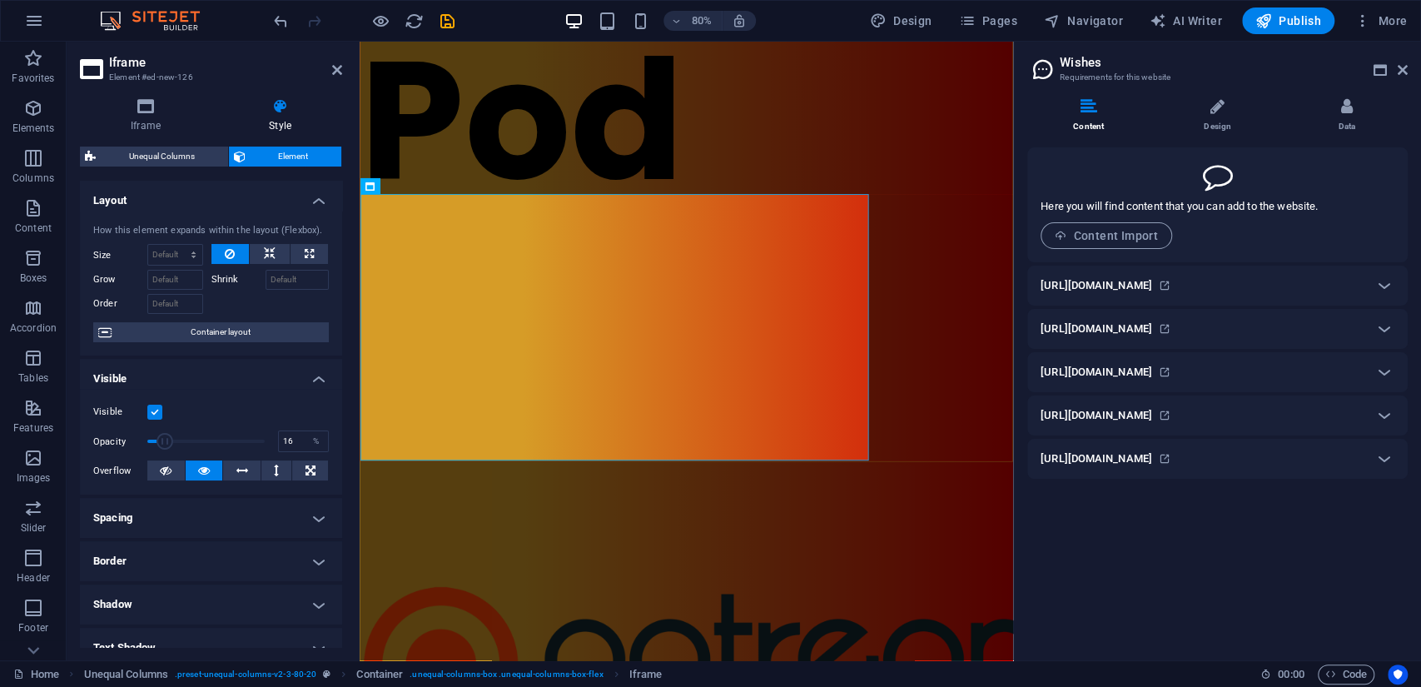
drag, startPoint x: 256, startPoint y: 440, endPoint x: 165, endPoint y: 442, distance: 91.6
click at [165, 442] on span at bounding box center [165, 441] width 17 height 17
type input "100"
drag, startPoint x: 165, startPoint y: 442, endPoint x: 312, endPoint y: 449, distance: 147.5
click at [312, 449] on div "Opacity 100 %" at bounding box center [211, 441] width 236 height 25
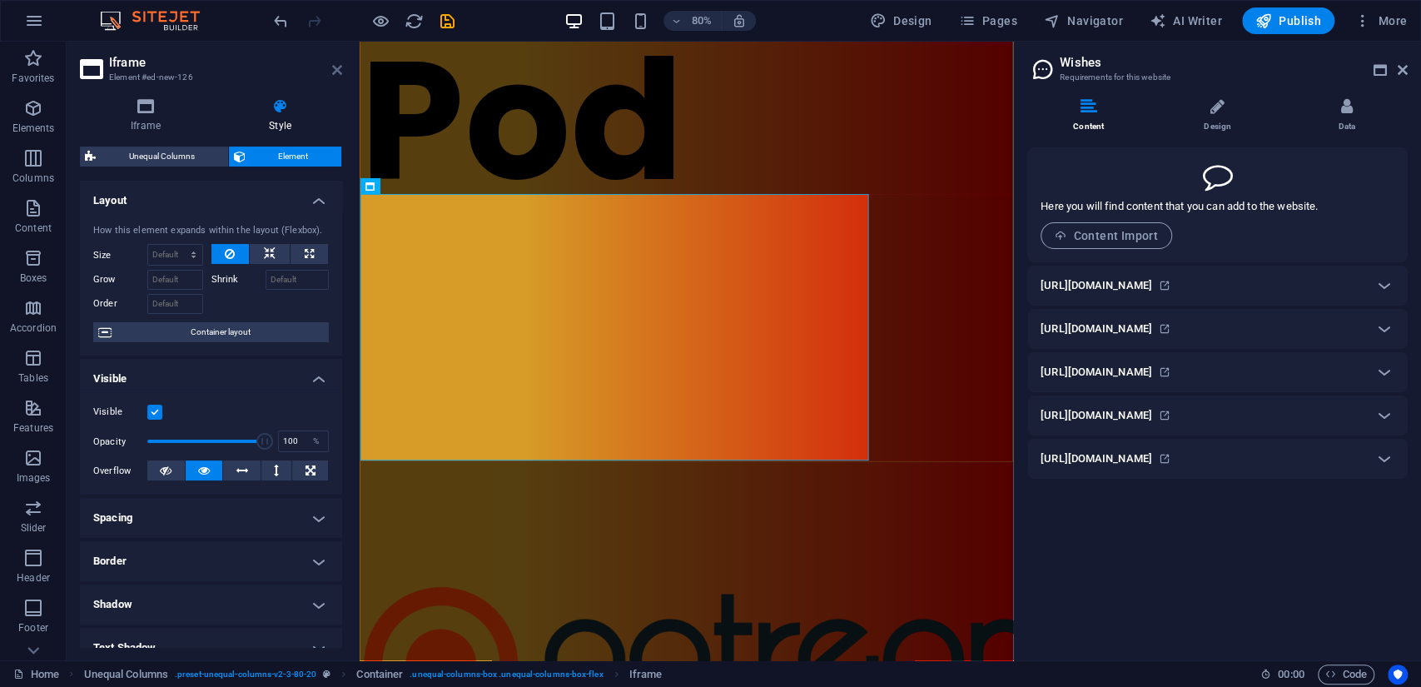
click at [336, 67] on icon at bounding box center [337, 69] width 10 height 13
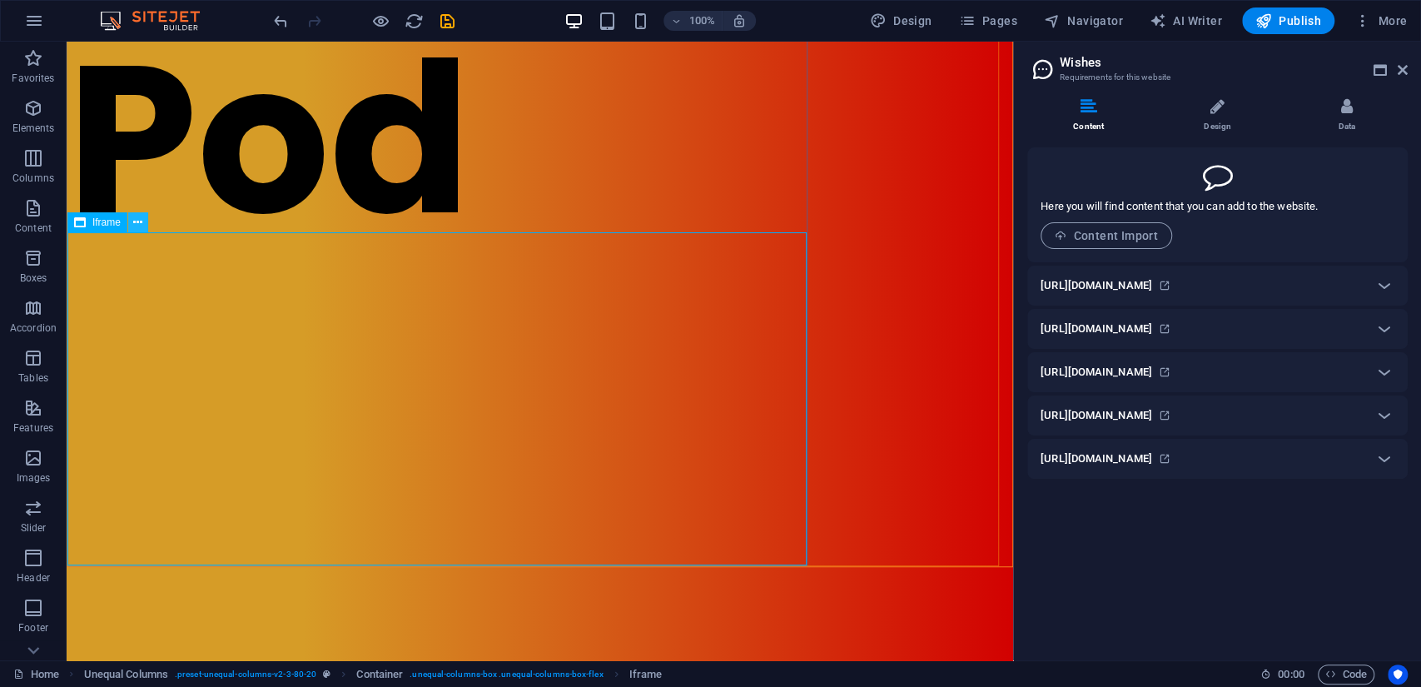
click at [136, 219] on icon at bounding box center [137, 222] width 9 height 17
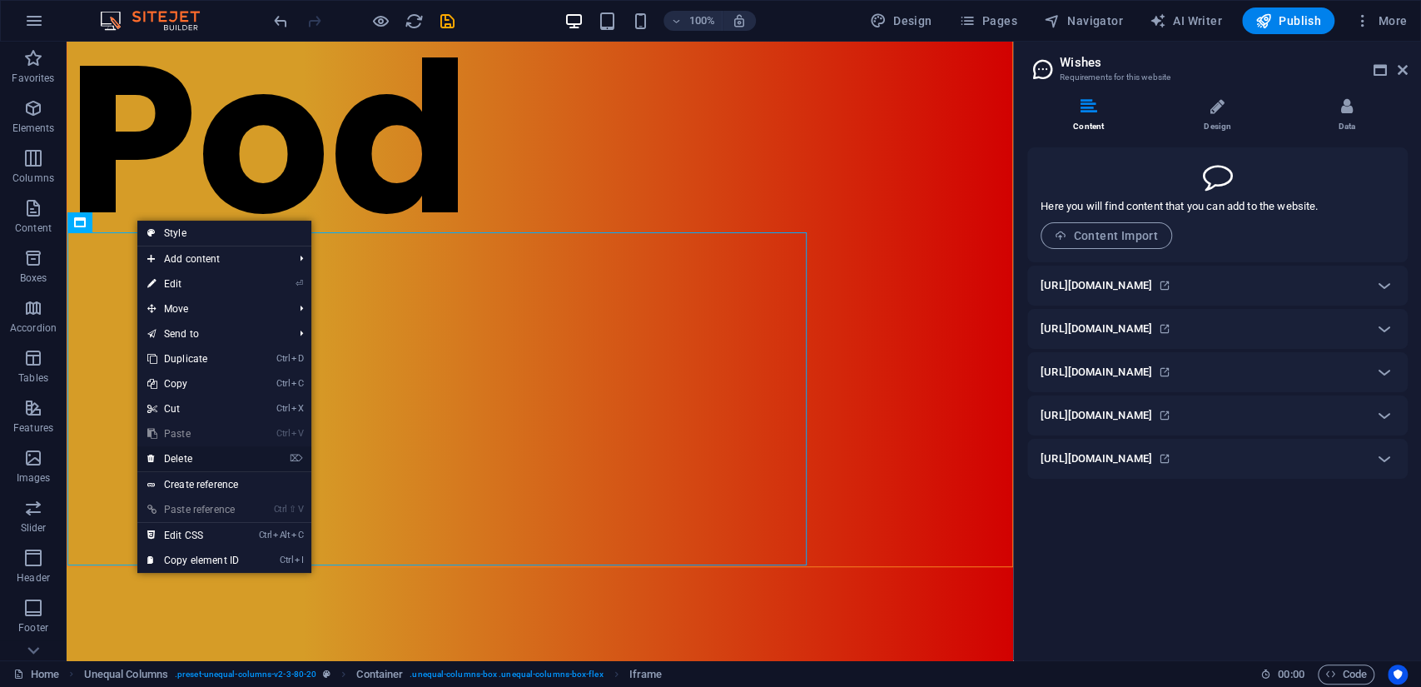
click at [182, 458] on link "⌦ Delete" at bounding box center [193, 458] width 112 height 25
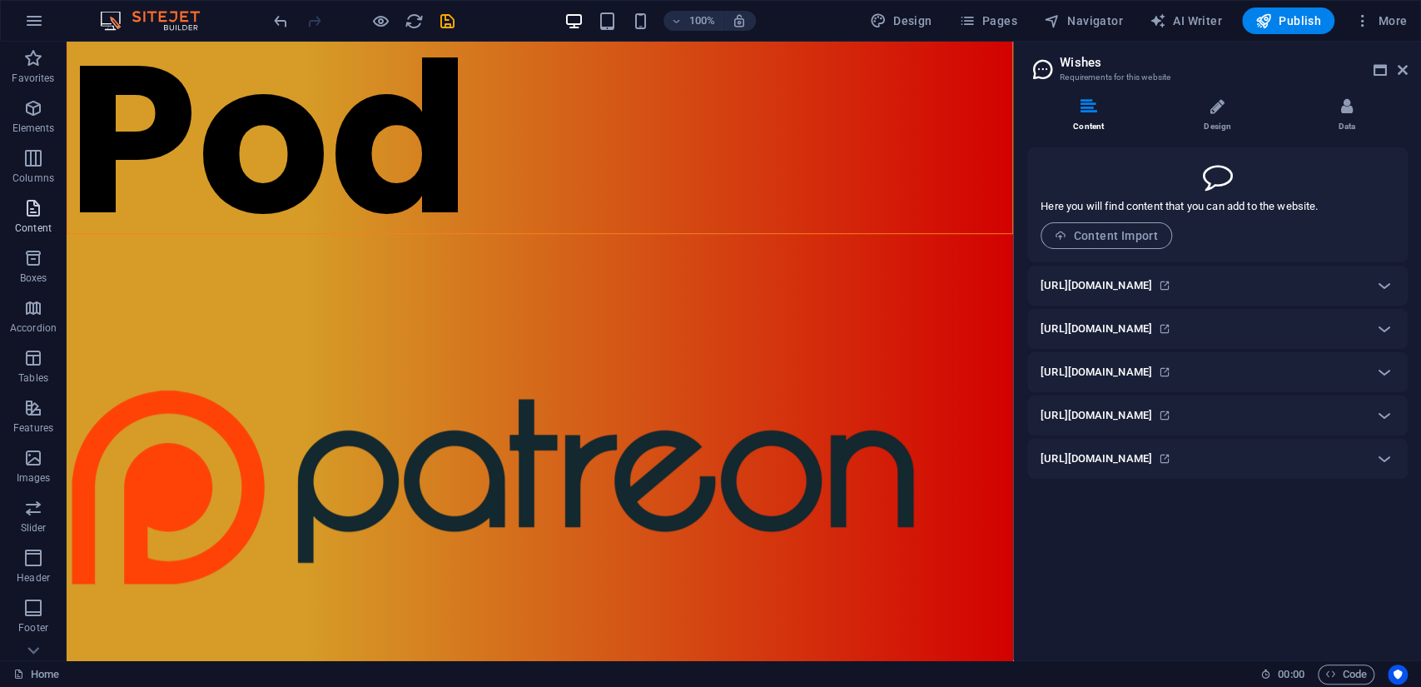
click at [39, 205] on icon "button" at bounding box center [33, 208] width 20 height 20
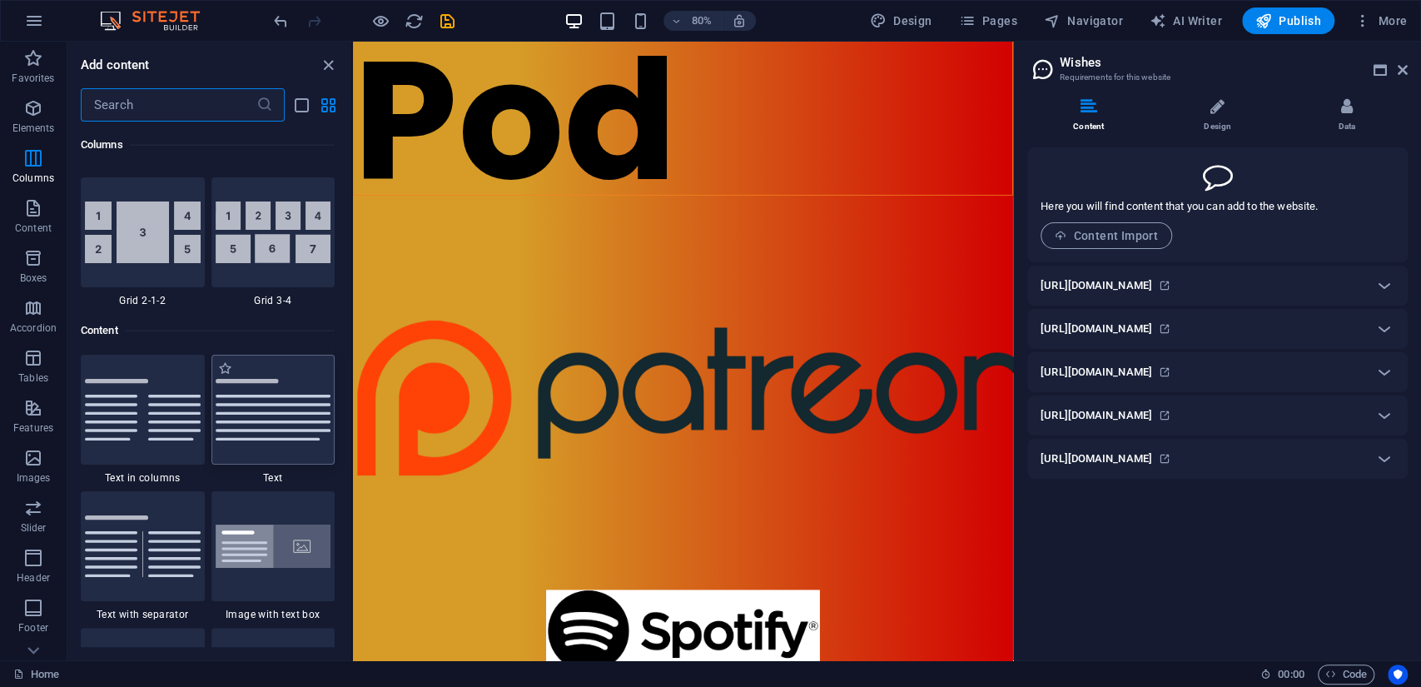
scroll to position [2820, 0]
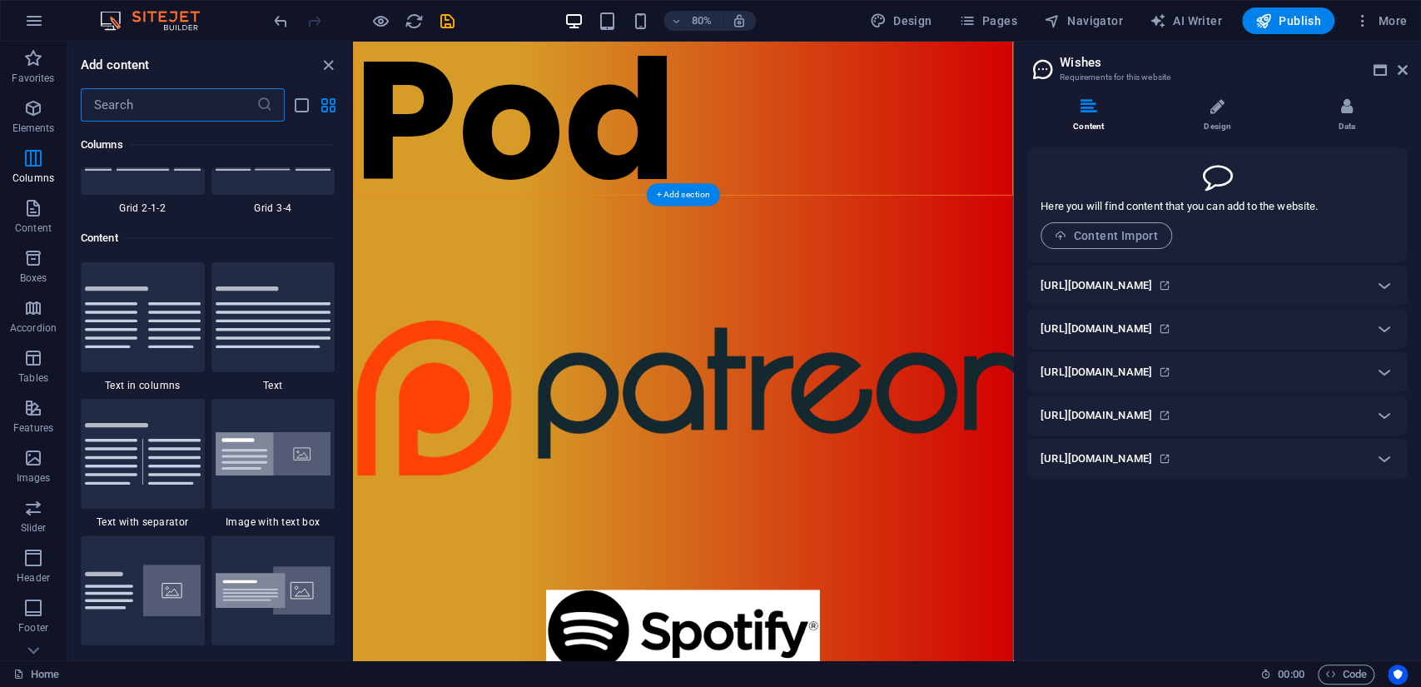
click at [387, 187] on span "Text image overlap" at bounding box center [405, 187] width 67 height 8
click at [453, 186] on icon at bounding box center [453, 187] width 7 height 14
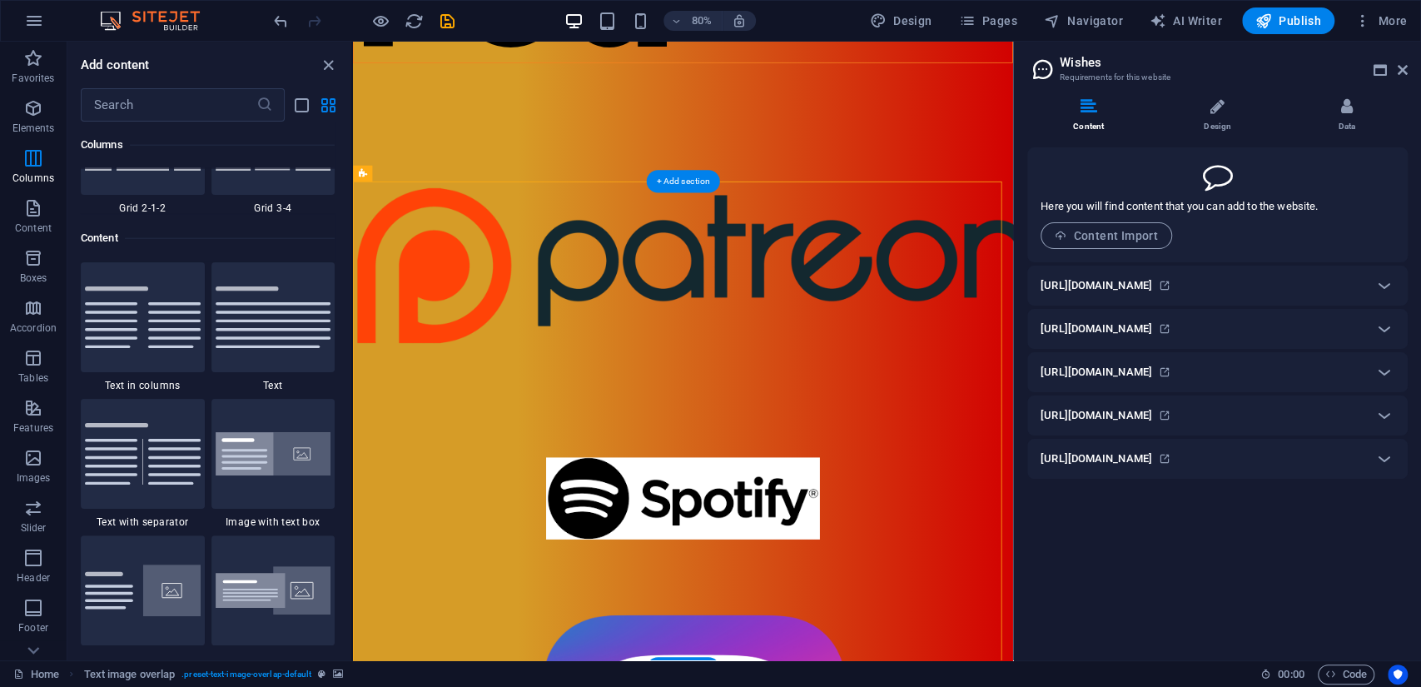
scroll to position [1190, 0]
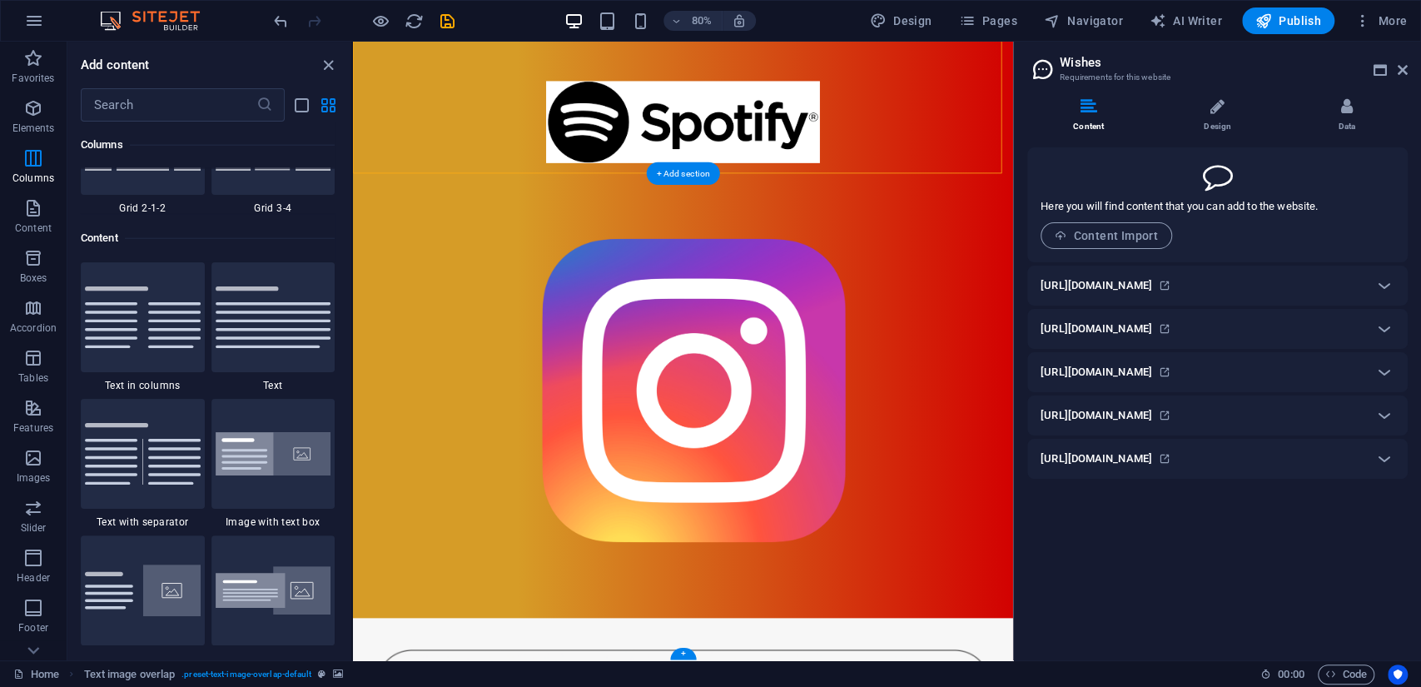
click at [453, 164] on icon at bounding box center [453, 165] width 7 height 14
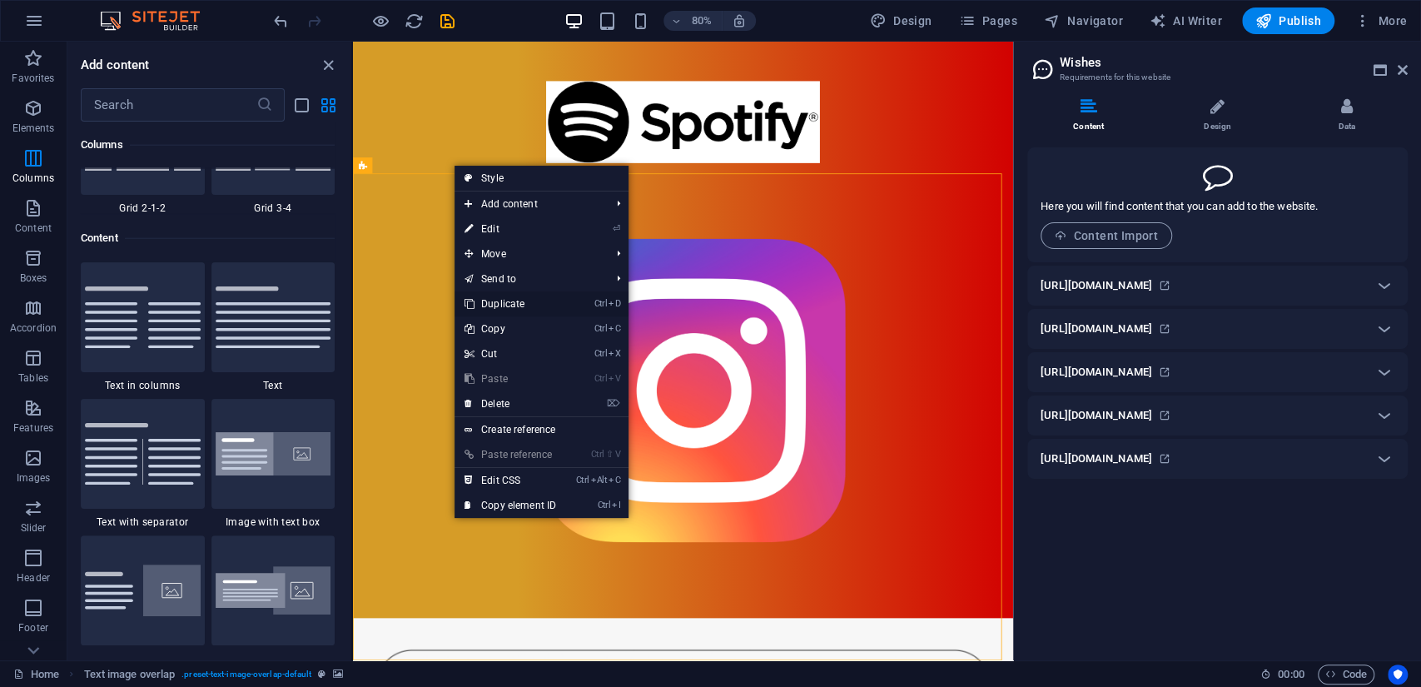
click at [495, 303] on link "Ctrl D Duplicate" at bounding box center [511, 303] width 112 height 25
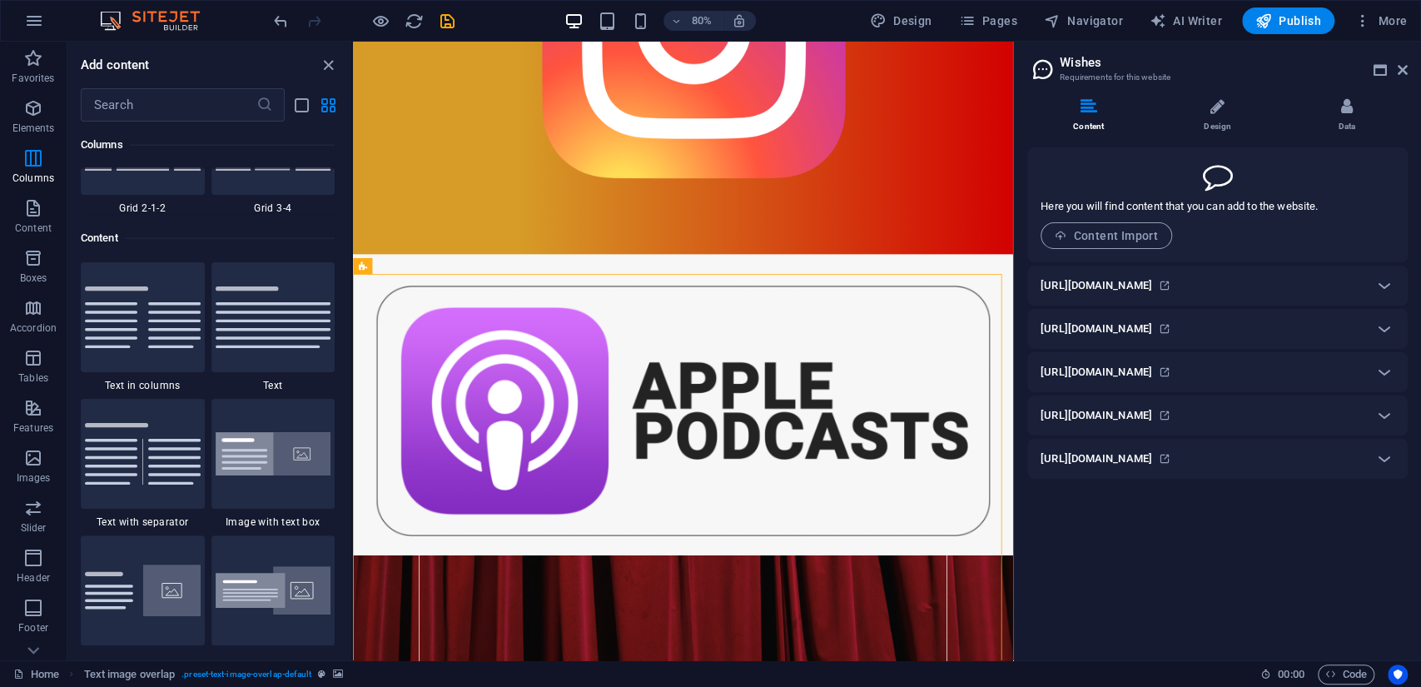
scroll to position [1745, 0]
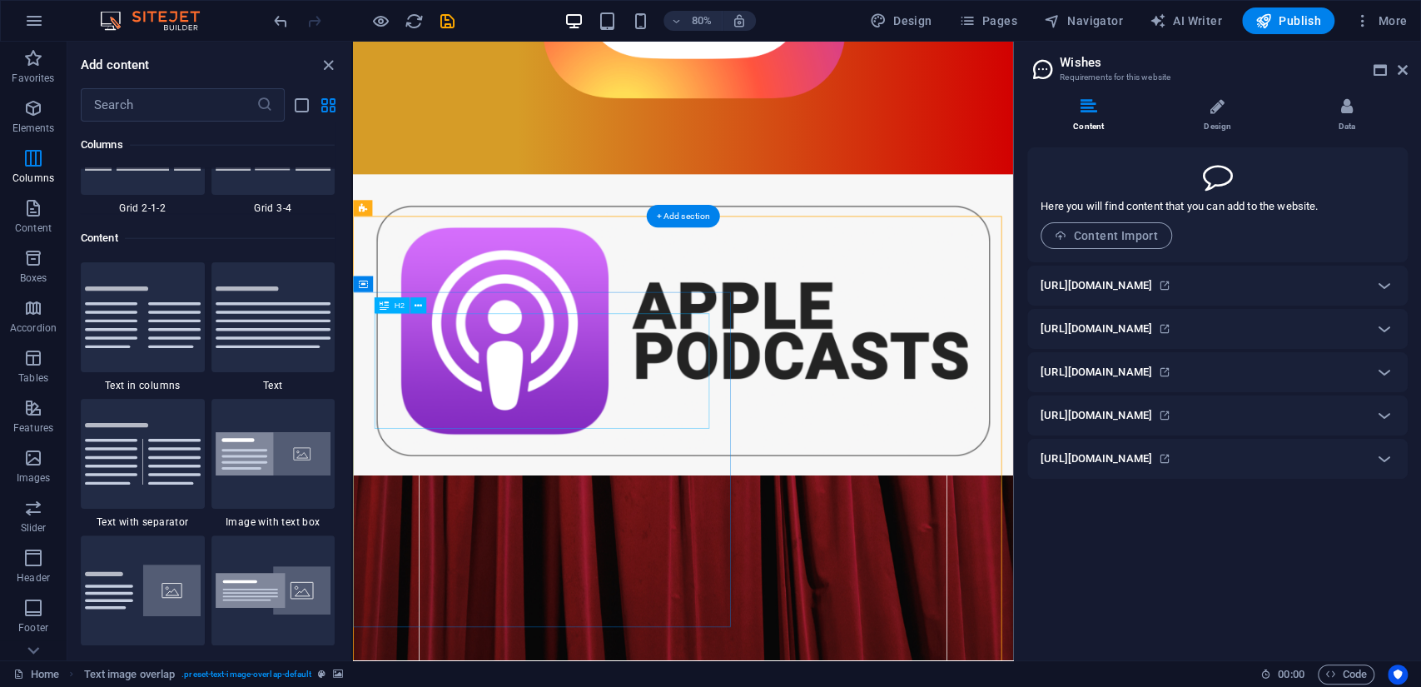
drag, startPoint x: 1619, startPoint y: 366, endPoint x: 653, endPoint y: 438, distance: 968.5
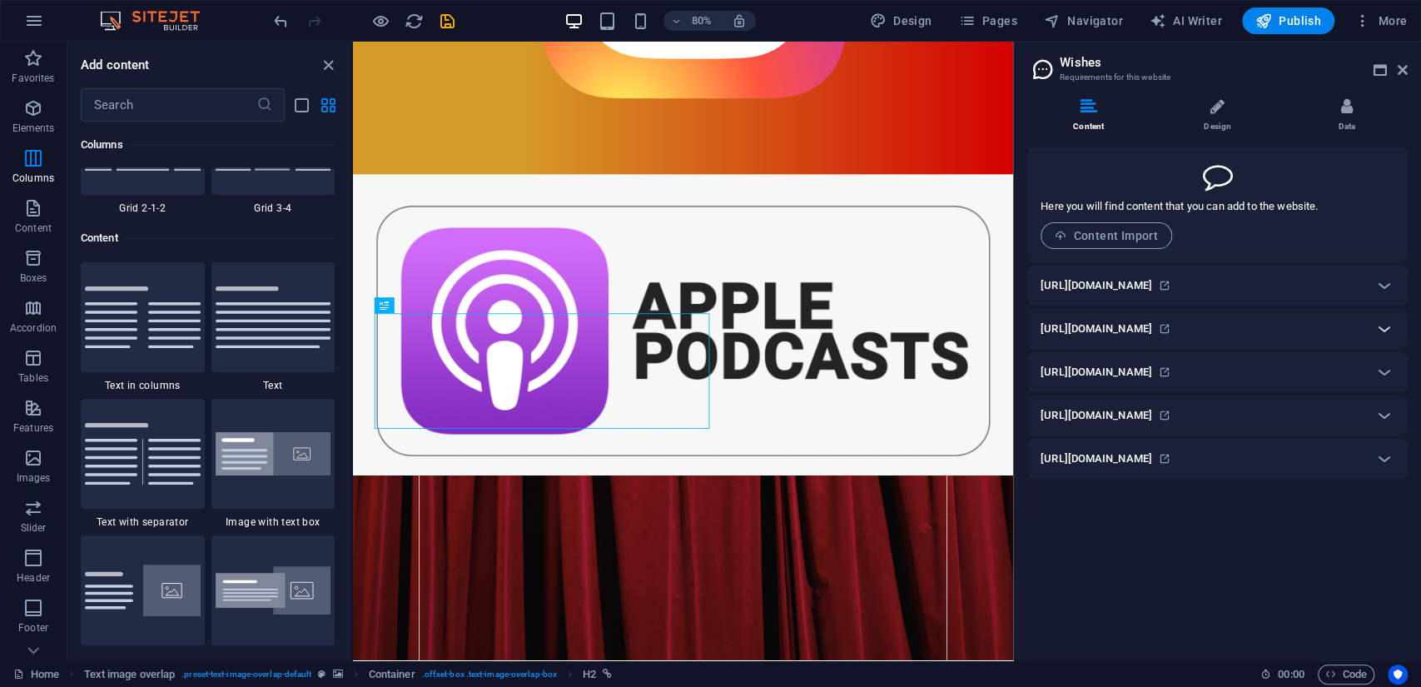
click at [1386, 327] on icon at bounding box center [1385, 329] width 20 height 20
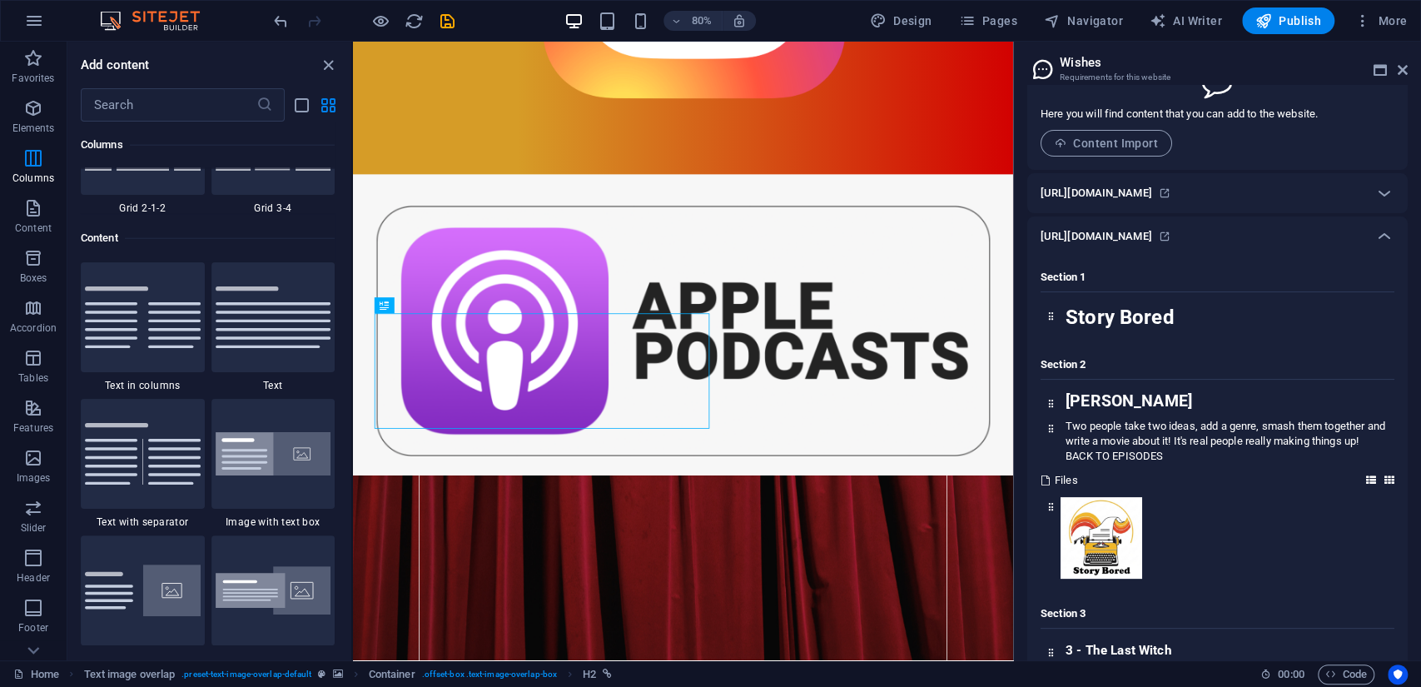
scroll to position [185, 0]
